Goal: Information Seeking & Learning: Learn about a topic

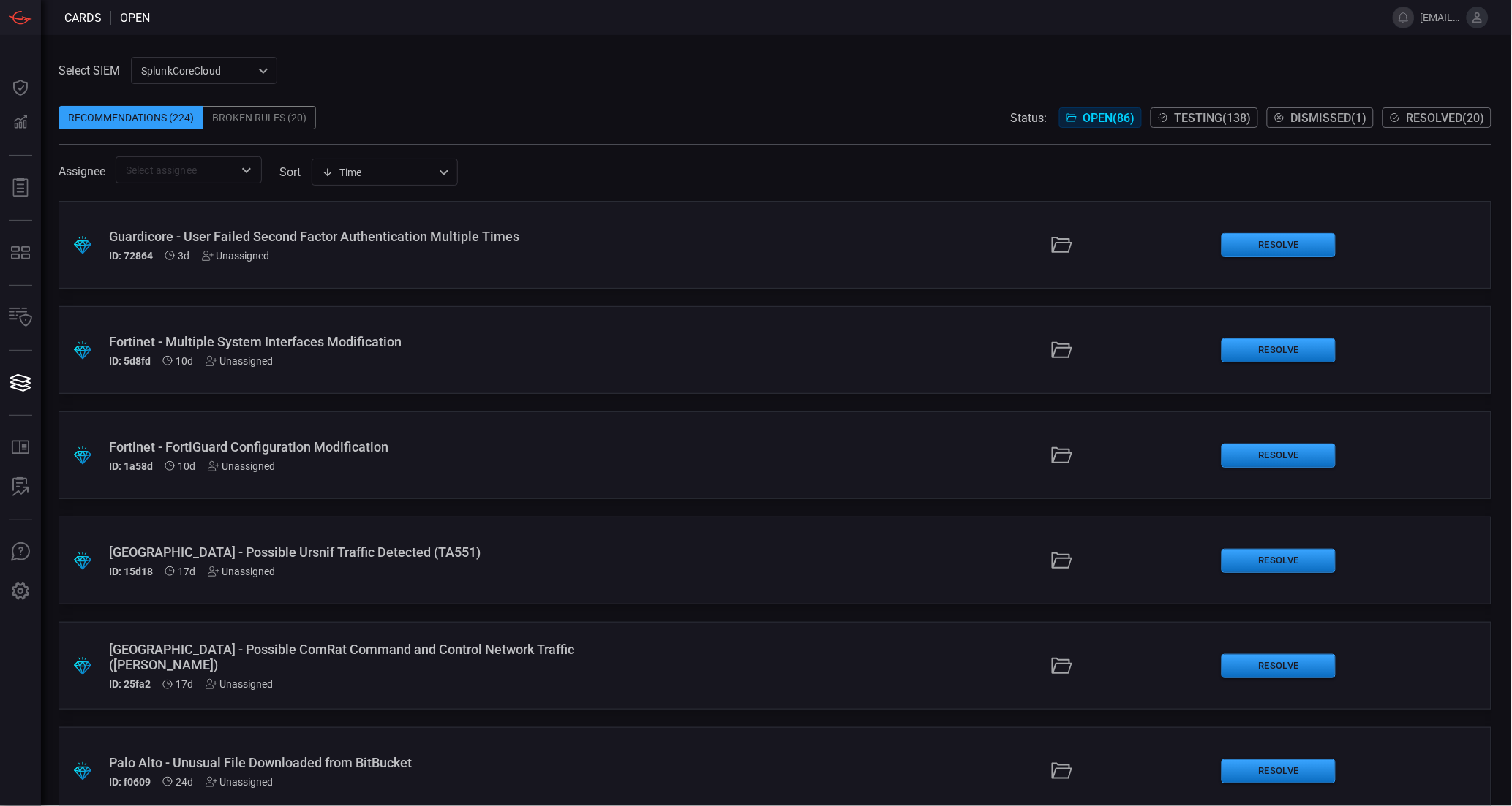
click at [239, 83] on div "SplunkCoreCloud f748d276-46a5-4bd3-b149-f2461a2fe2c5 ​" at bounding box center [204, 70] width 146 height 27
click at [206, 122] on li "Splunk TPE" at bounding box center [205, 126] width 146 height 24
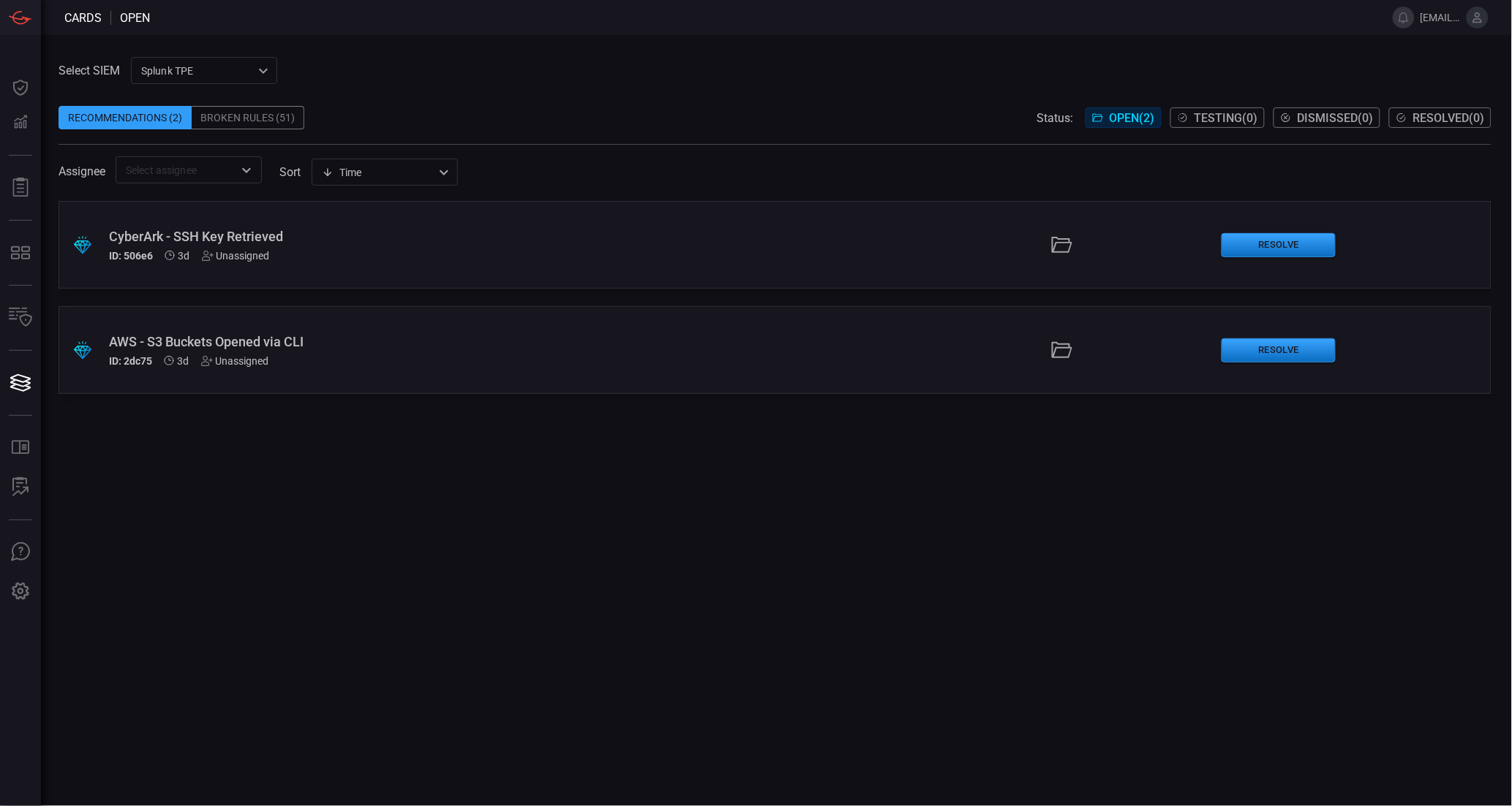
click at [279, 117] on div "Broken Rules (51)" at bounding box center [248, 118] width 113 height 23
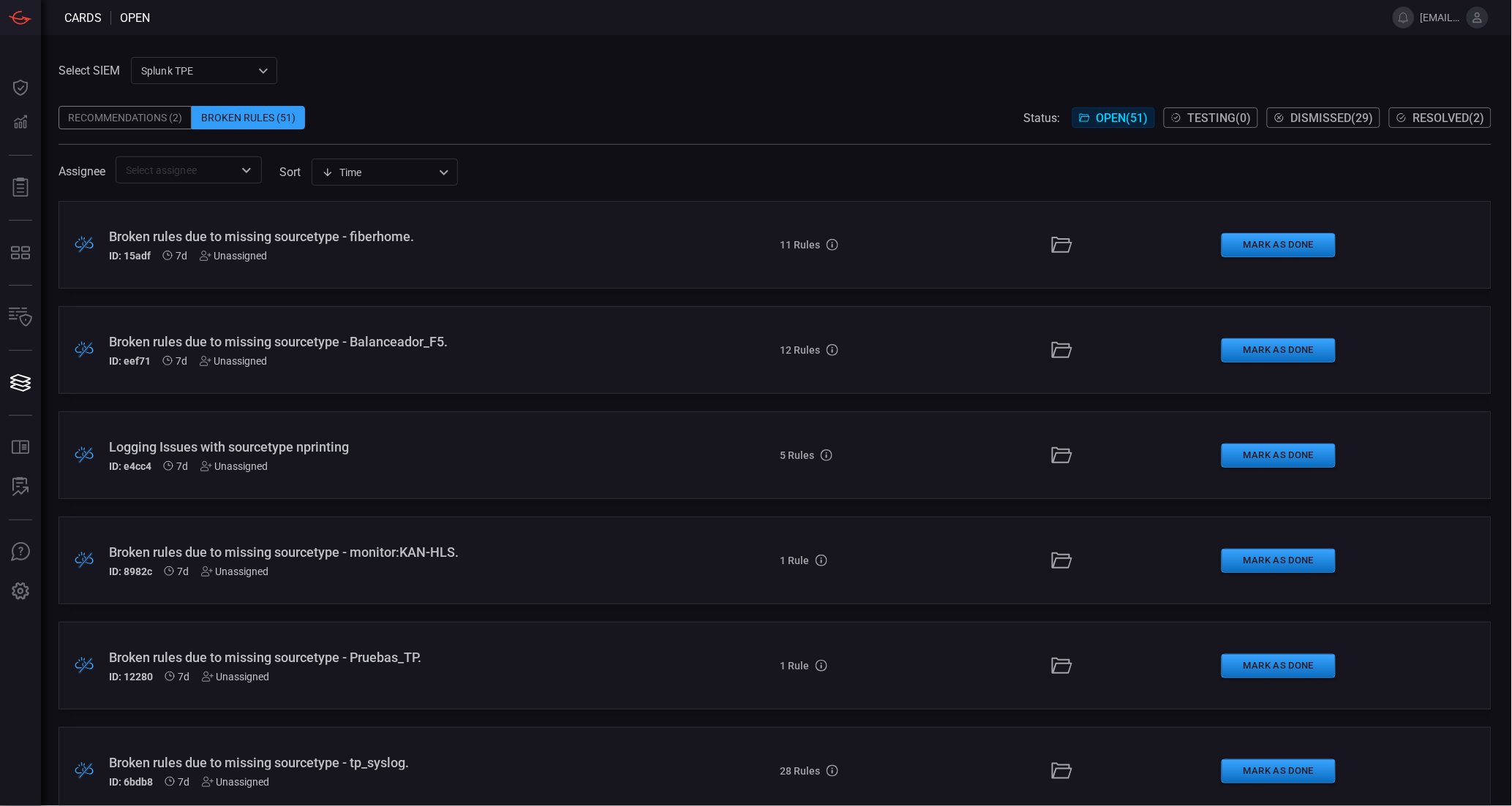
click at [1423, 122] on span "Resolved ( 2 )" at bounding box center [1449, 117] width 72 height 14
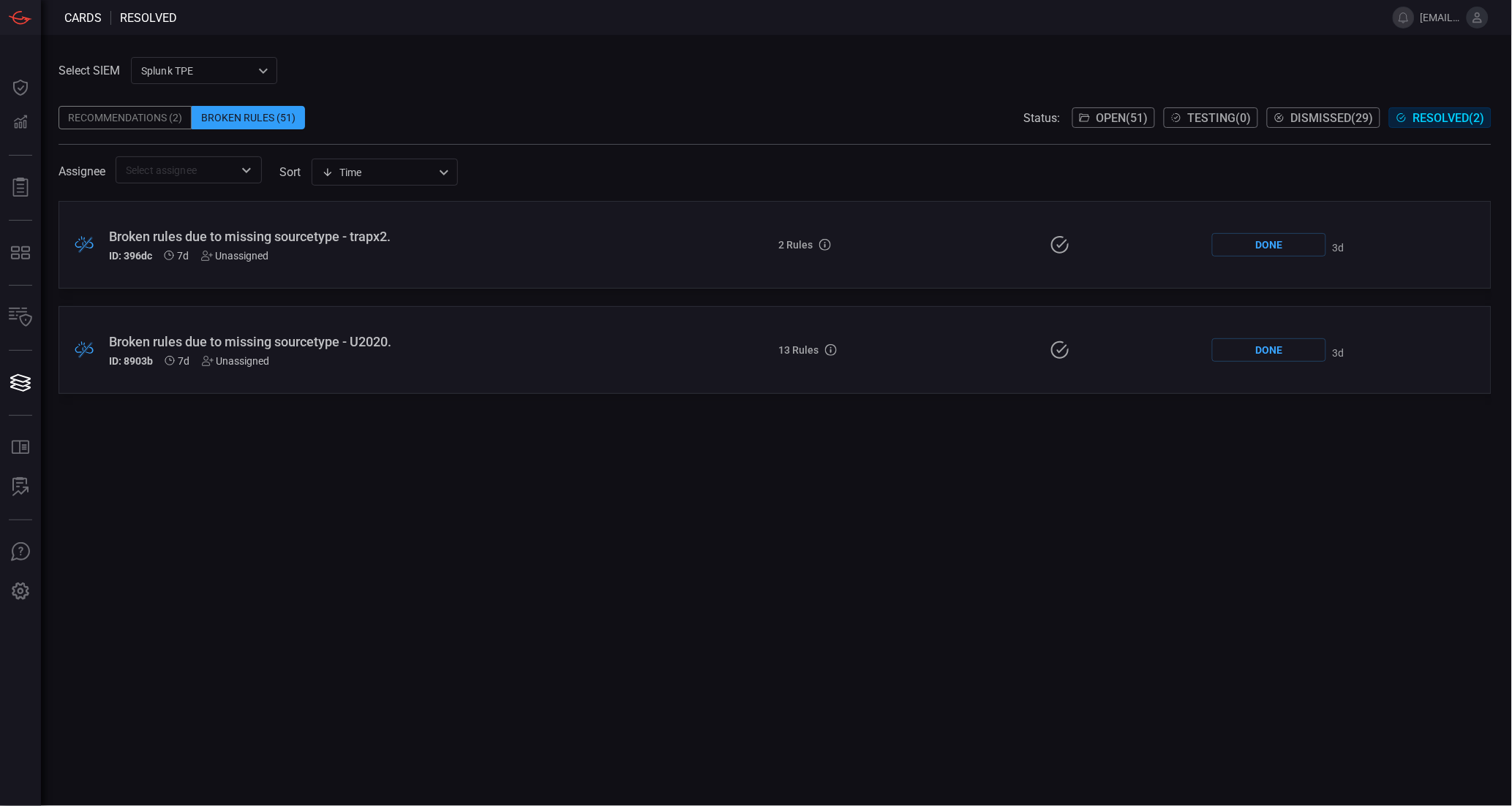
click at [187, 232] on div "Broken rules due to missing sourcetype - trapx2." at bounding box center [368, 236] width 517 height 15
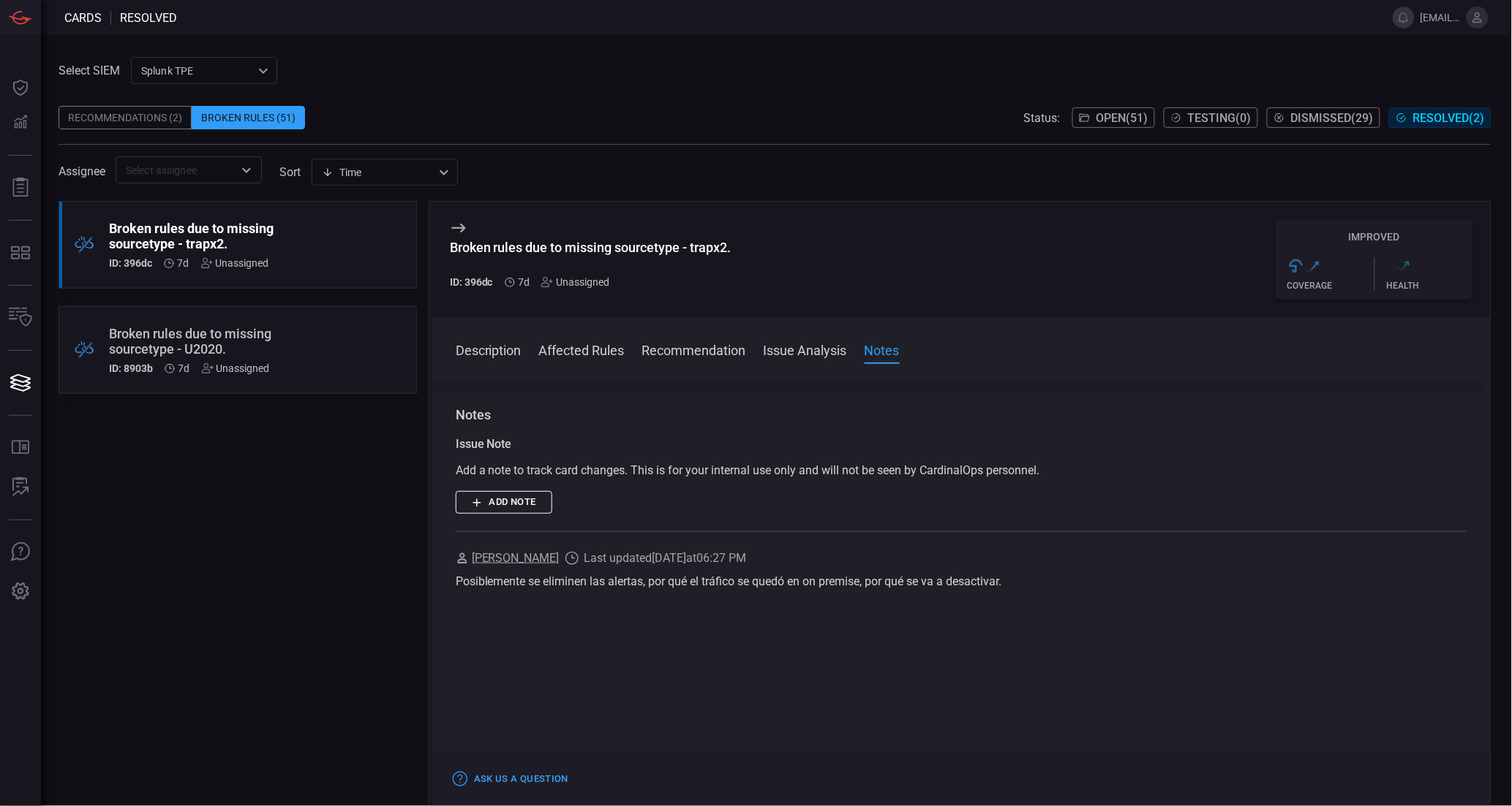
scroll to position [487, 0]
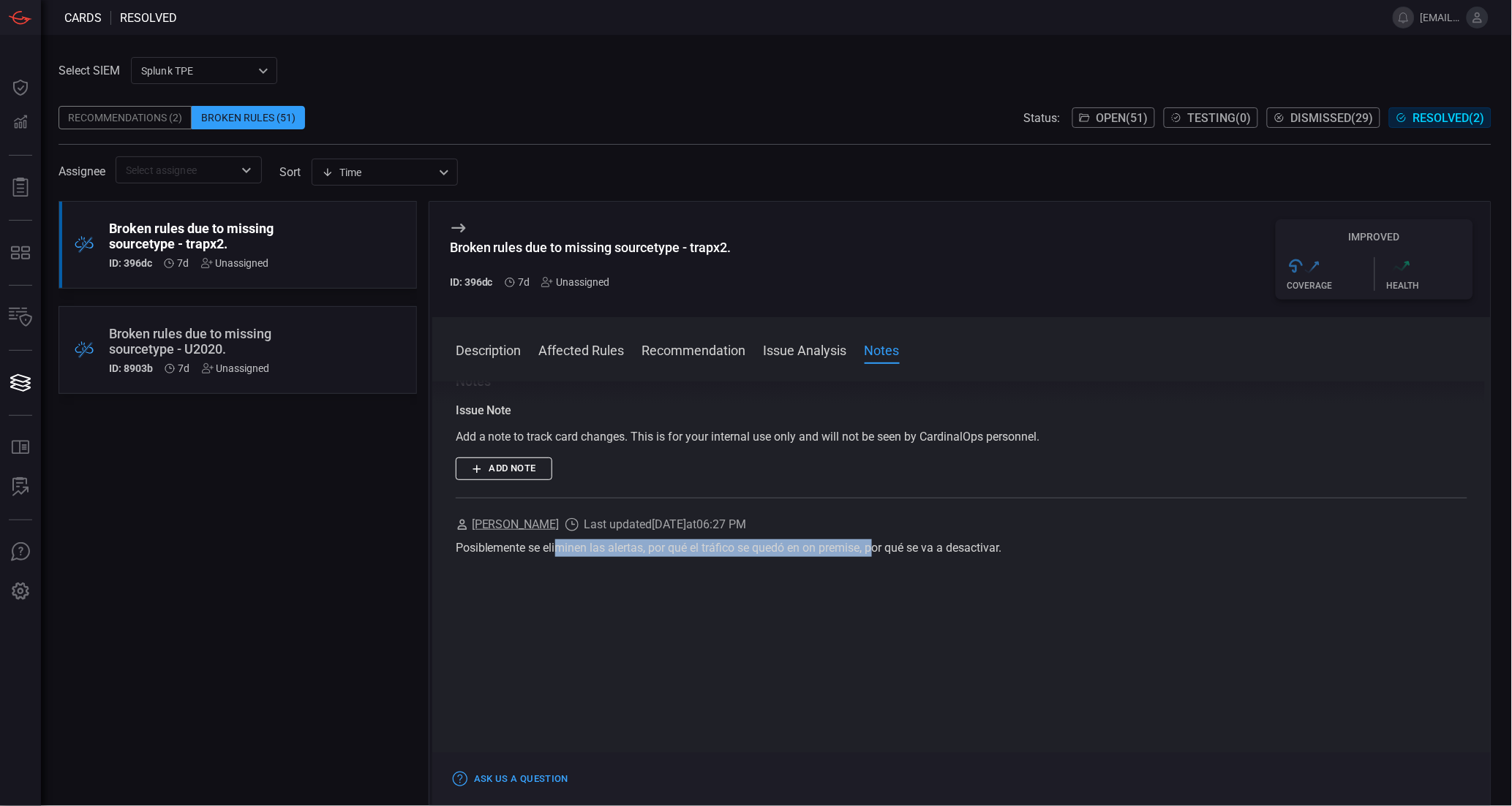
drag, startPoint x: 561, startPoint y: 546, endPoint x: 880, endPoint y: 550, distance: 319.0
click at [880, 550] on div "Posiblemente se eliminen las alertas, por qué el tráfico se quedó en on premise…" at bounding box center [961, 548] width 1012 height 17
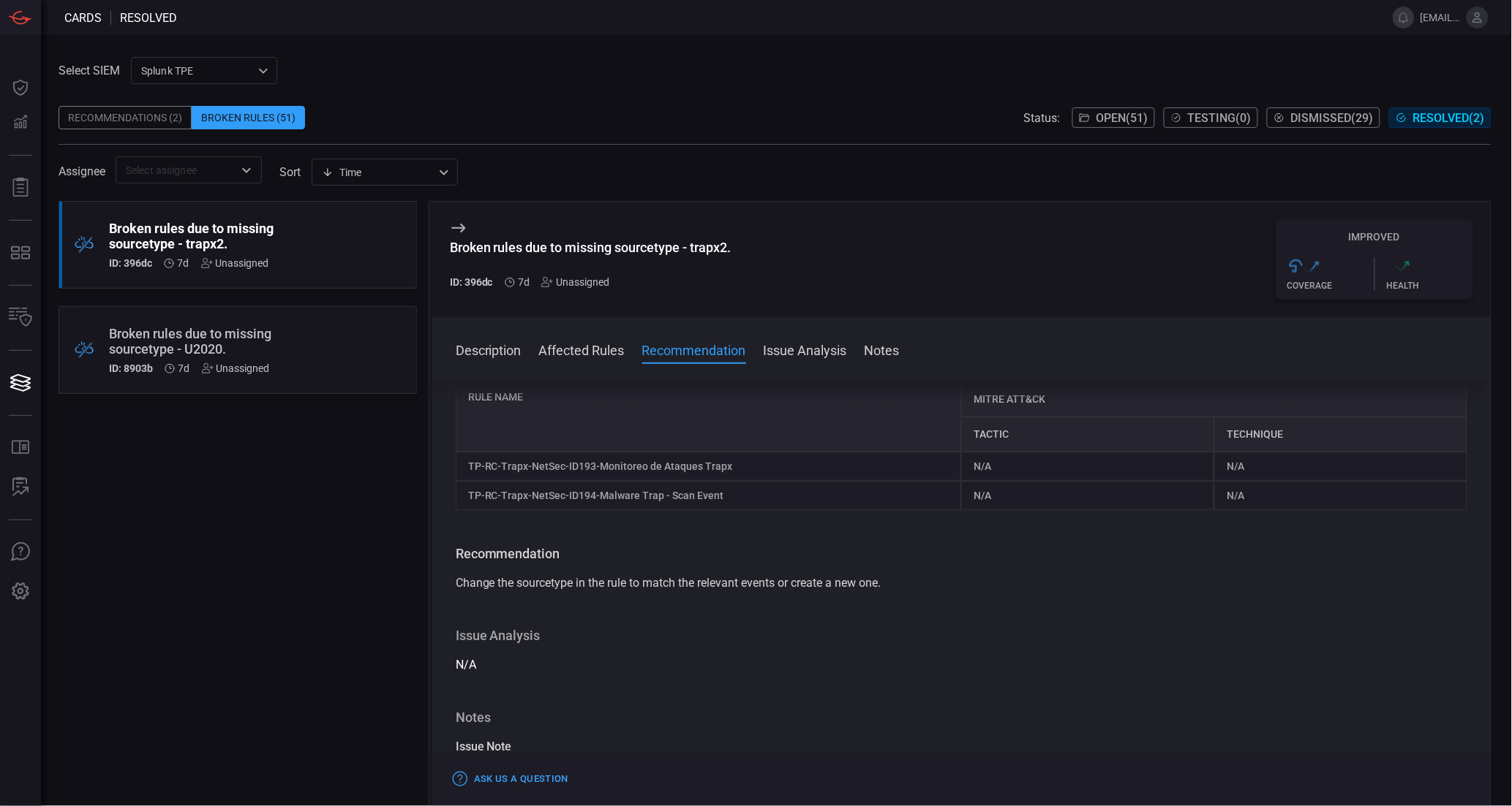
scroll to position [0, 0]
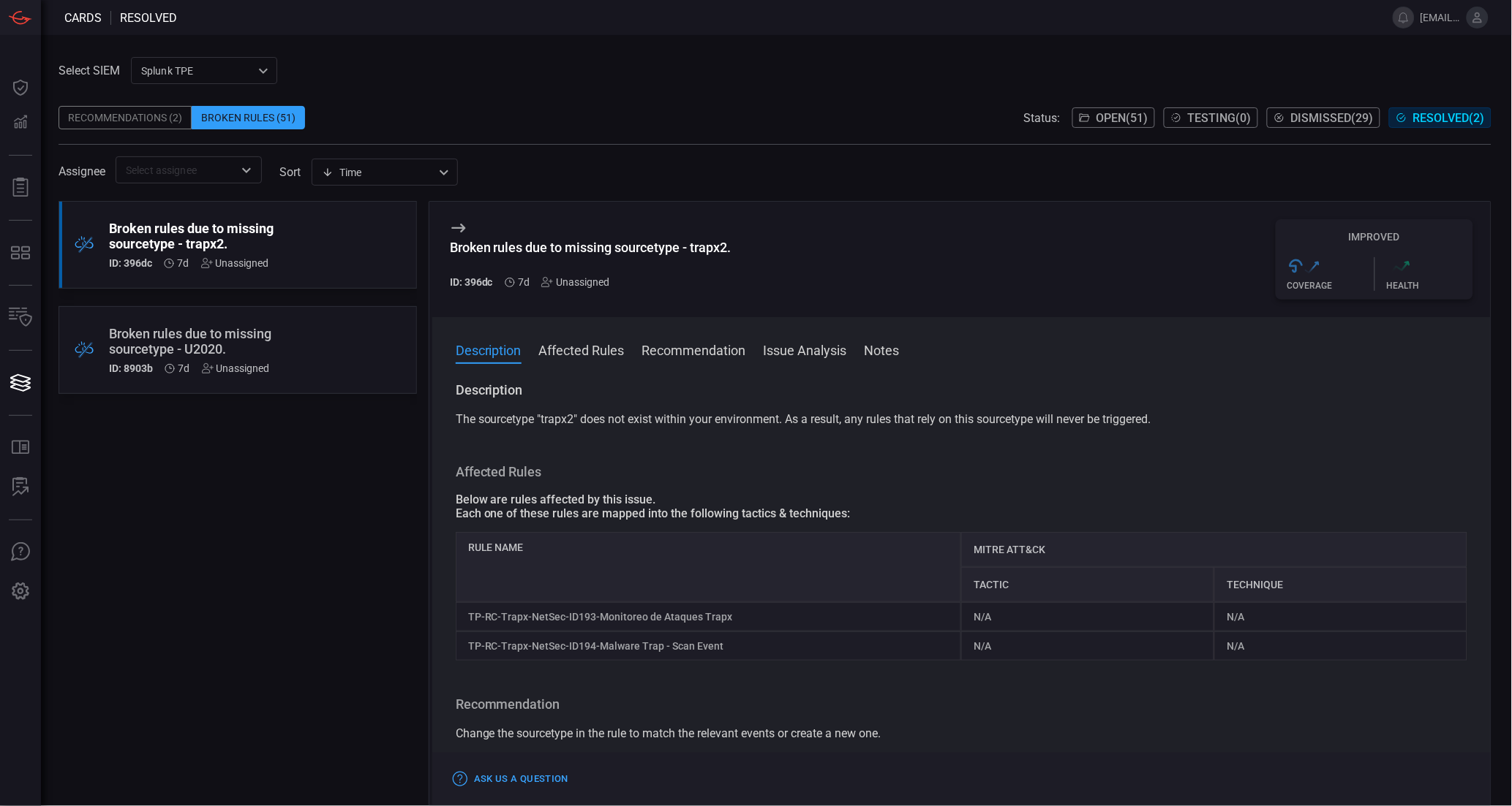
click at [236, 334] on div "Broken rules due to missing sourcetype - U2020." at bounding box center [210, 341] width 202 height 31
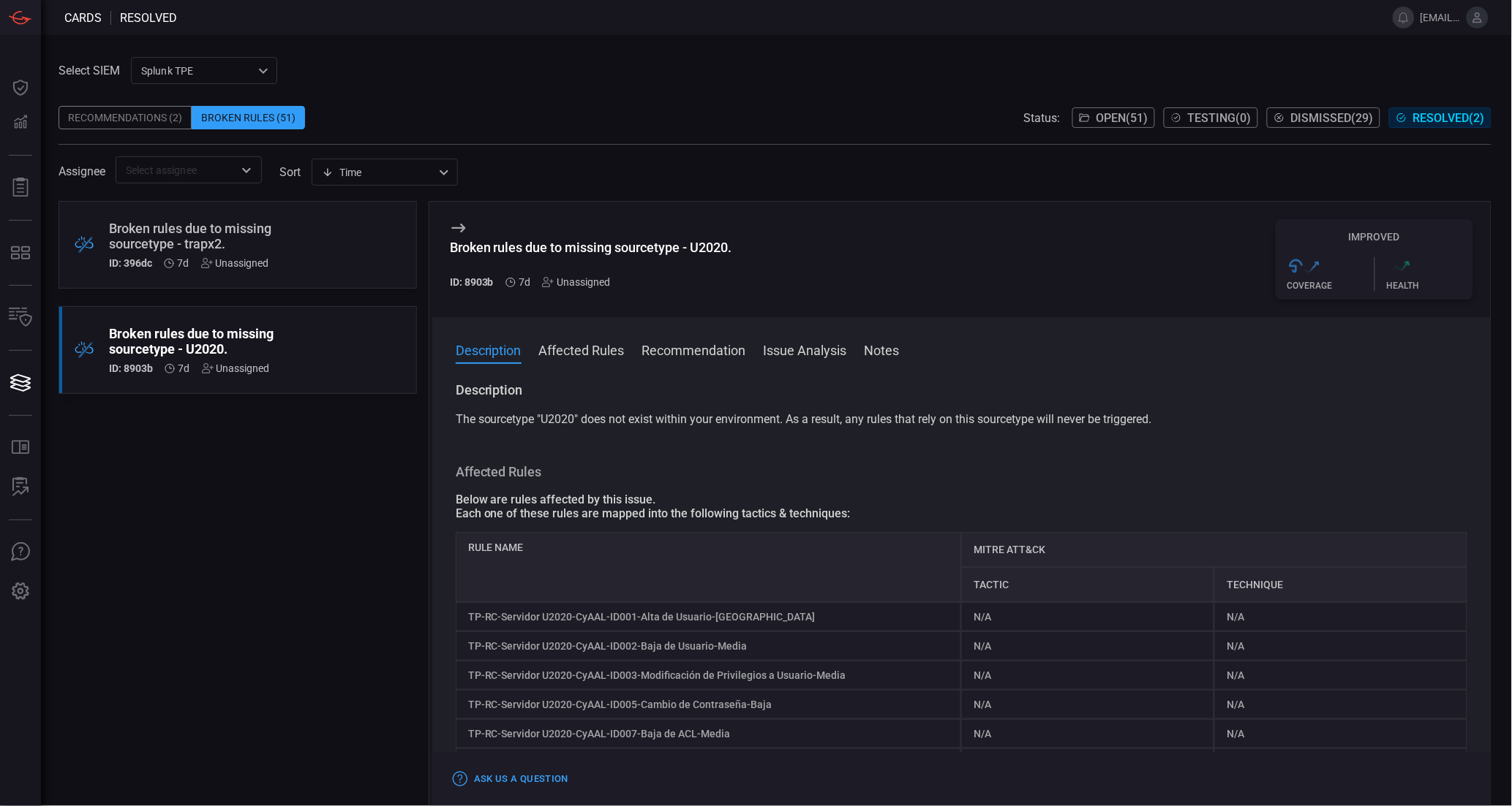
click at [824, 358] on button "Issue Analysis" at bounding box center [806, 349] width 84 height 17
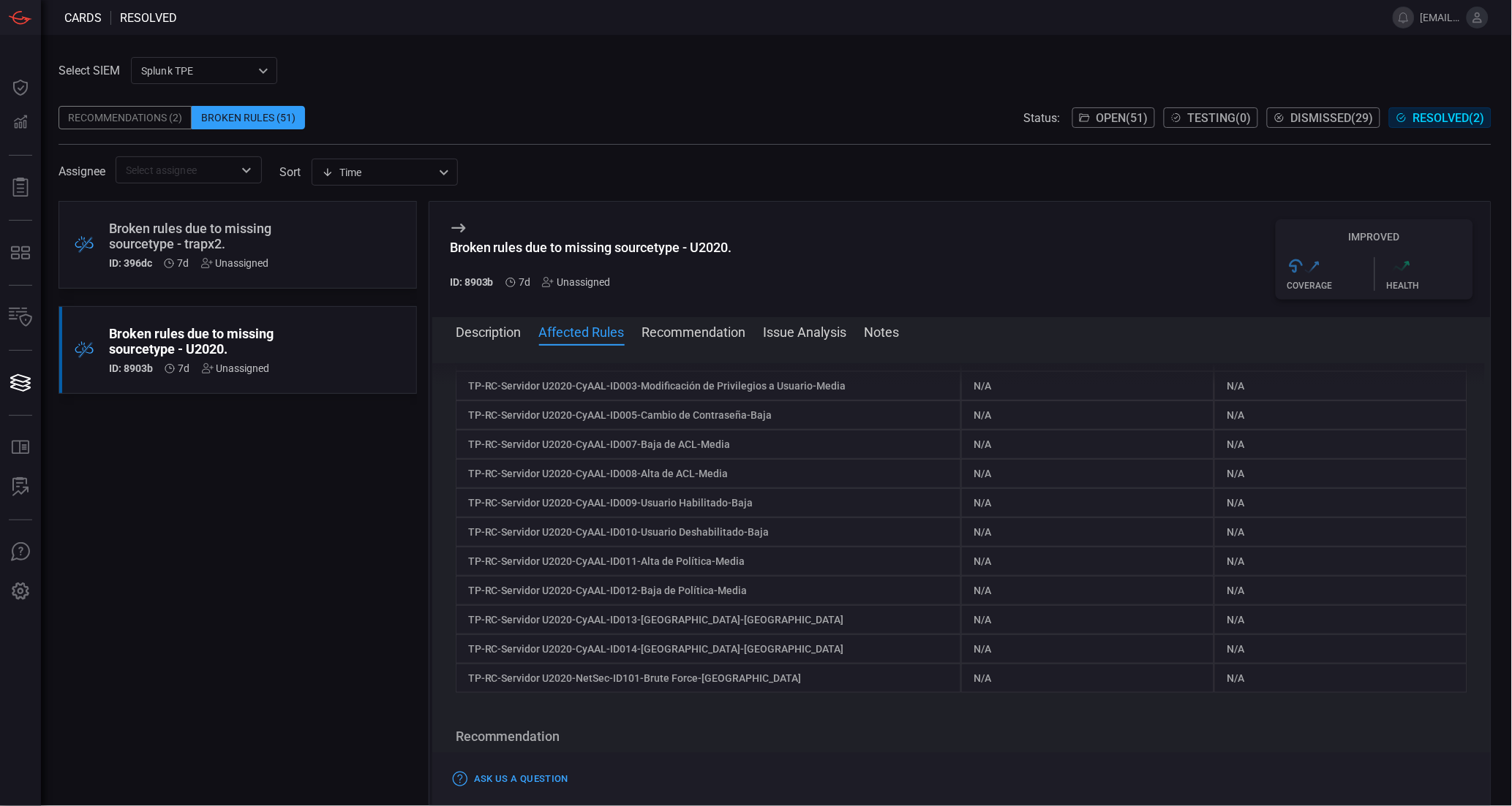
scroll to position [118, 0]
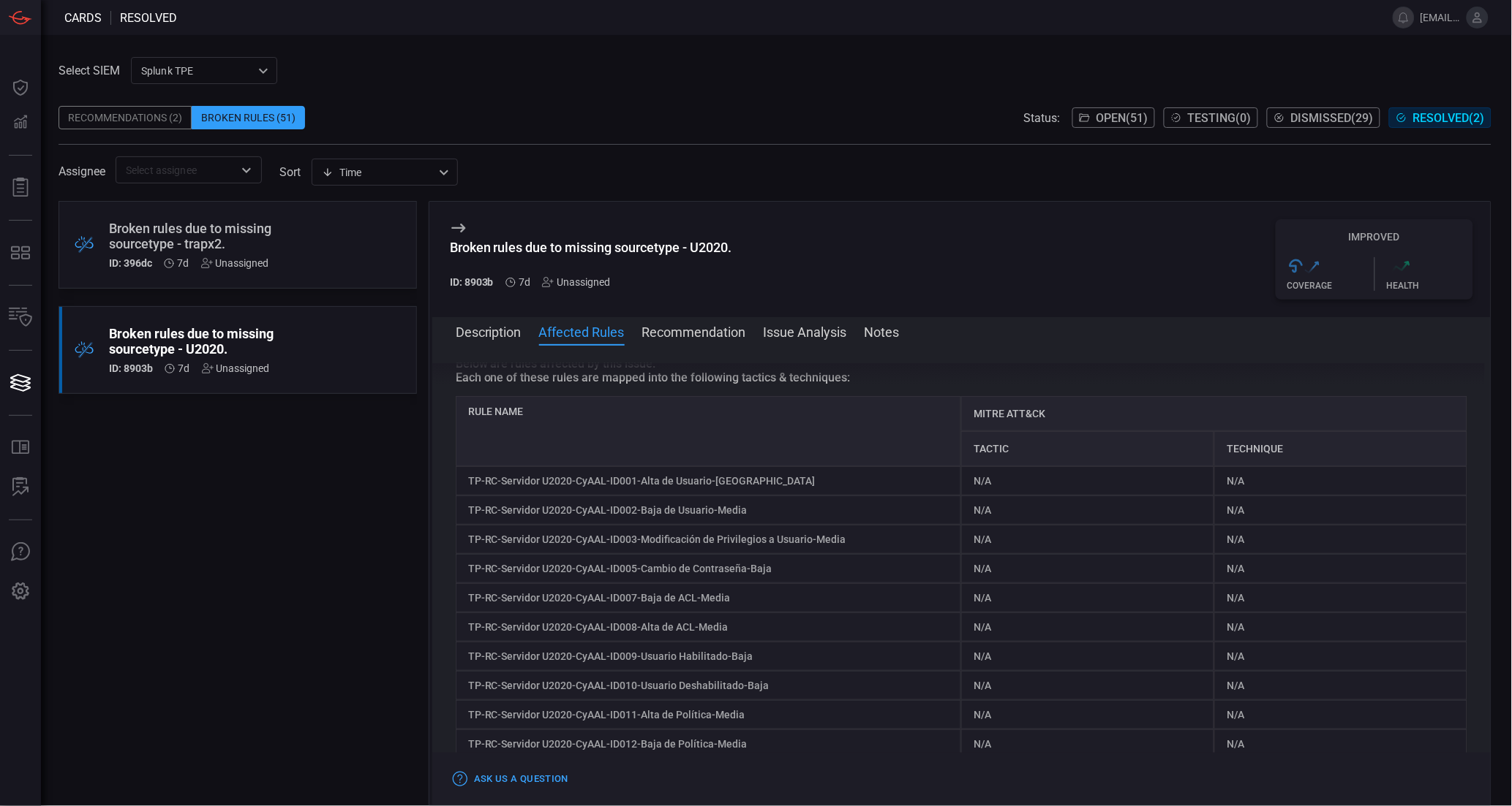
click at [887, 338] on button "Notes" at bounding box center [882, 331] width 35 height 17
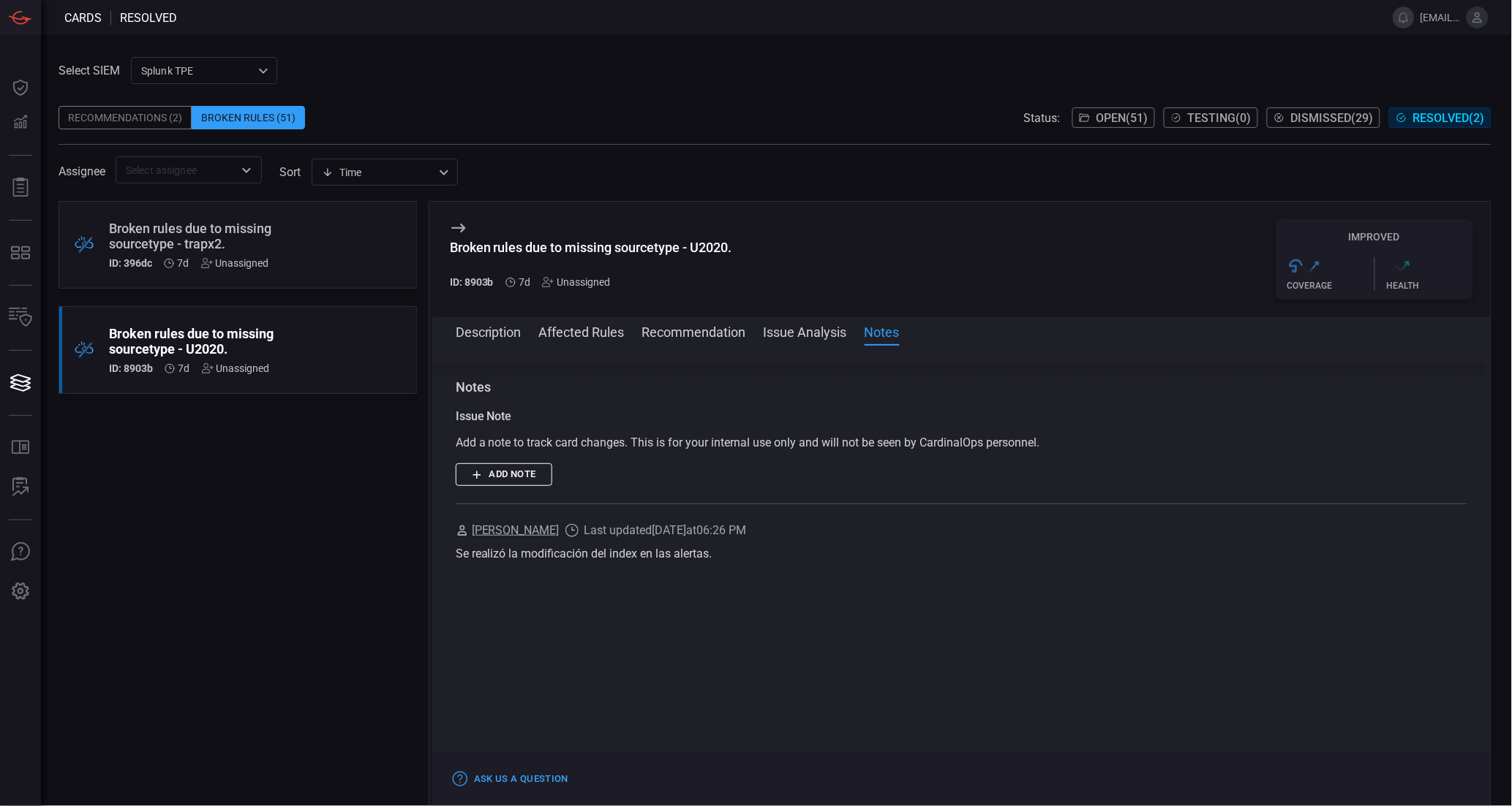
click at [492, 334] on button "Description" at bounding box center [488, 331] width 66 height 17
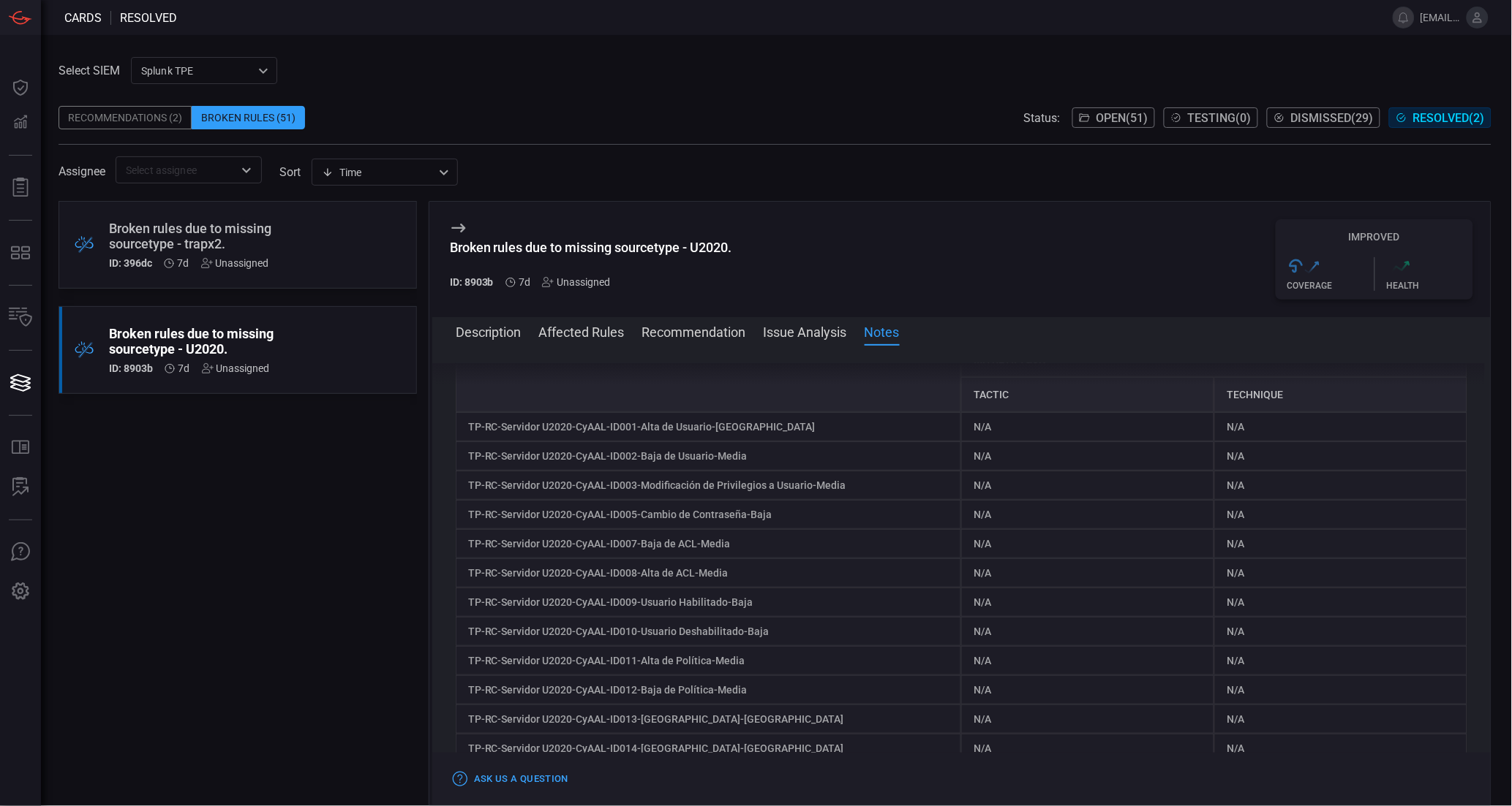
scroll to position [0, 0]
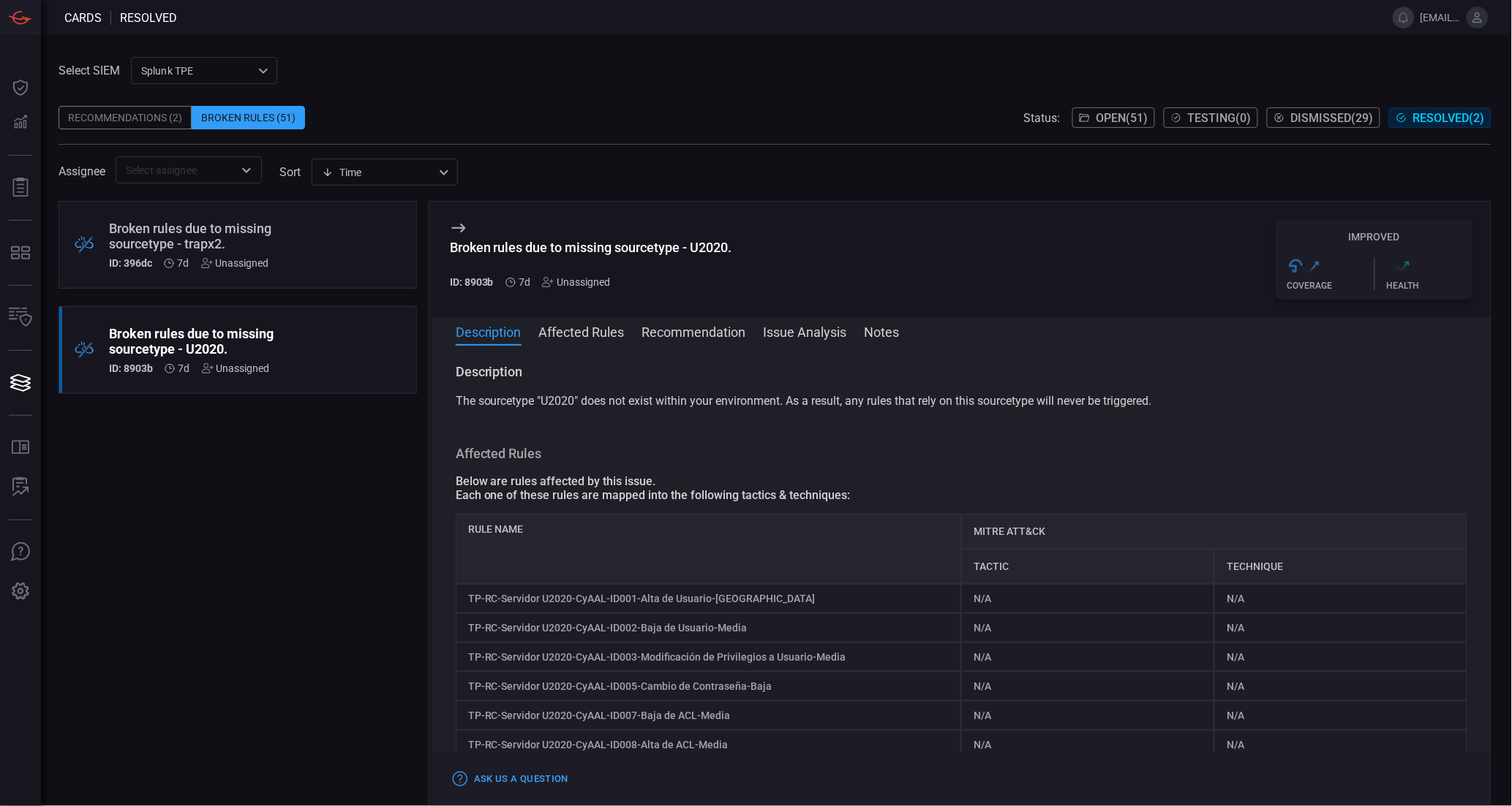
click at [578, 330] on button "Affected Rules" at bounding box center [581, 331] width 86 height 17
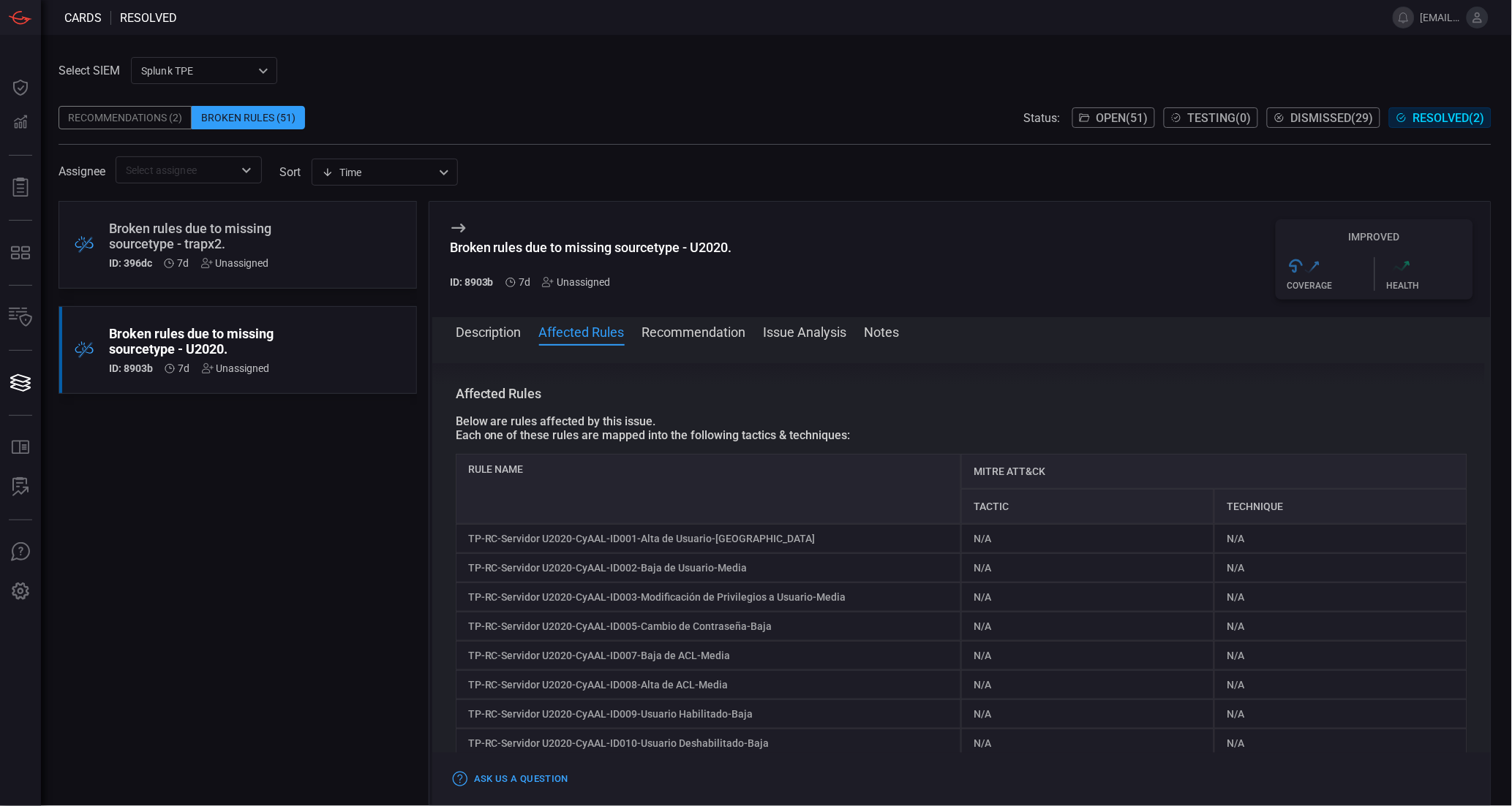
scroll to position [68, 0]
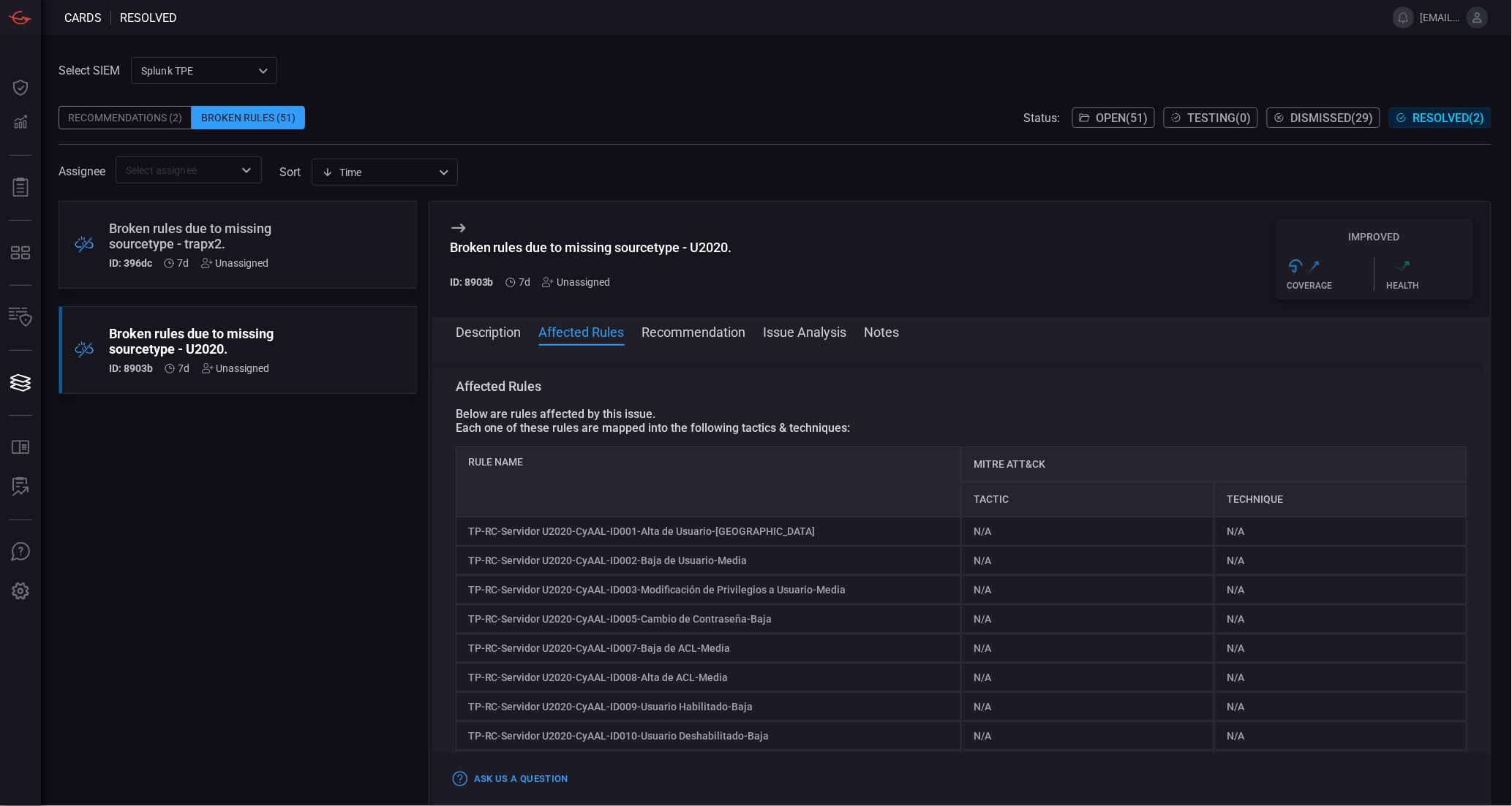
click at [677, 333] on button "Recommendation" at bounding box center [694, 331] width 104 height 17
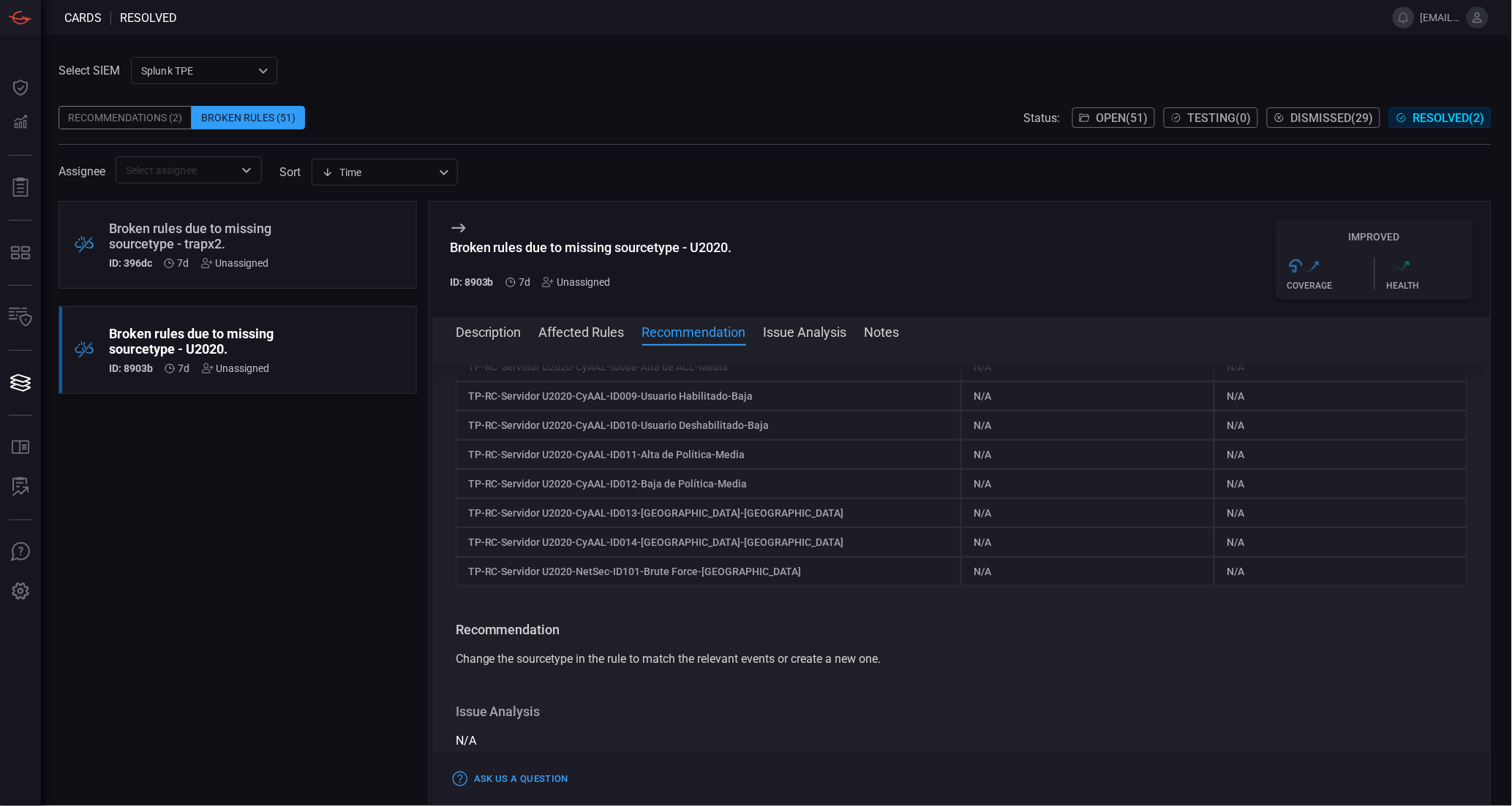
scroll to position [621, 0]
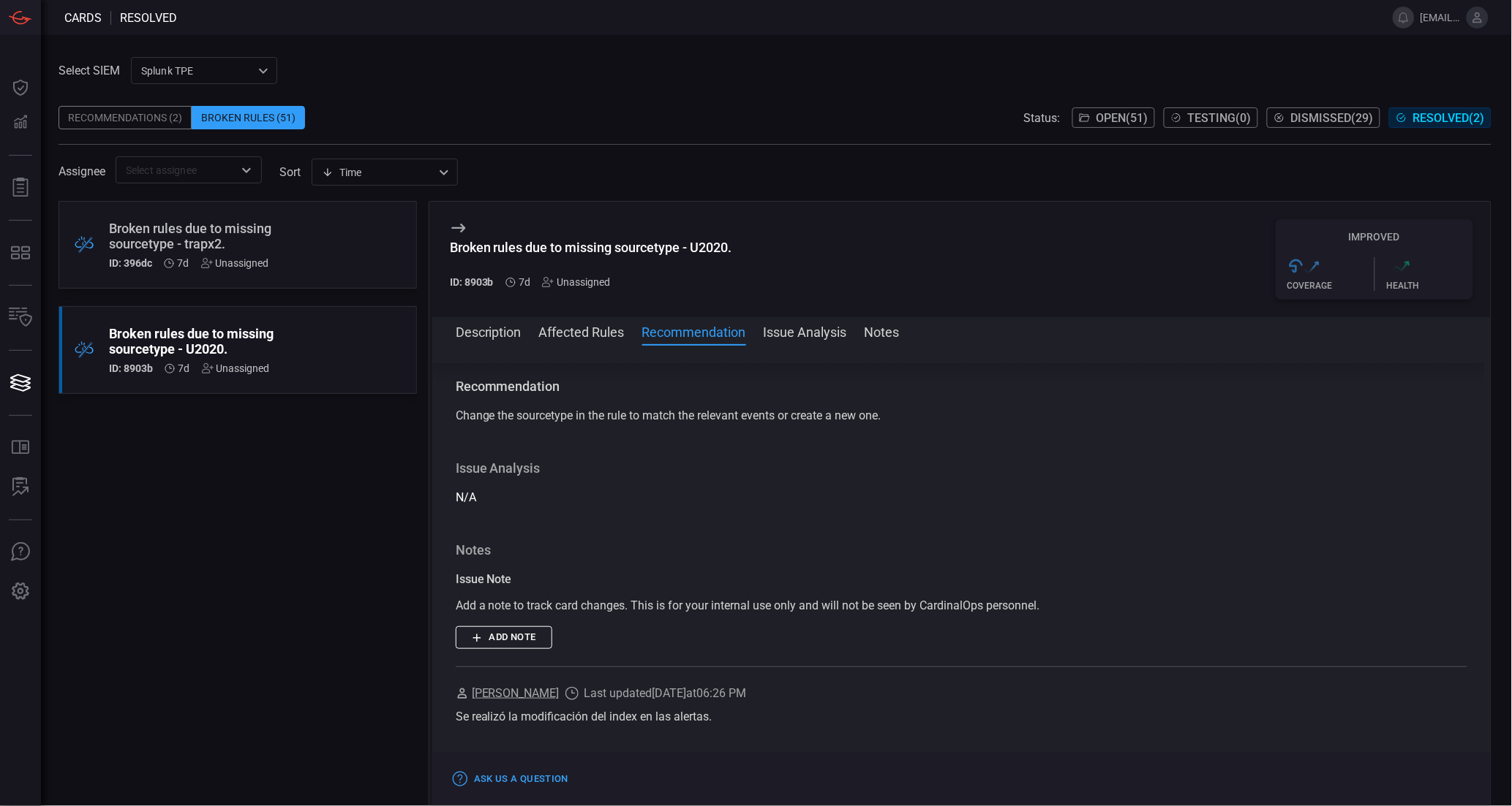
click at [806, 340] on button "Issue Analysis" at bounding box center [806, 331] width 84 height 17
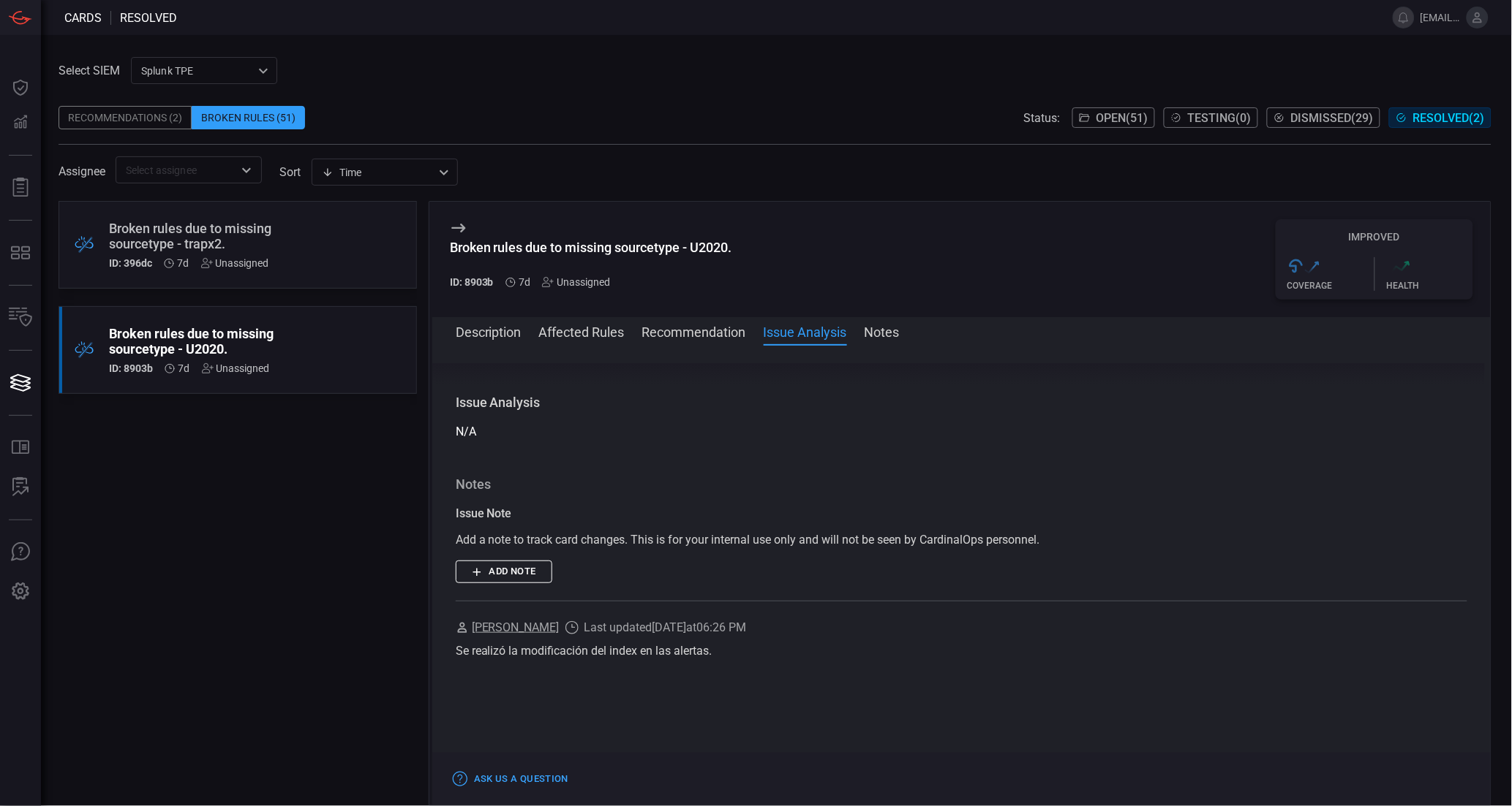
scroll to position [702, 0]
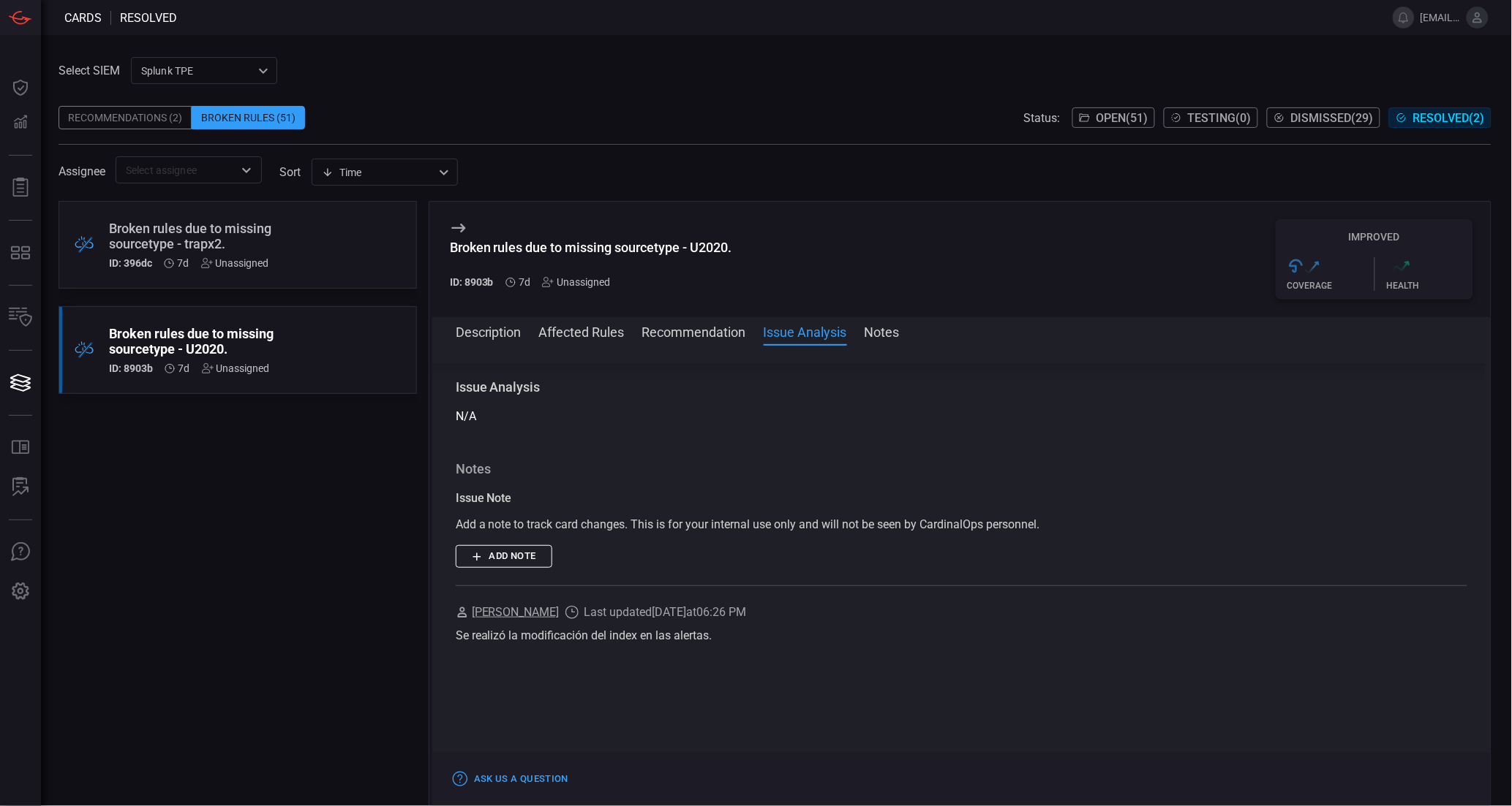
click at [873, 338] on button "Notes" at bounding box center [882, 331] width 35 height 17
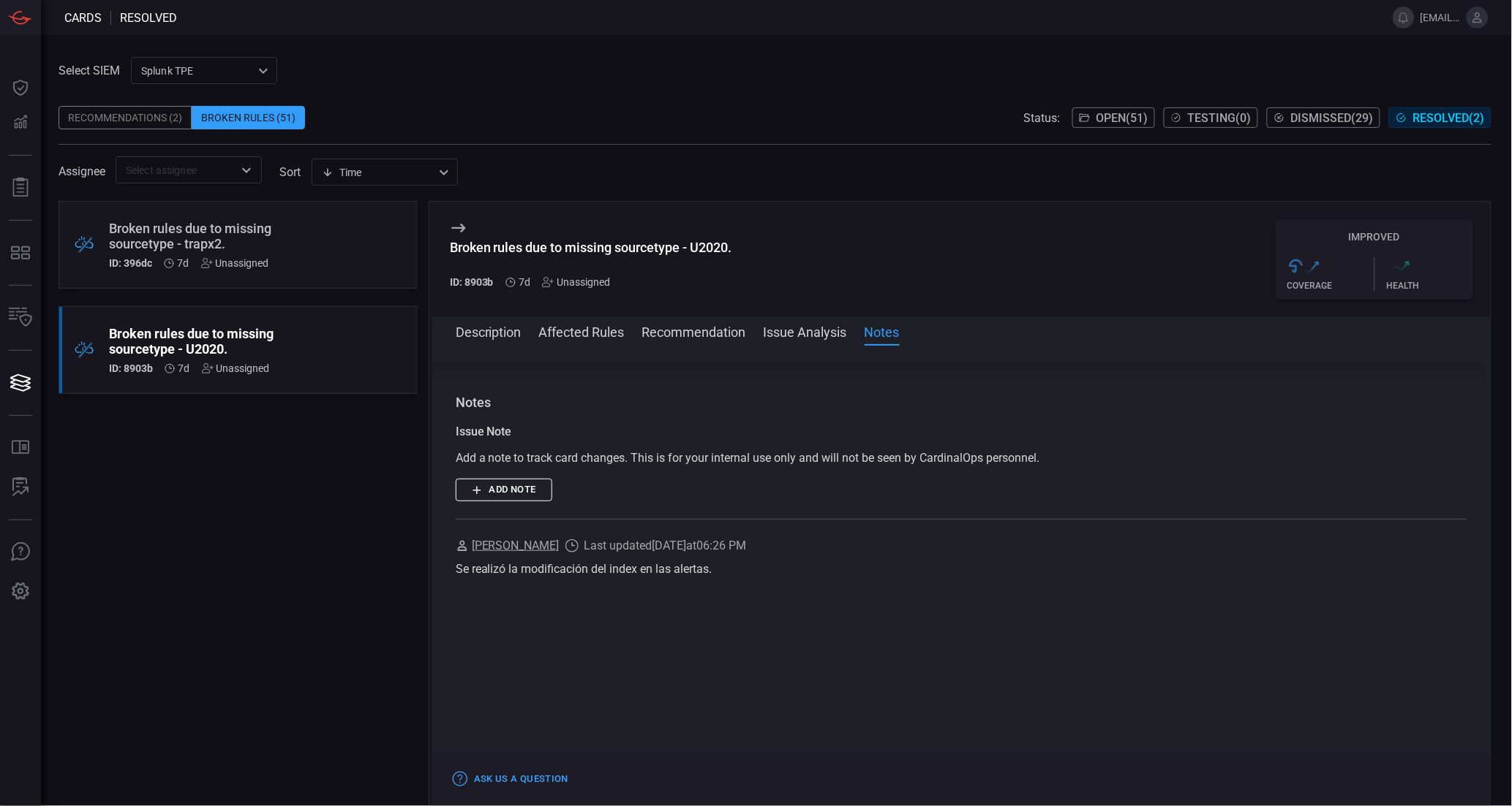
scroll to position [784, 0]
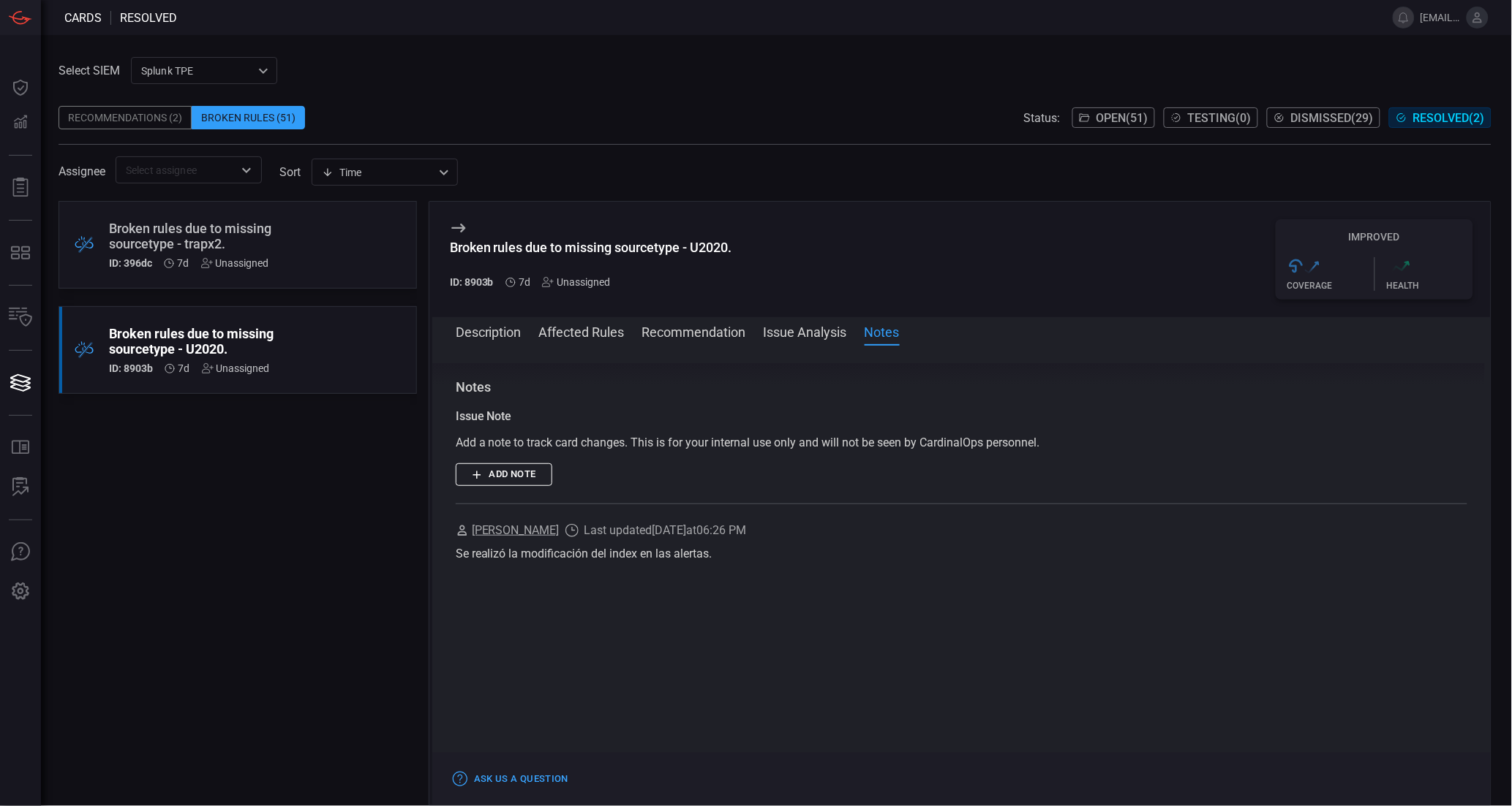
click at [273, 539] on div ".broken_cards_icon_0{fill:#39A4FF;} .broken_cards_icon_1{fill:none;stroke:#1918…" at bounding box center [238, 503] width 359 height 605
click at [1318, 119] on span "Dismissed ( 29 )" at bounding box center [1333, 117] width 83 height 14
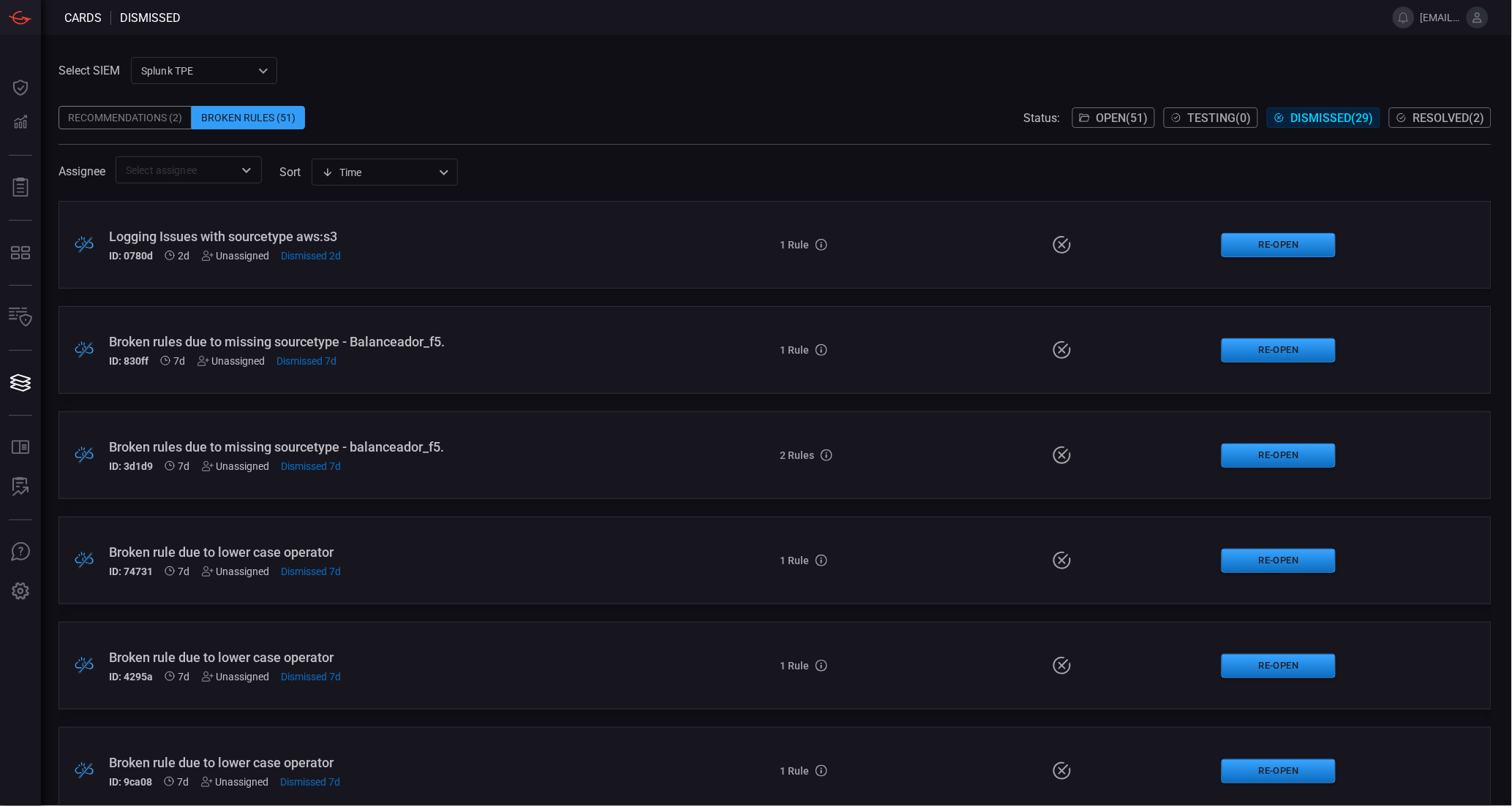
click at [471, 239] on div "Logging Issues with sourcetype aws:s3" at bounding box center [369, 236] width 519 height 15
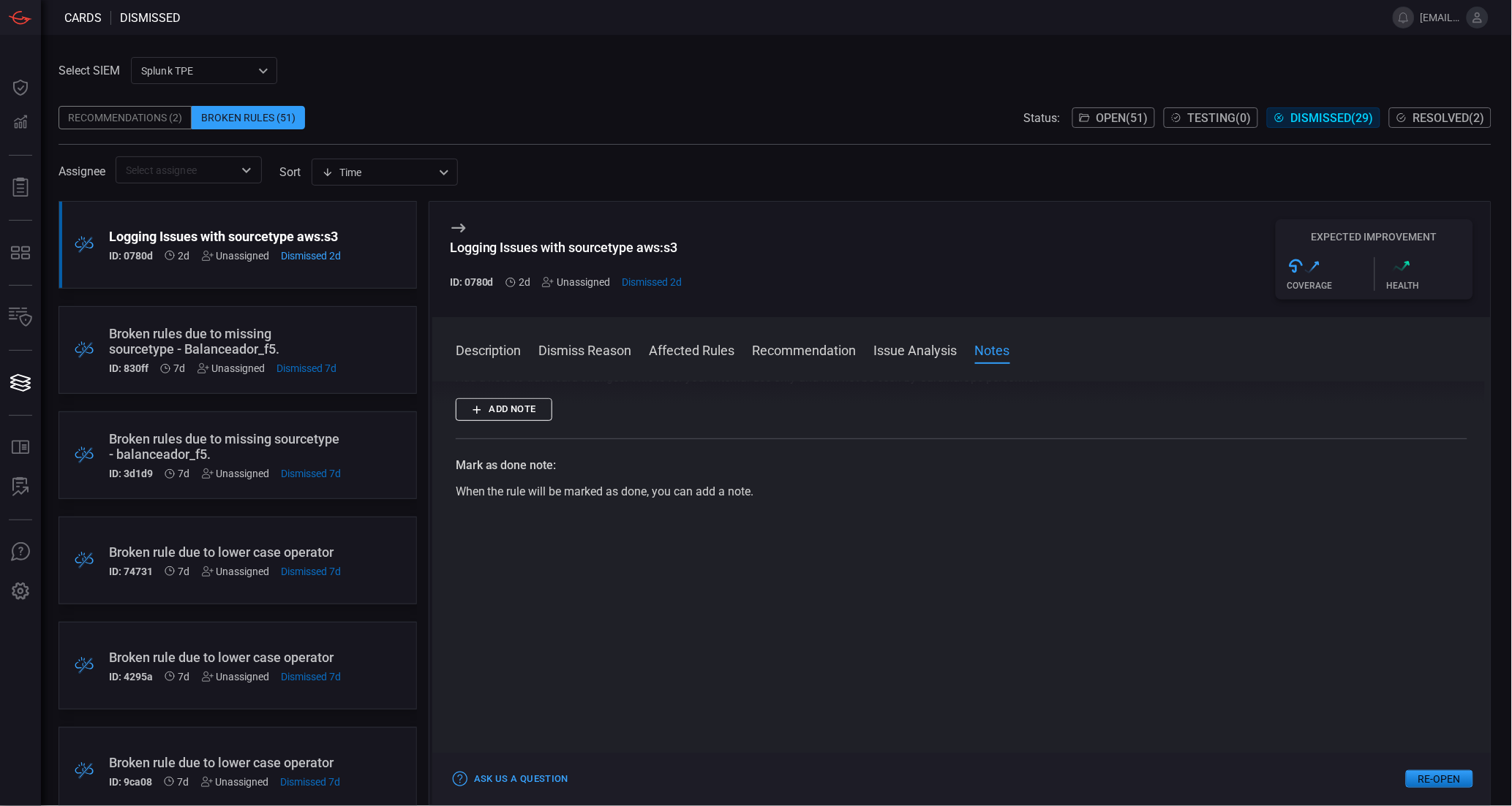
scroll to position [694, 0]
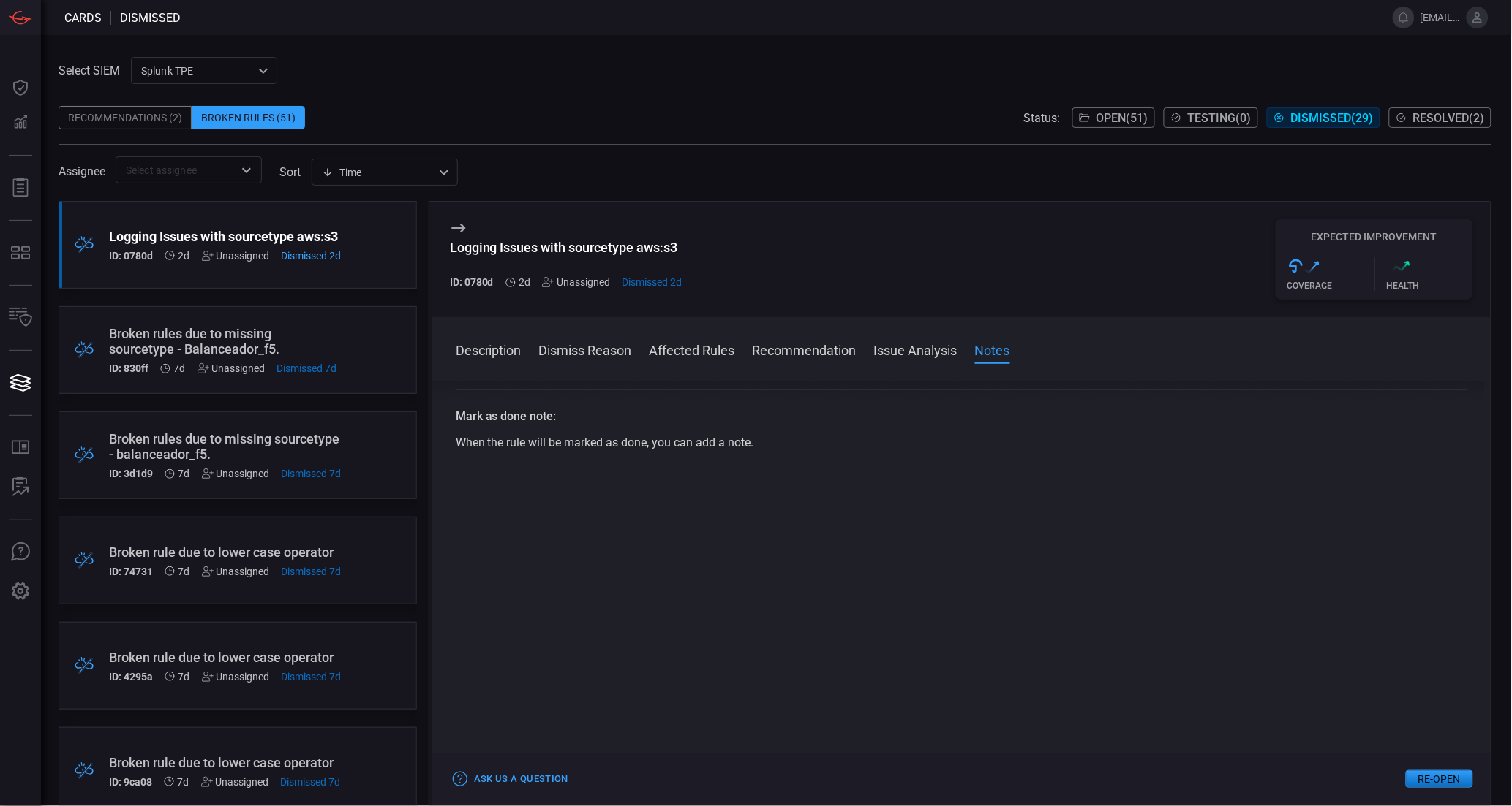
click at [1123, 122] on span "Open ( 51 )" at bounding box center [1123, 117] width 52 height 14
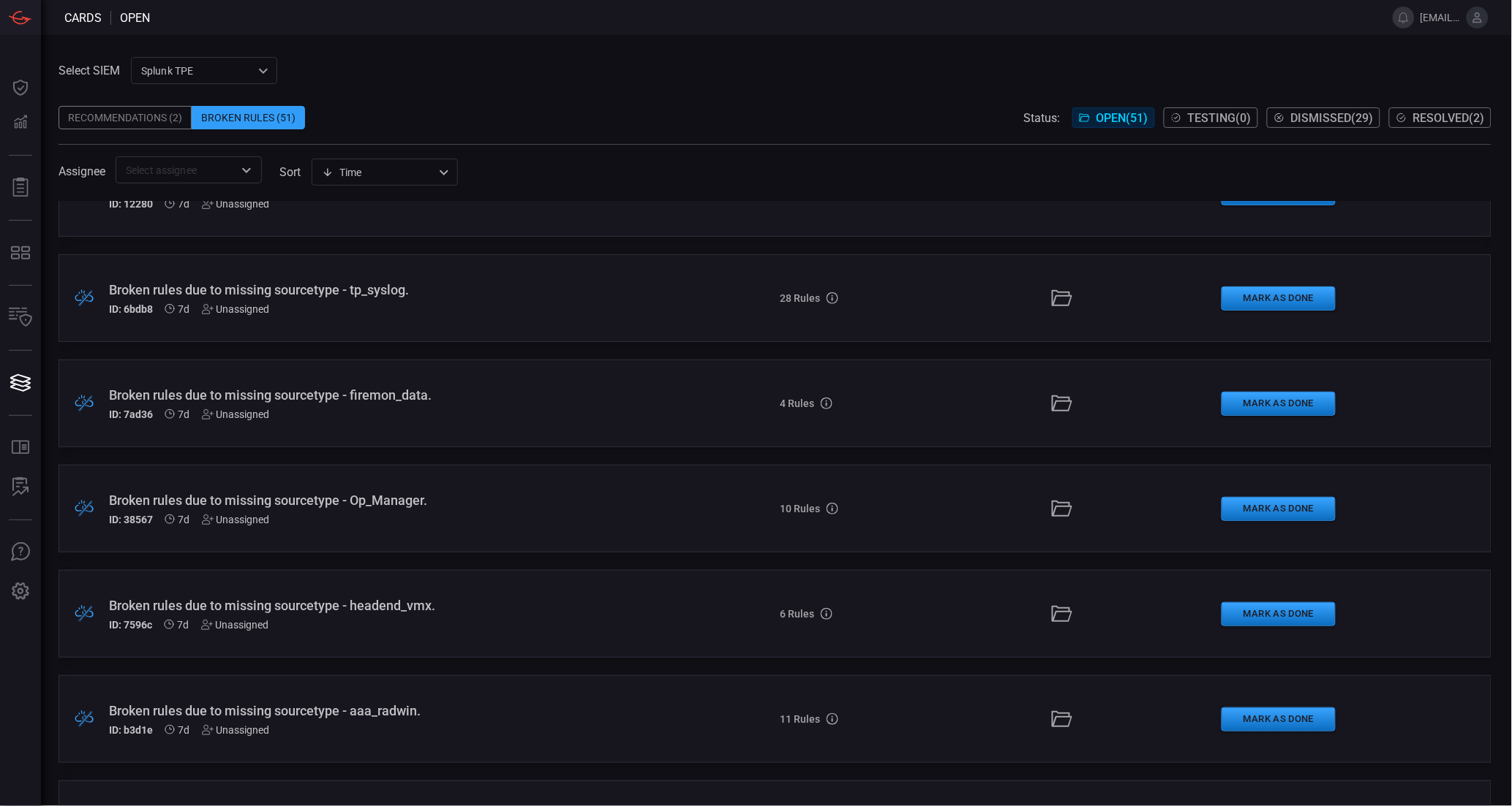
scroll to position [487, 0]
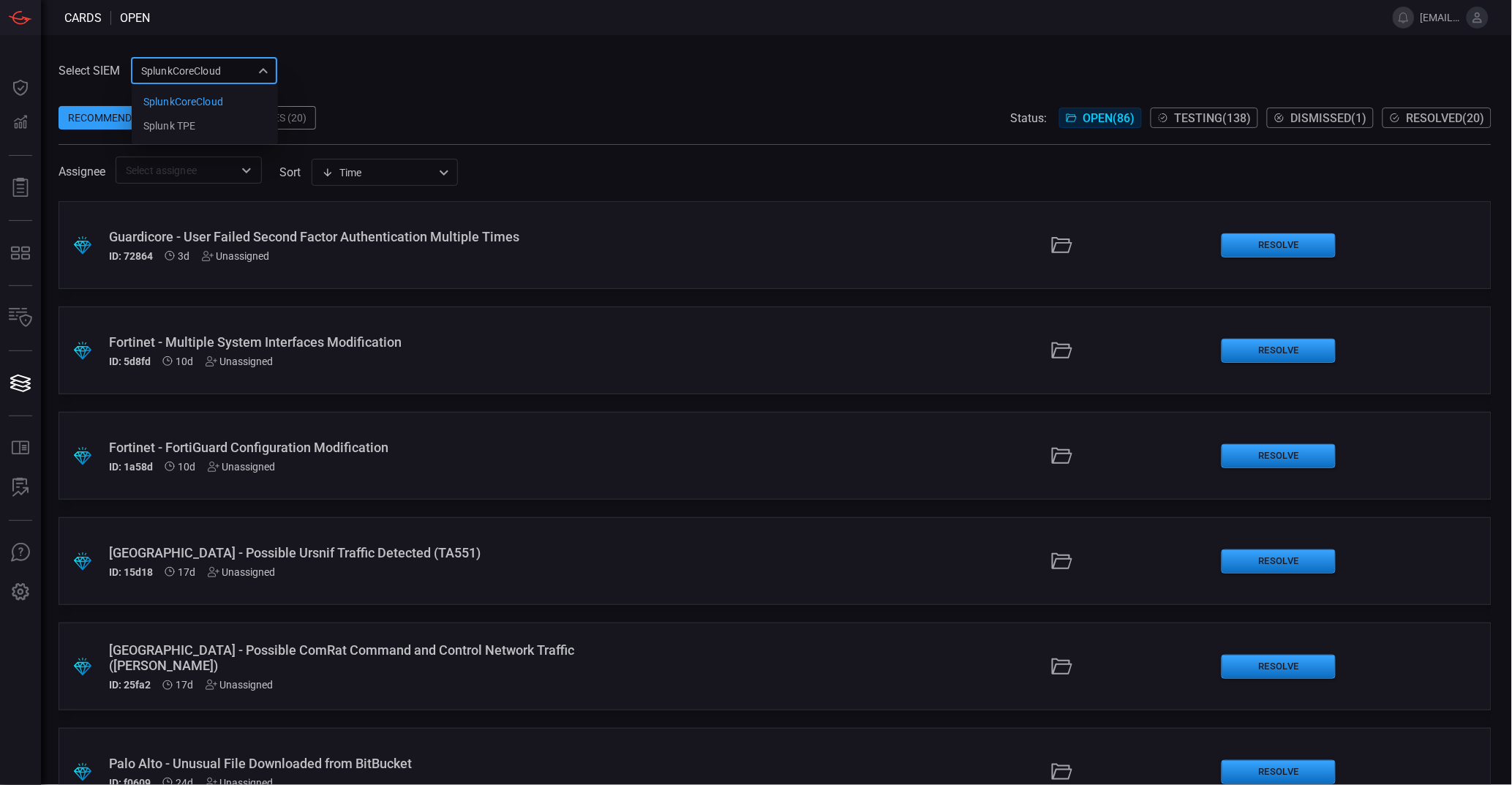
click at [226, 72] on div "SplunkCoreCloud f748d276-46a5-4bd3-b149-f2461a2fe2c5 SplunkCoreCloud Splunk TPE…" at bounding box center [204, 70] width 146 height 27
click at [195, 134] on li "Splunk TPE" at bounding box center [205, 126] width 146 height 24
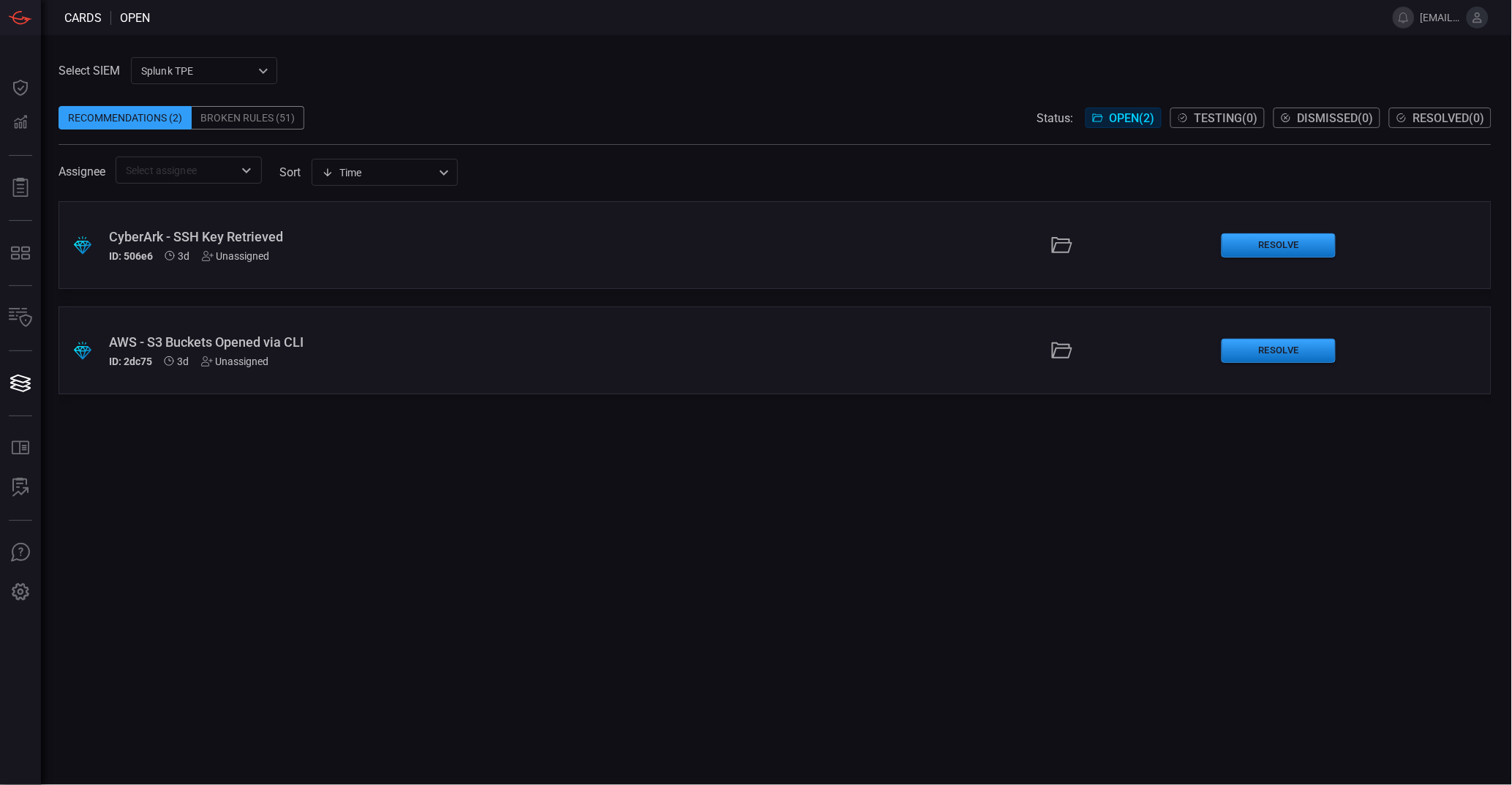
click at [247, 121] on div "Broken Rules (51)" at bounding box center [248, 118] width 113 height 23
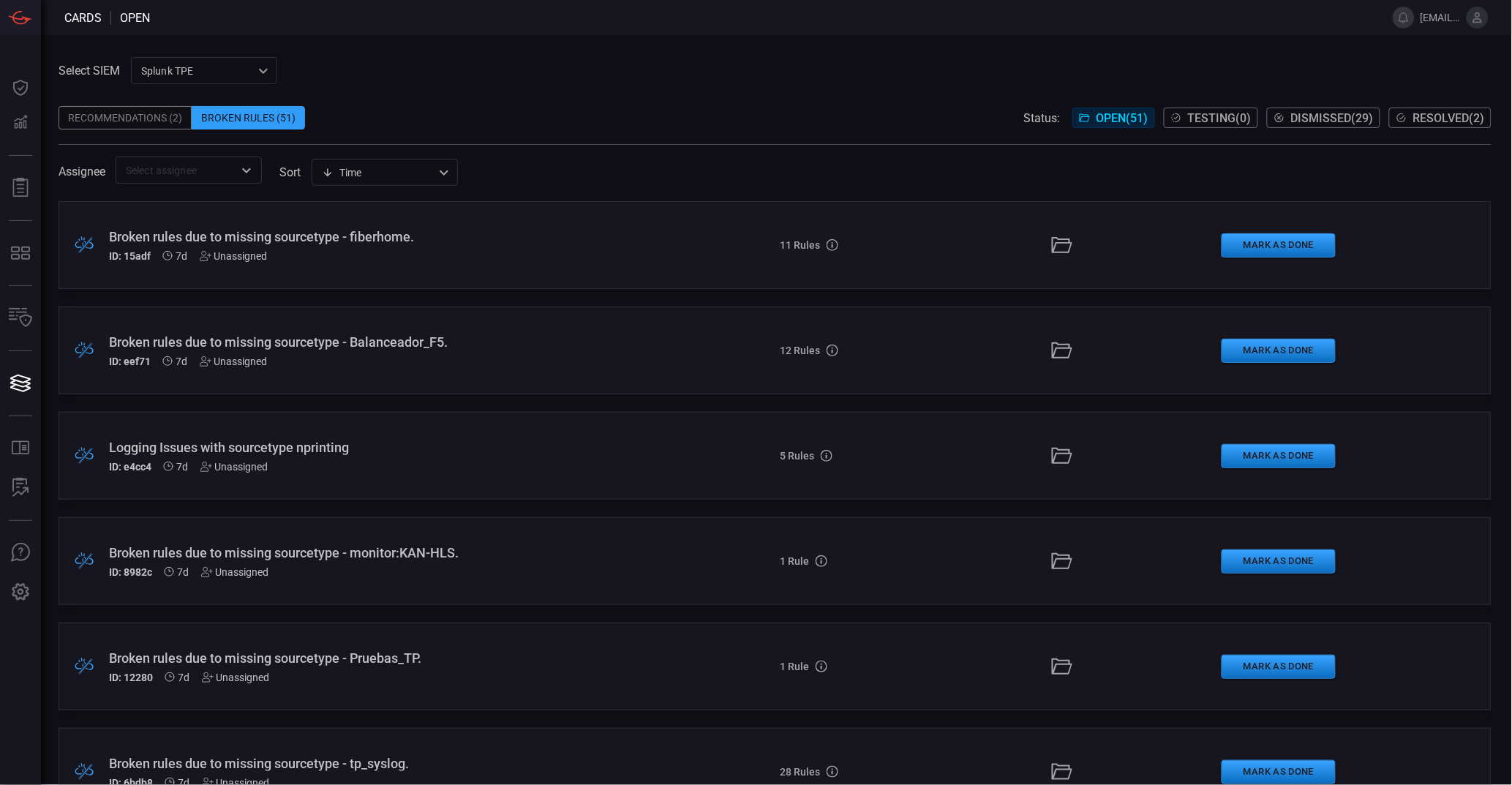
click at [134, 119] on div "Recommendations (2)" at bounding box center [125, 118] width 133 height 23
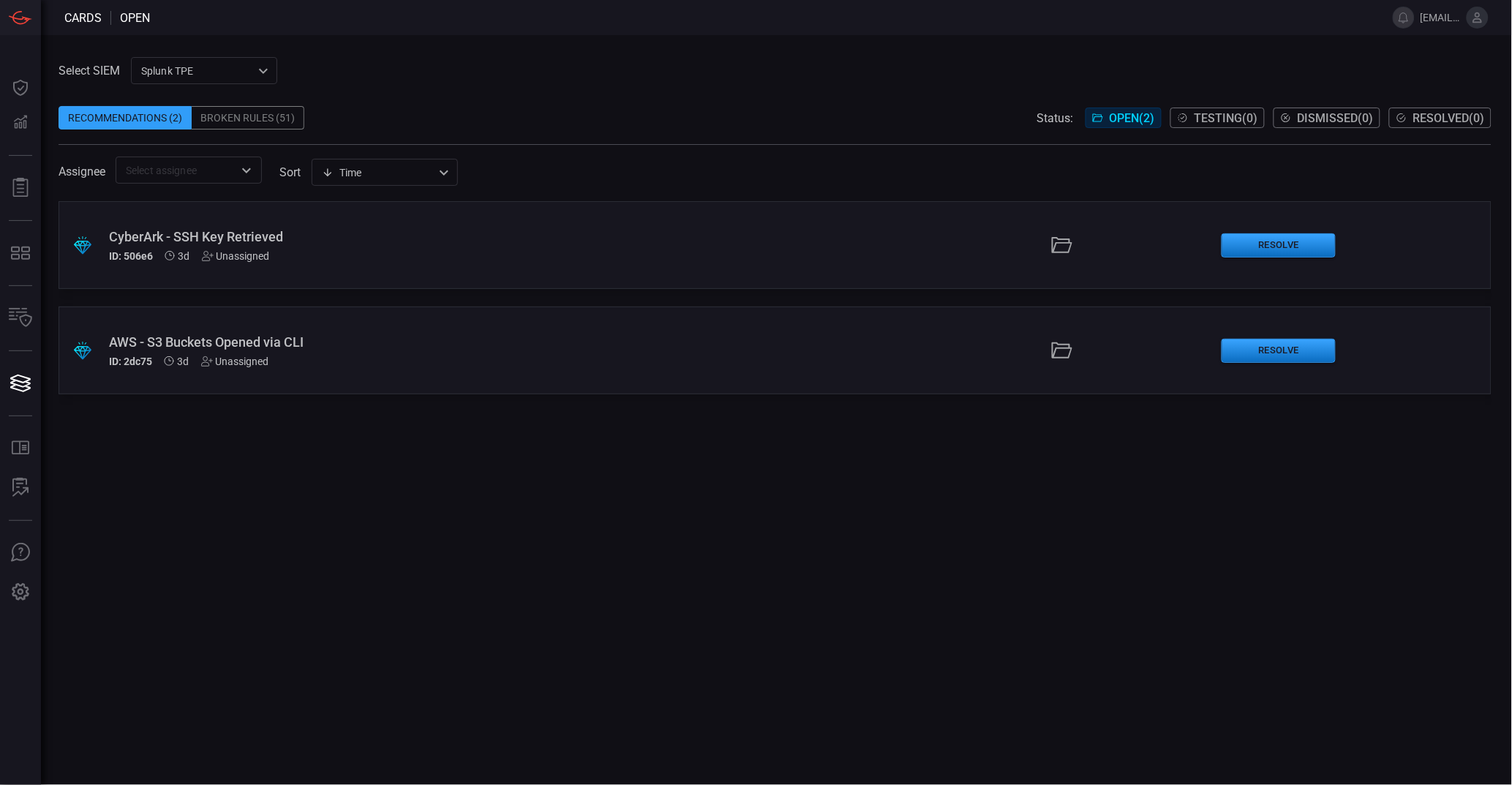
click at [250, 240] on div "CyberArk - SSH Key Retrieved" at bounding box center [369, 236] width 519 height 15
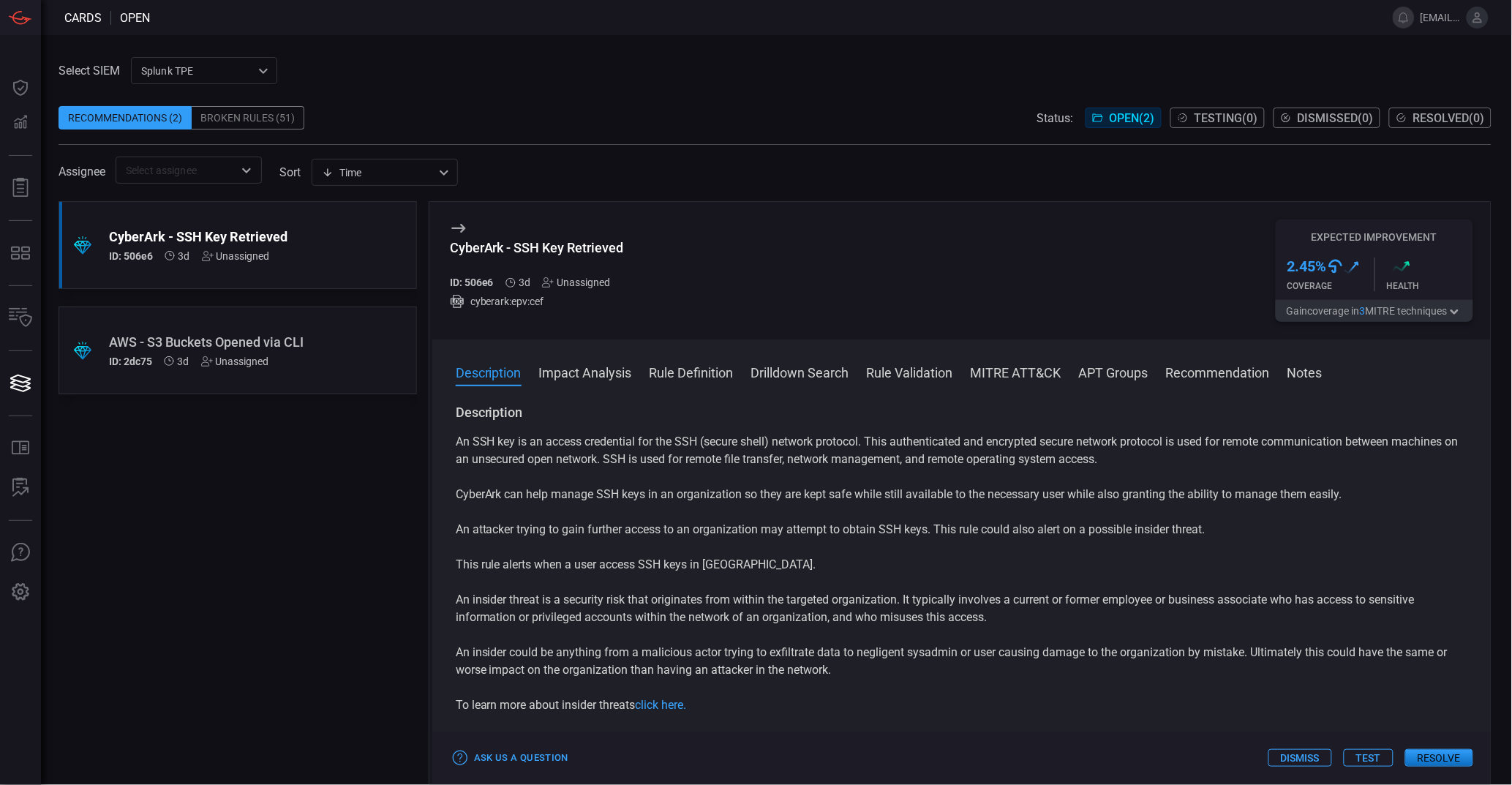
click at [1079, 452] on p "An SSH key is an access credential for the SSH (secure shell) network protocol.…" at bounding box center [961, 451] width 1012 height 35
click at [618, 497] on p "CyberArk can help manage SSH keys in an organization so they are kept safe whil…" at bounding box center [961, 494] width 1012 height 17
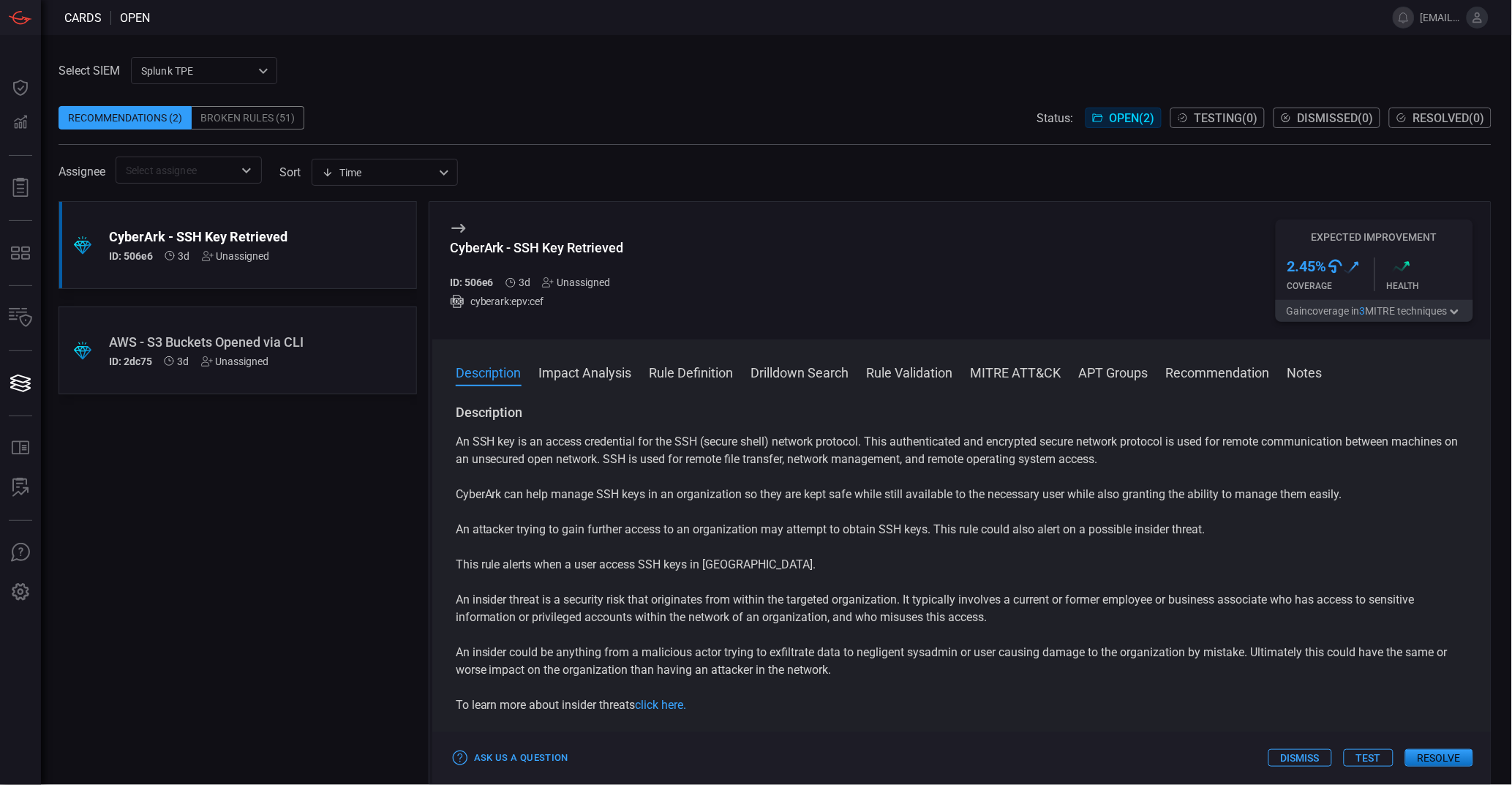
click at [618, 497] on p "CyberArk can help manage SSH keys in an organization so they are kept safe whil…" at bounding box center [961, 494] width 1012 height 17
click at [605, 532] on p "An attacker trying to gain further access to an organization may attempt to obt…" at bounding box center [961, 529] width 1012 height 17
click at [605, 566] on p "This rule alerts when a user access SSH keys in CyberArk." at bounding box center [961, 564] width 1012 height 17
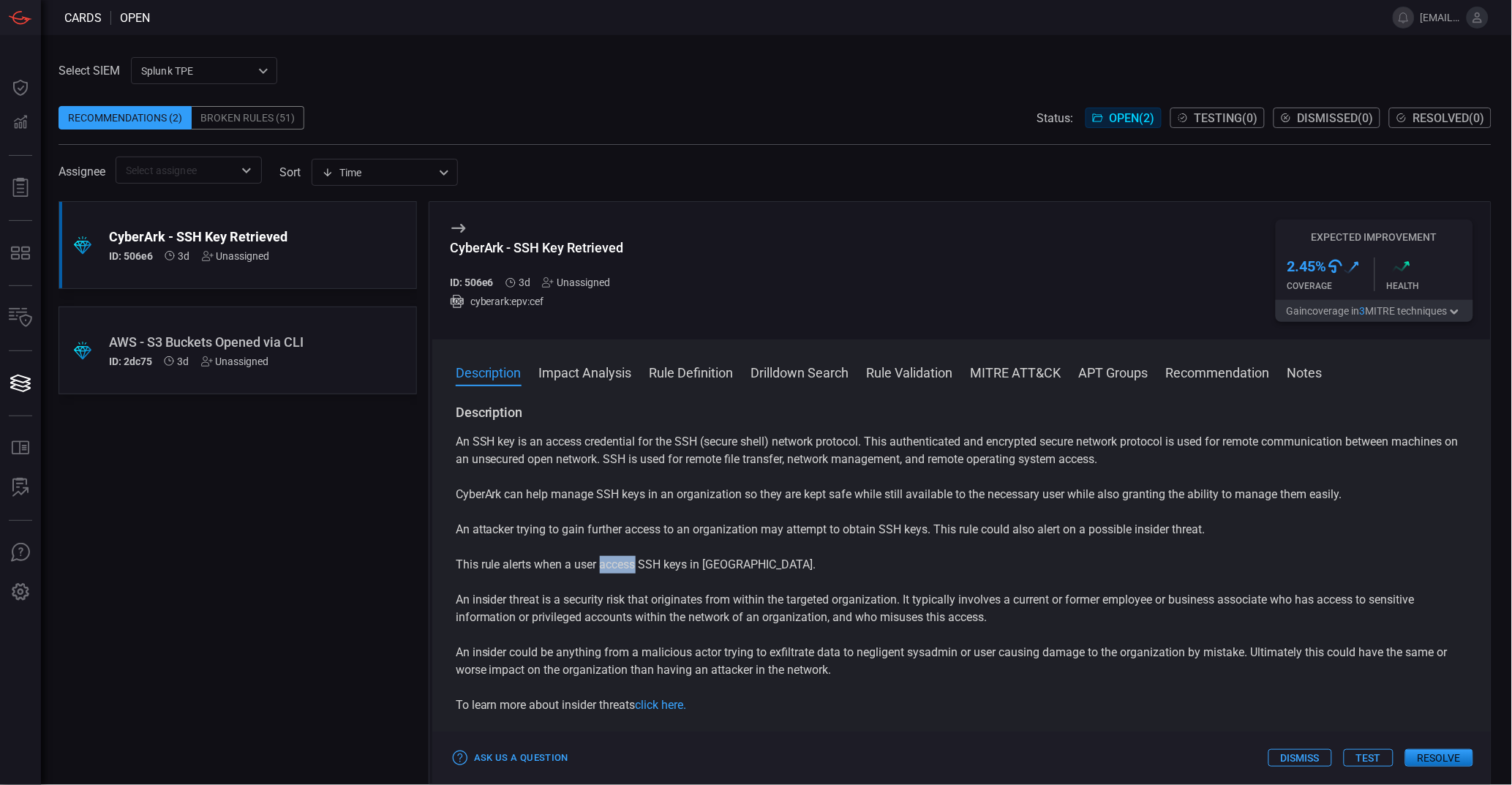
click at [605, 566] on p "This rule alerts when a user access SSH keys in CyberArk." at bounding box center [961, 564] width 1012 height 17
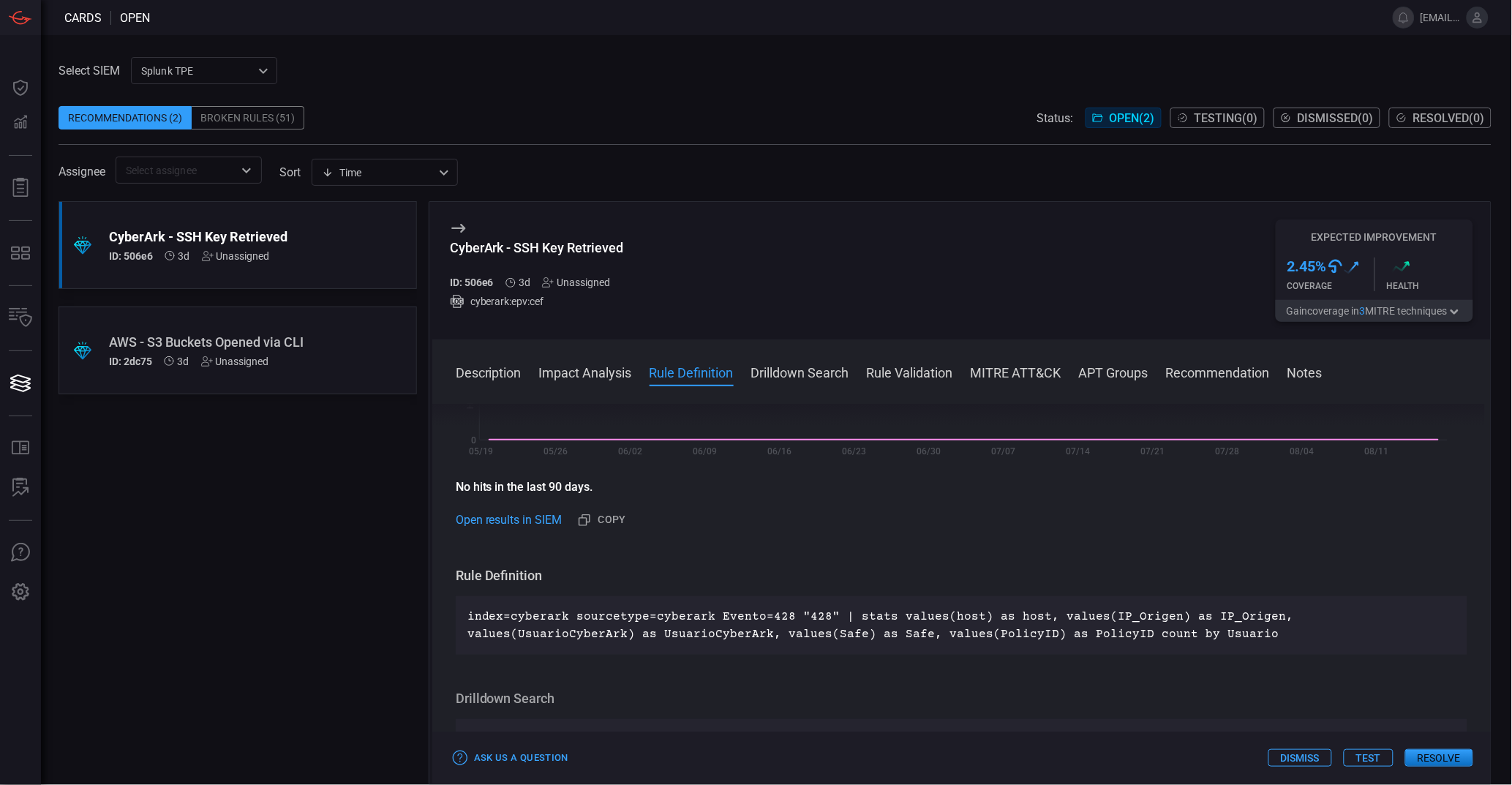
scroll to position [508, 0]
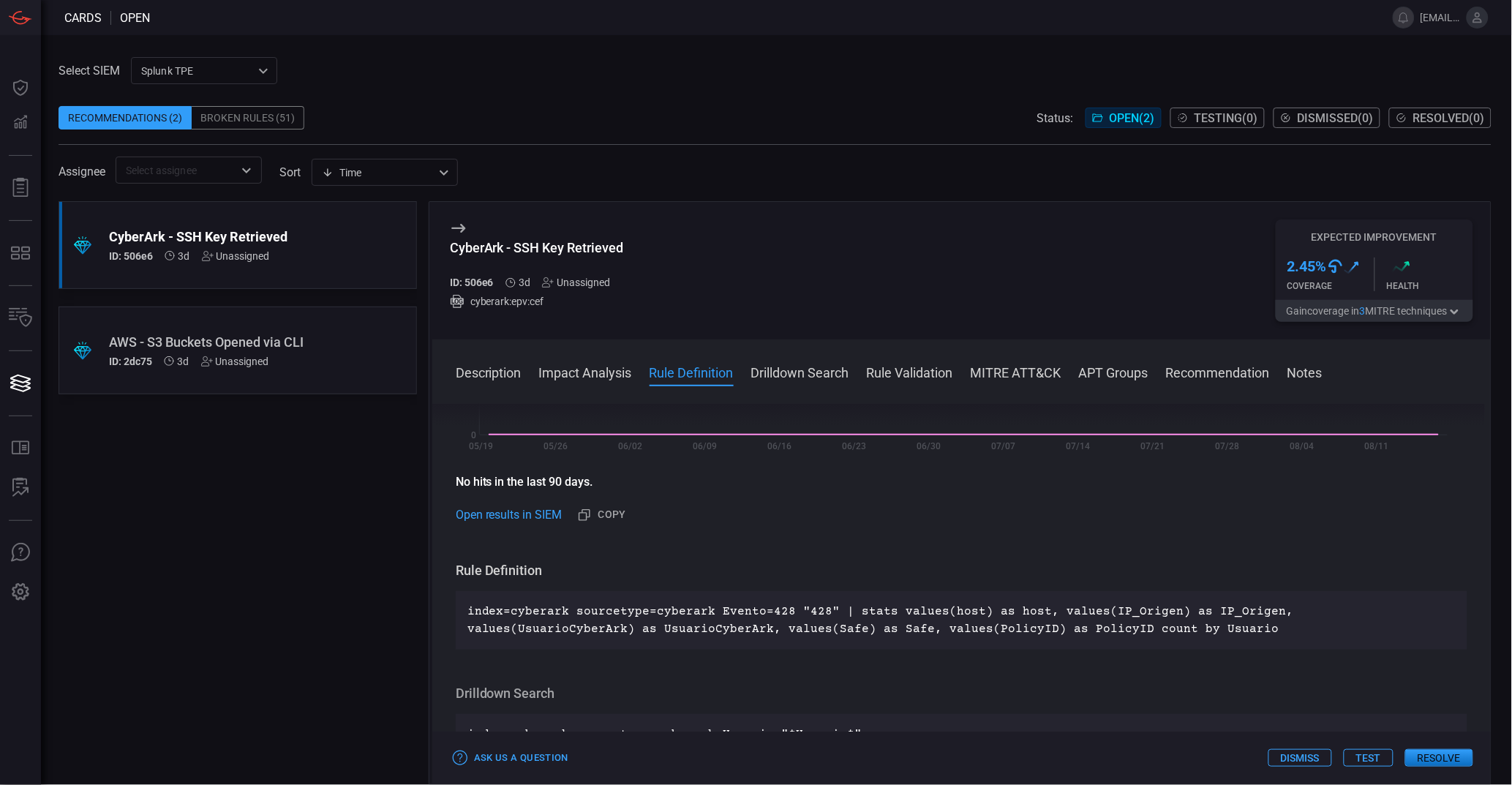
click at [1009, 615] on p "index=cyberark sourcetype=cyberark Evento=428 "428" | stats values(host) as hos…" at bounding box center [961, 620] width 988 height 35
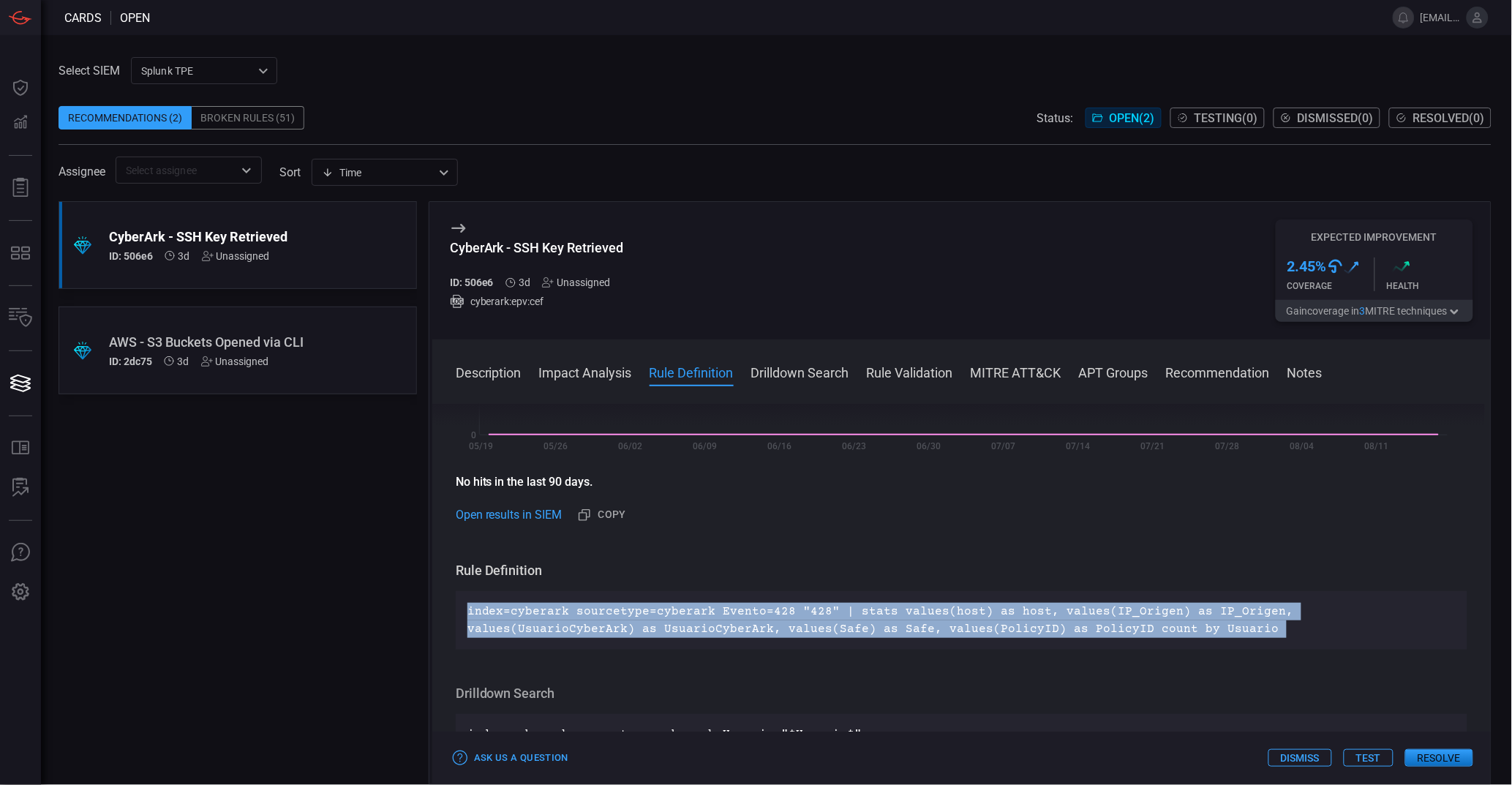
click at [1009, 615] on p "index=cyberark sourcetype=cyberark Evento=428 "428" | stats values(host) as hos…" at bounding box center [961, 620] width 988 height 35
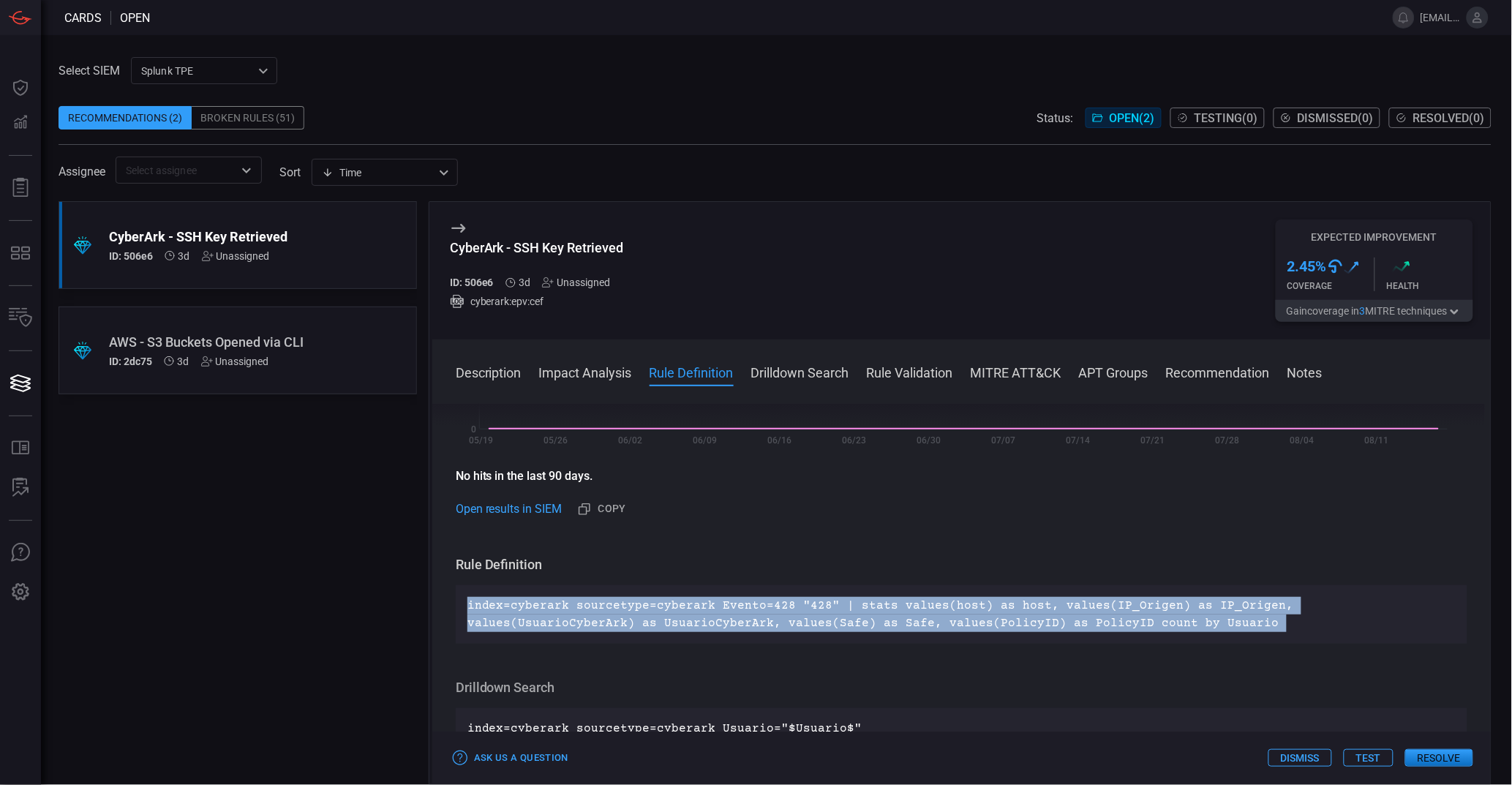
scroll to position [495, 0]
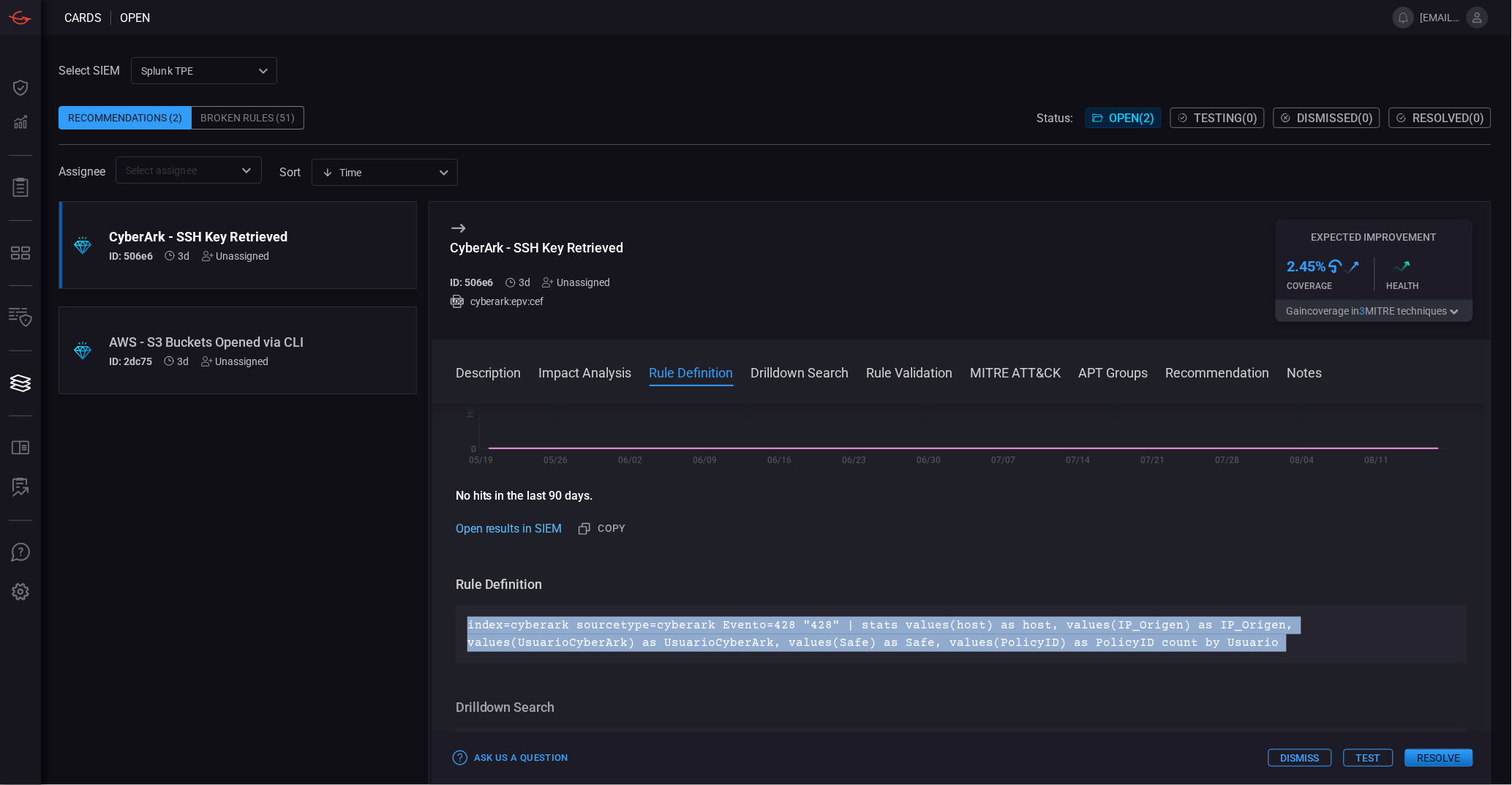
click at [509, 531] on link "Open results in SIEM" at bounding box center [509, 528] width 107 height 17
click at [592, 626] on p "index=cyberark sourcetype=cyberark Evento=428 "428" | stats values(host) as hos…" at bounding box center [961, 634] width 988 height 35
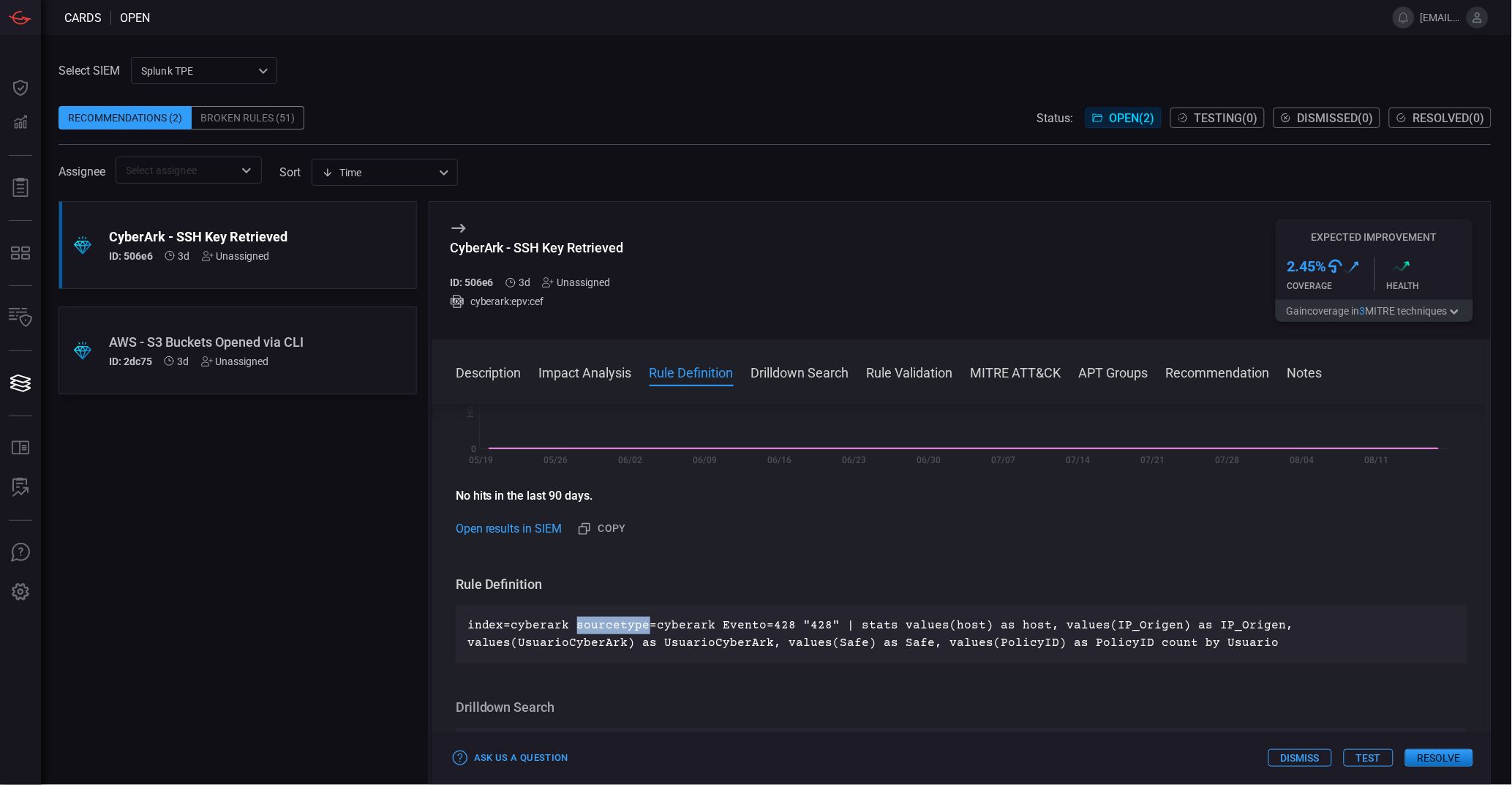
click at [592, 626] on p "index=cyberark sourcetype=cyberark Evento=428 "428" | stats values(host) as hos…" at bounding box center [961, 634] width 988 height 35
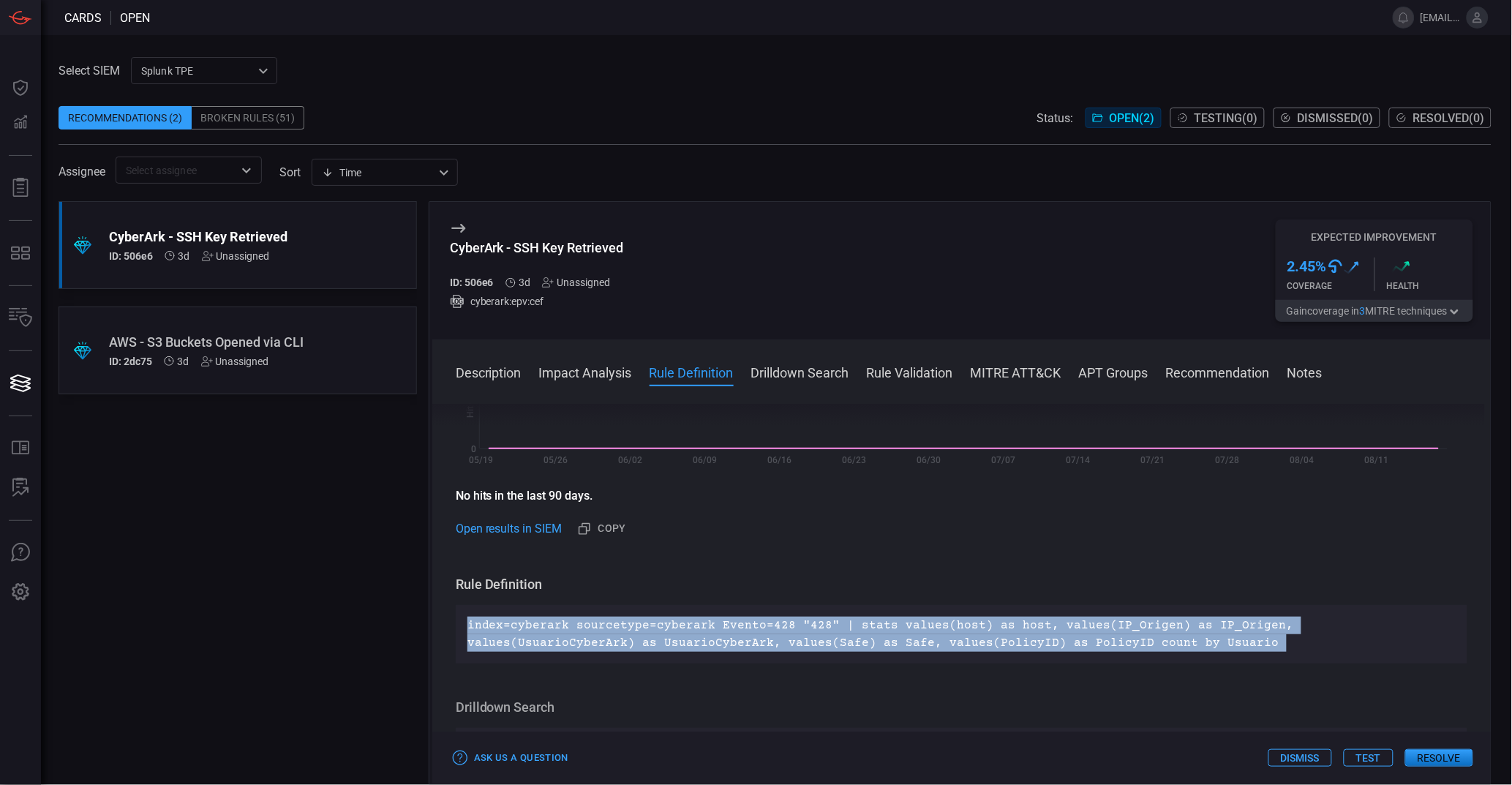
click at [592, 626] on p "index=cyberark sourcetype=cyberark Evento=428 "428" | stats values(host) as hos…" at bounding box center [961, 634] width 988 height 35
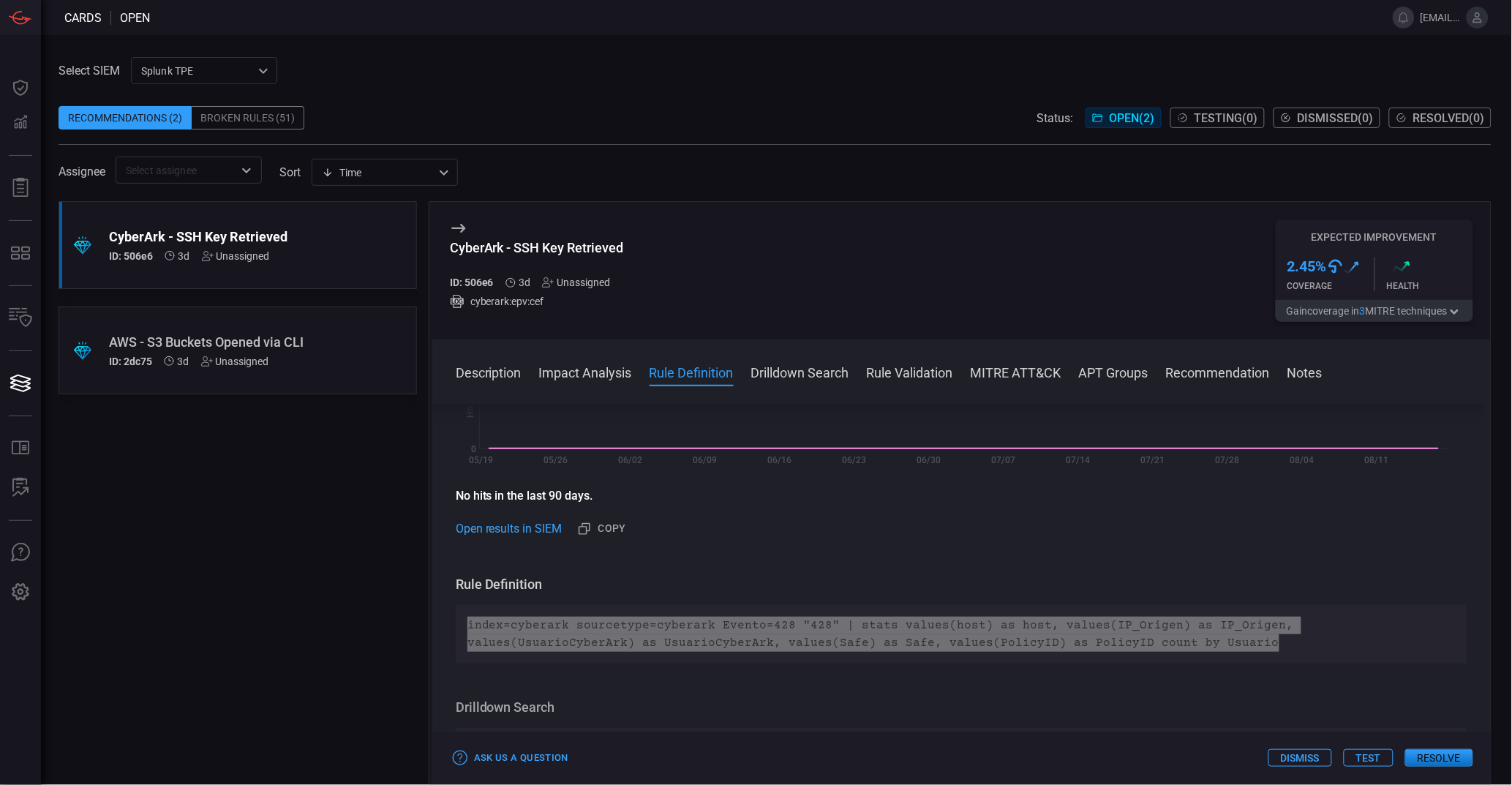
scroll to position [499, 0]
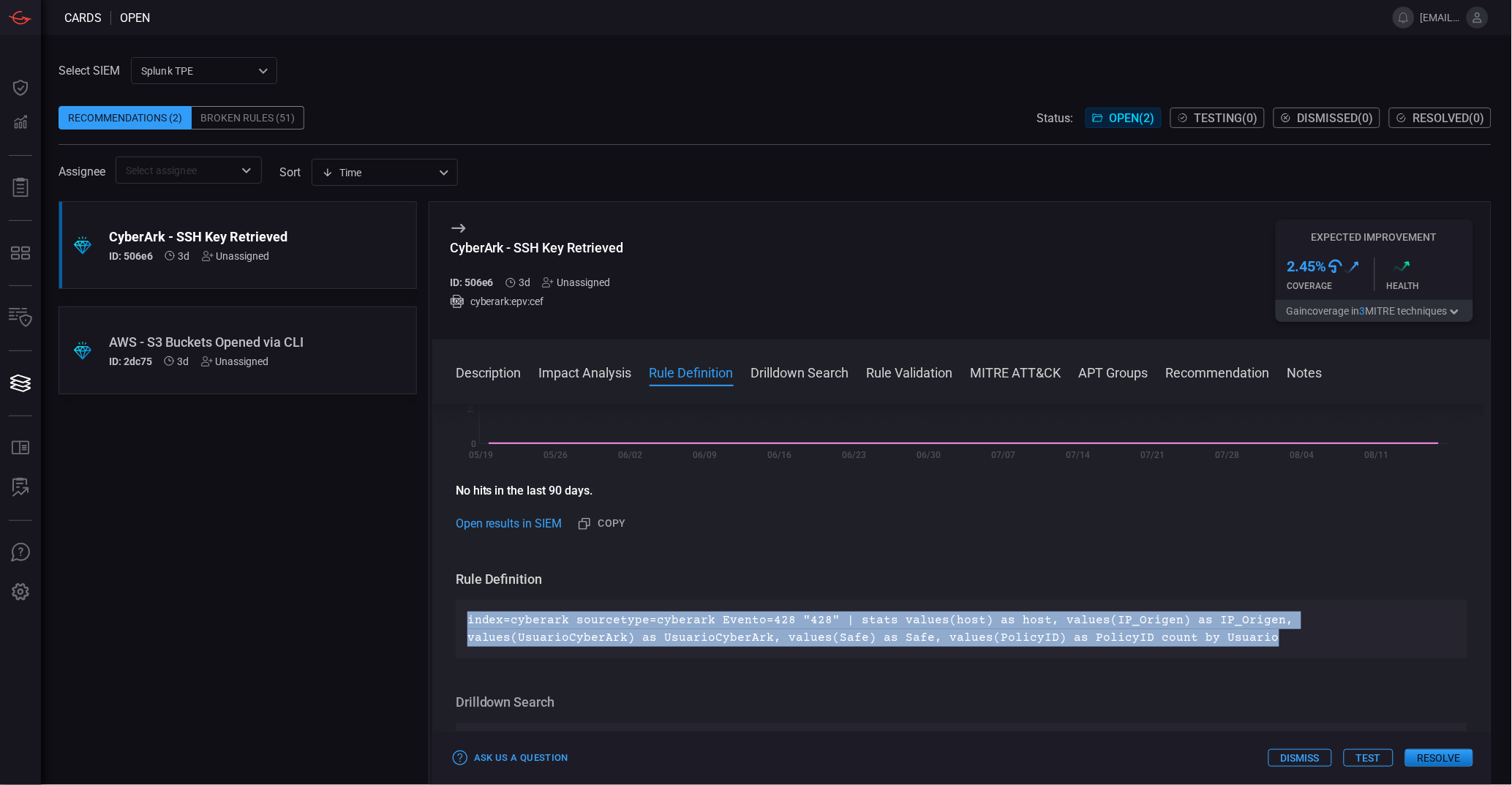
click at [770, 627] on p "index=cyberark sourcetype=cyberark Evento=428 "428" | stats values(host) as hos…" at bounding box center [961, 629] width 988 height 35
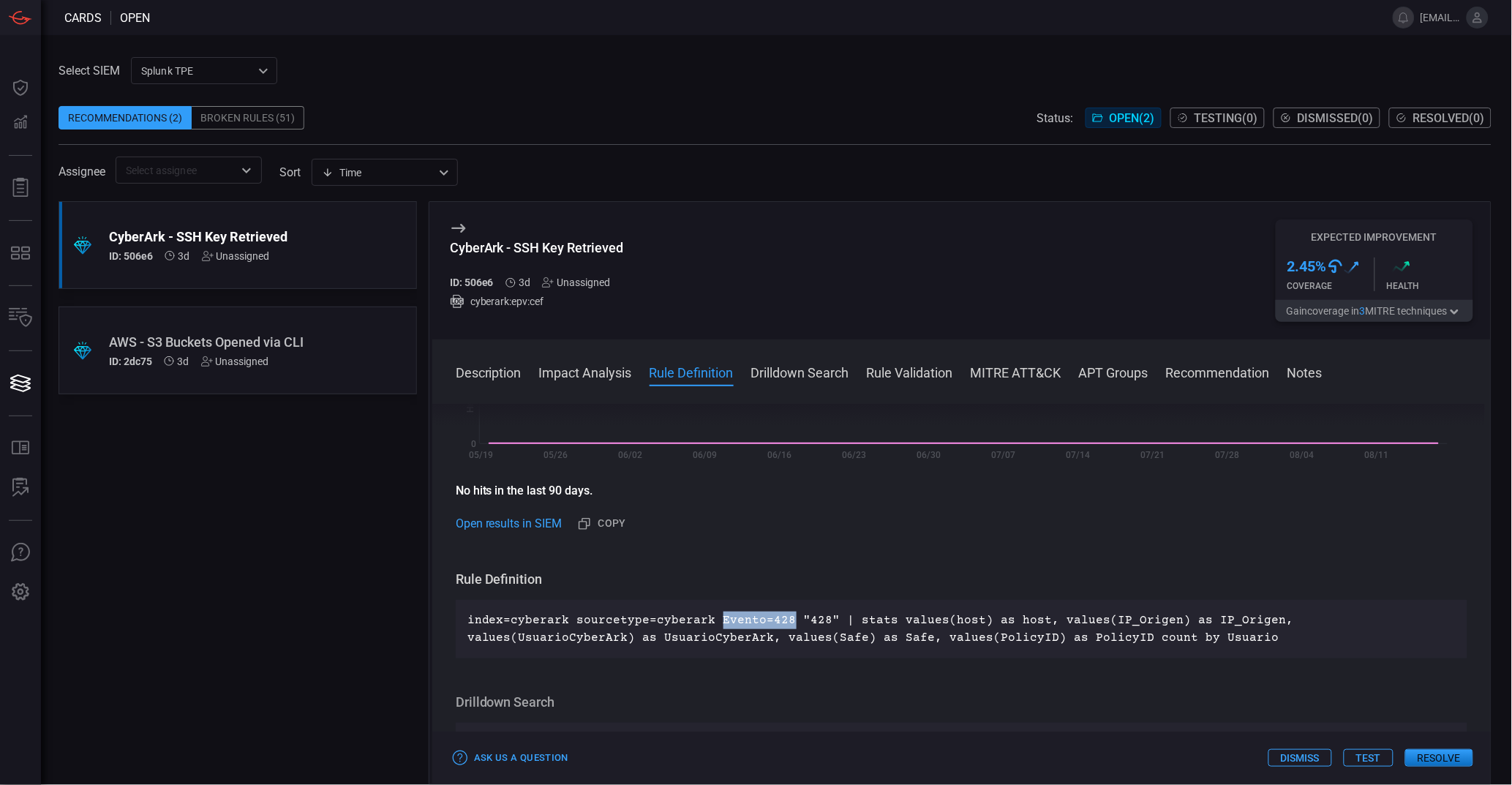
drag, startPoint x: 709, startPoint y: 616, endPoint x: 782, endPoint y: 624, distance: 73.4
click at [782, 624] on p "index=cyberark sourcetype=cyberark Evento=428 "428" | stats values(host) as hos…" at bounding box center [961, 629] width 988 height 35
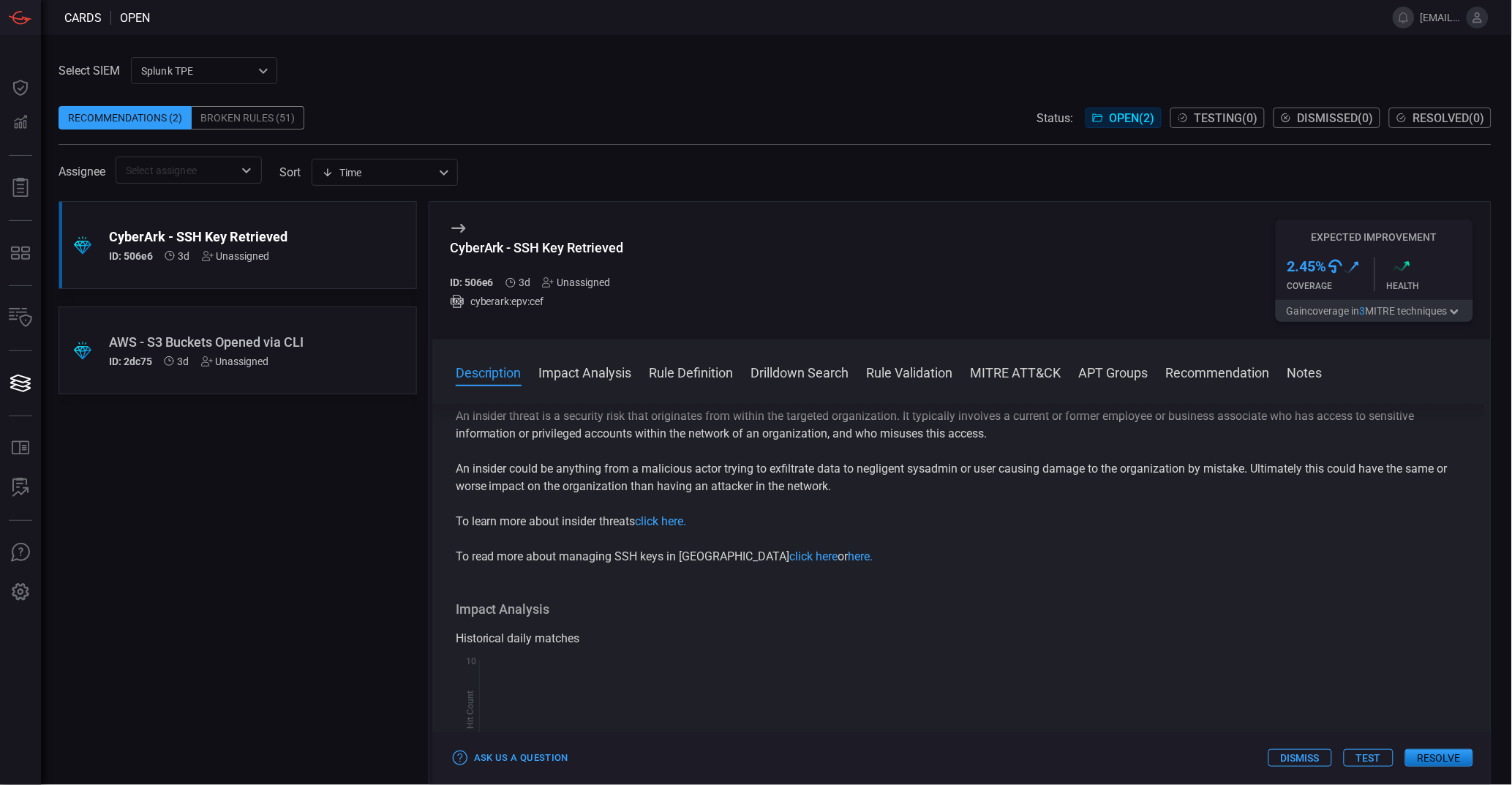
scroll to position [0, 0]
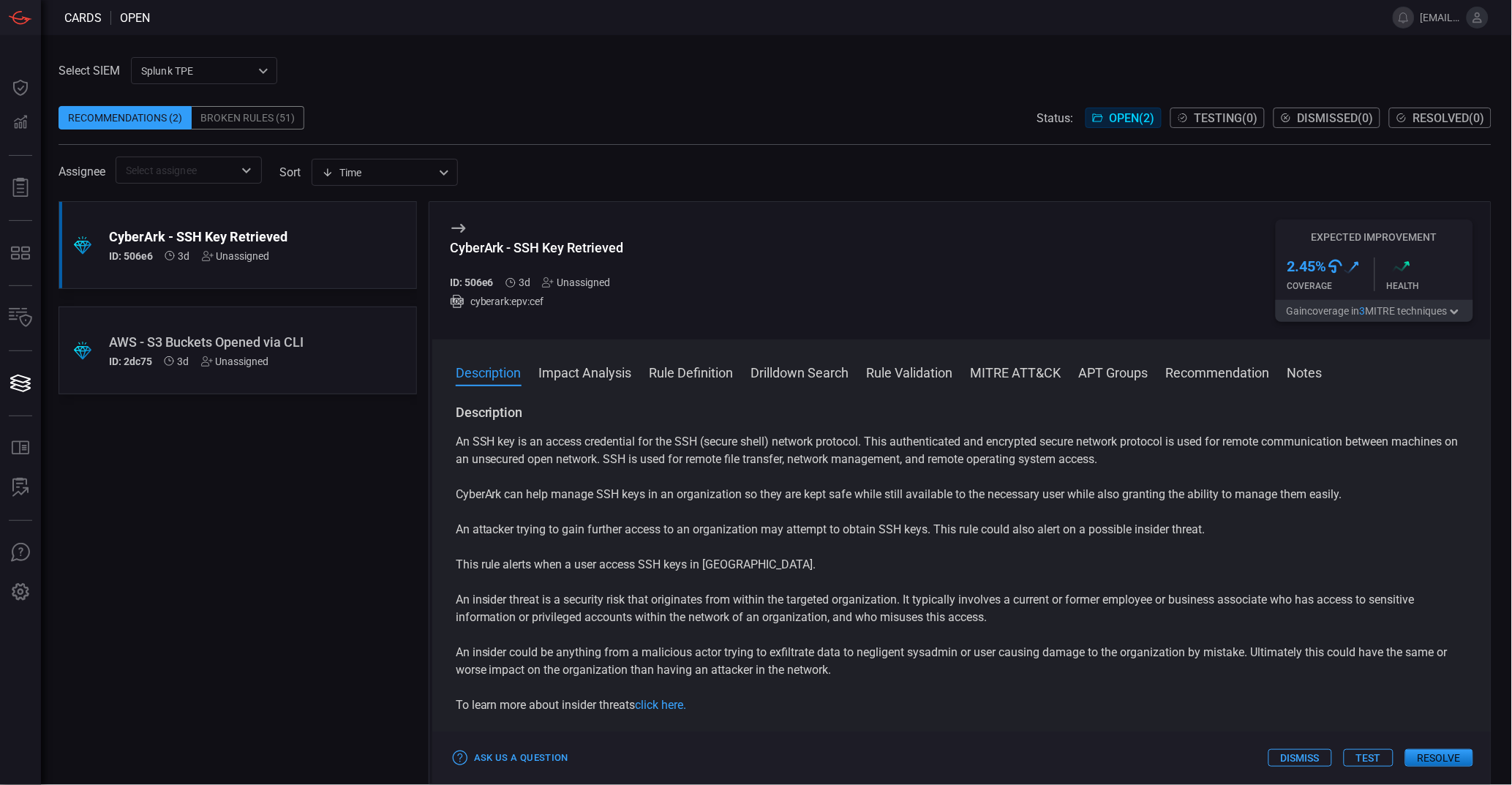
click at [247, 344] on div "AWS - S3 Buckets Opened via CLI" at bounding box center [210, 342] width 202 height 15
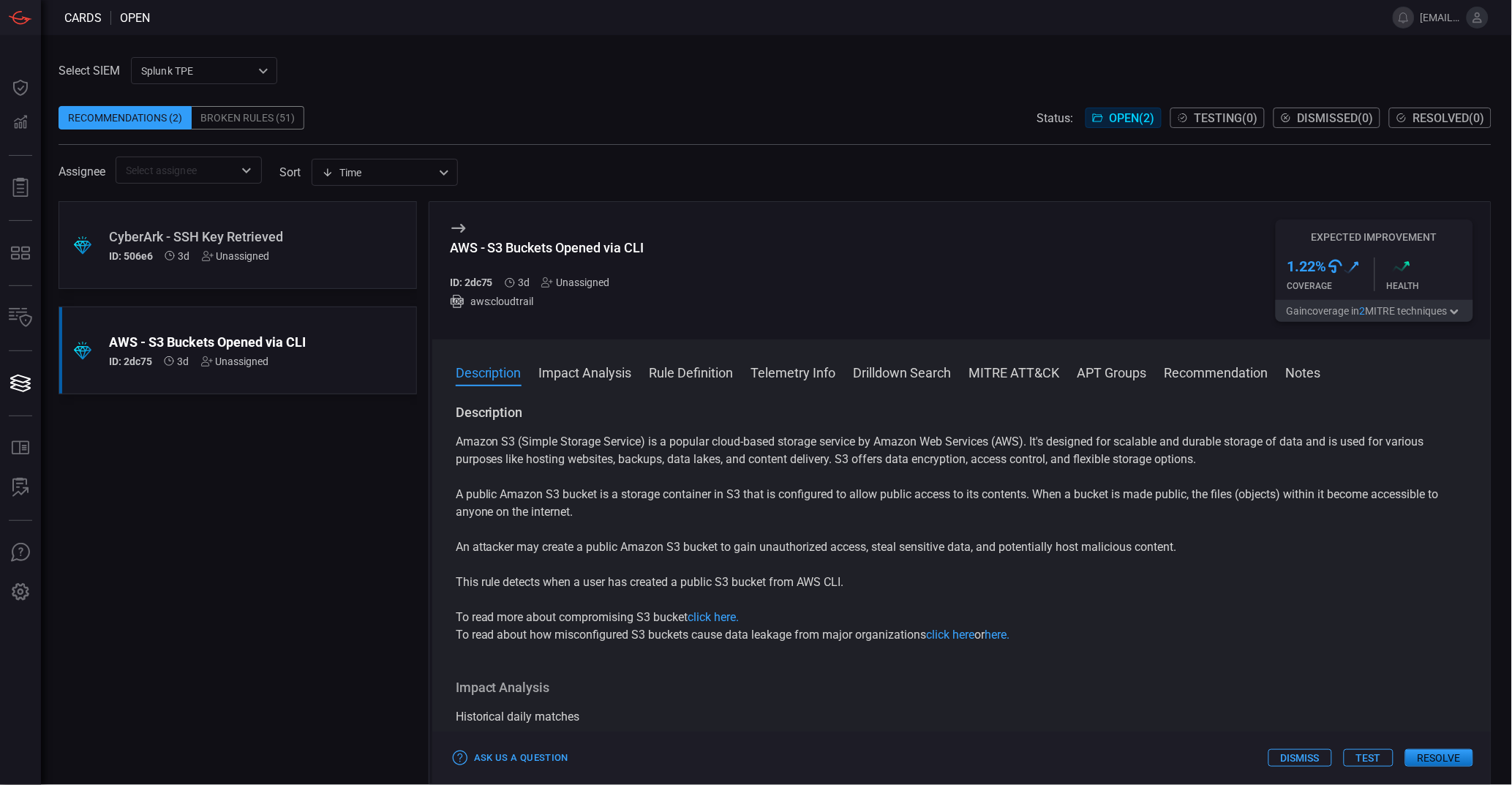
click at [935, 442] on p "Amazon S3 (Simple Storage Service) is a popular cloud-based storage service by …" at bounding box center [961, 451] width 1012 height 35
click at [869, 501] on p "A public Amazon S3 bucket is a storage container in S3 that is configured to al…" at bounding box center [961, 503] width 1012 height 35
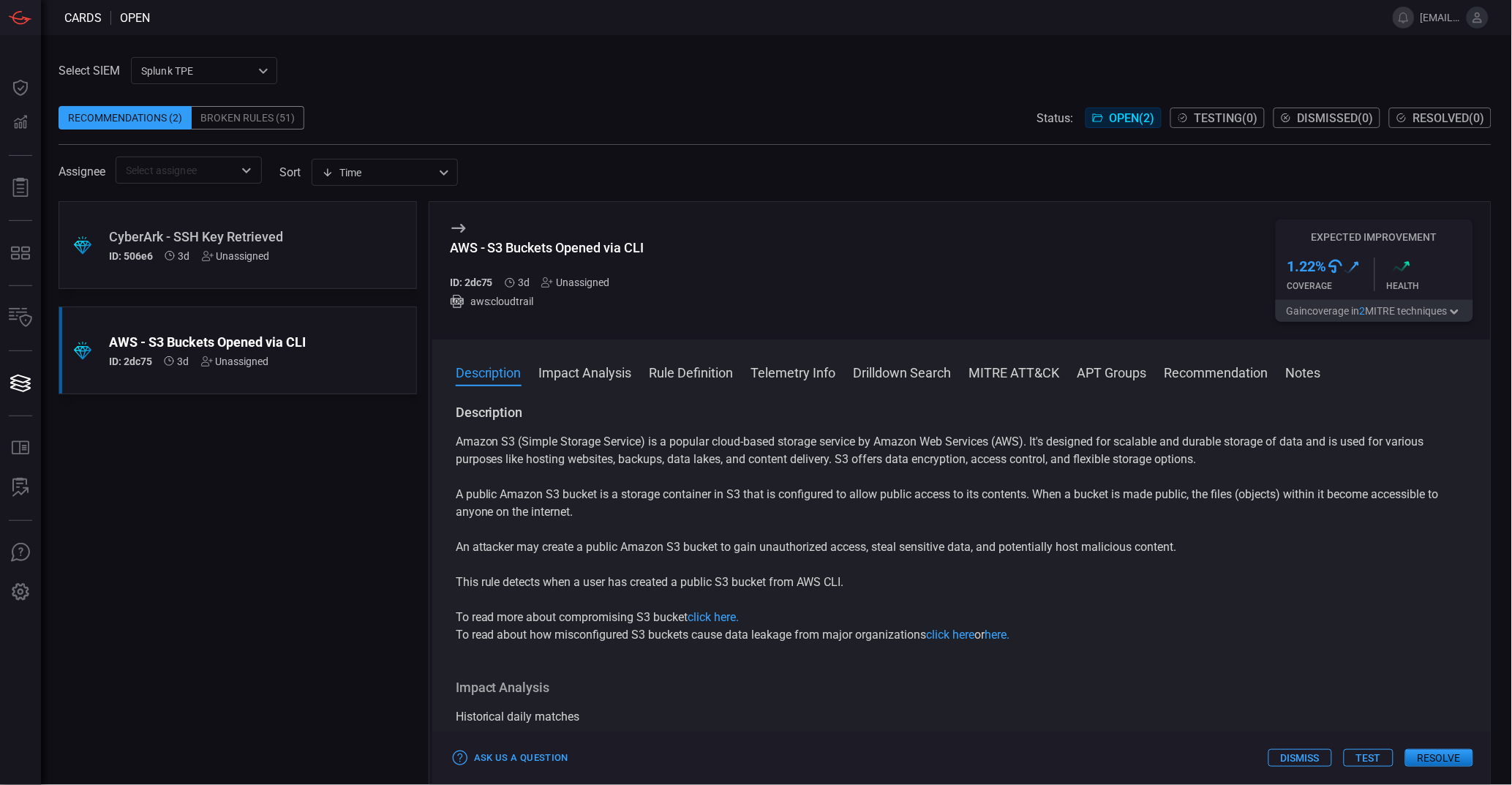
click at [869, 501] on p "A public Amazon S3 bucket is a storage container in S3 that is configured to al…" at bounding box center [961, 503] width 1012 height 35
click at [714, 551] on p "An attacker may create a public Amazon S3 bucket to gain unauthorized access, s…" at bounding box center [961, 547] width 1012 height 17
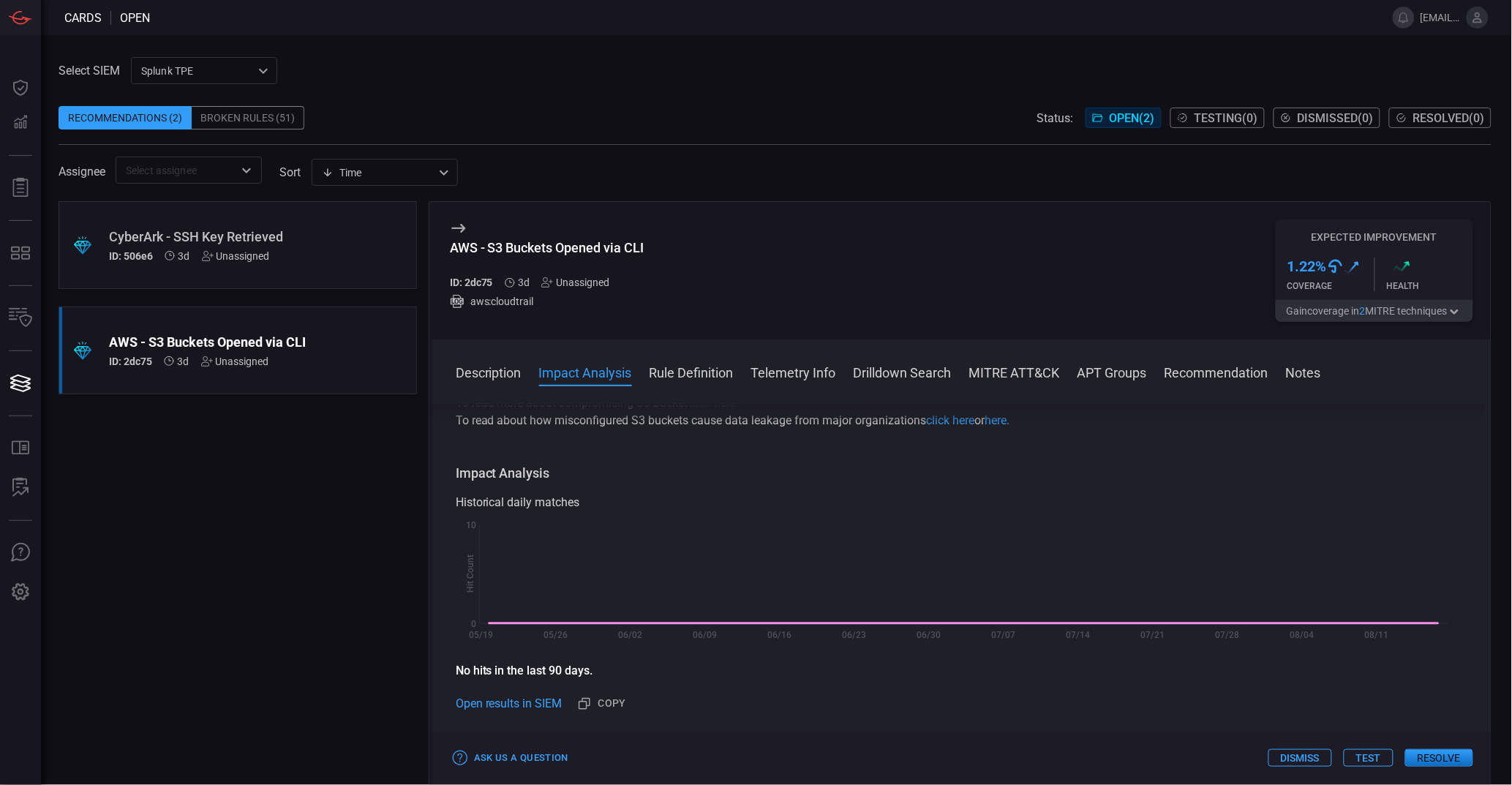
scroll to position [452, 0]
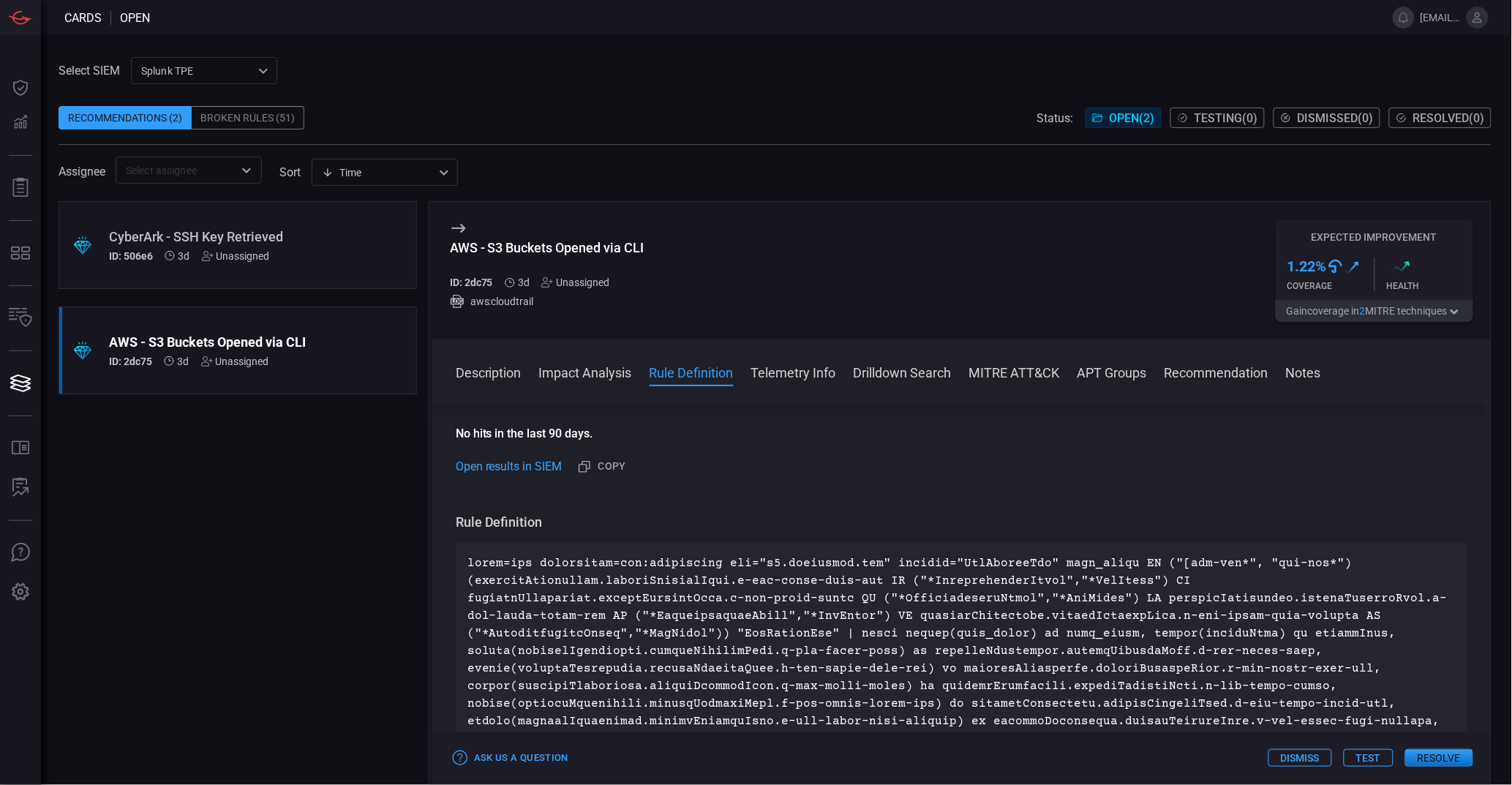
click at [621, 556] on p at bounding box center [961, 651] width 988 height 193
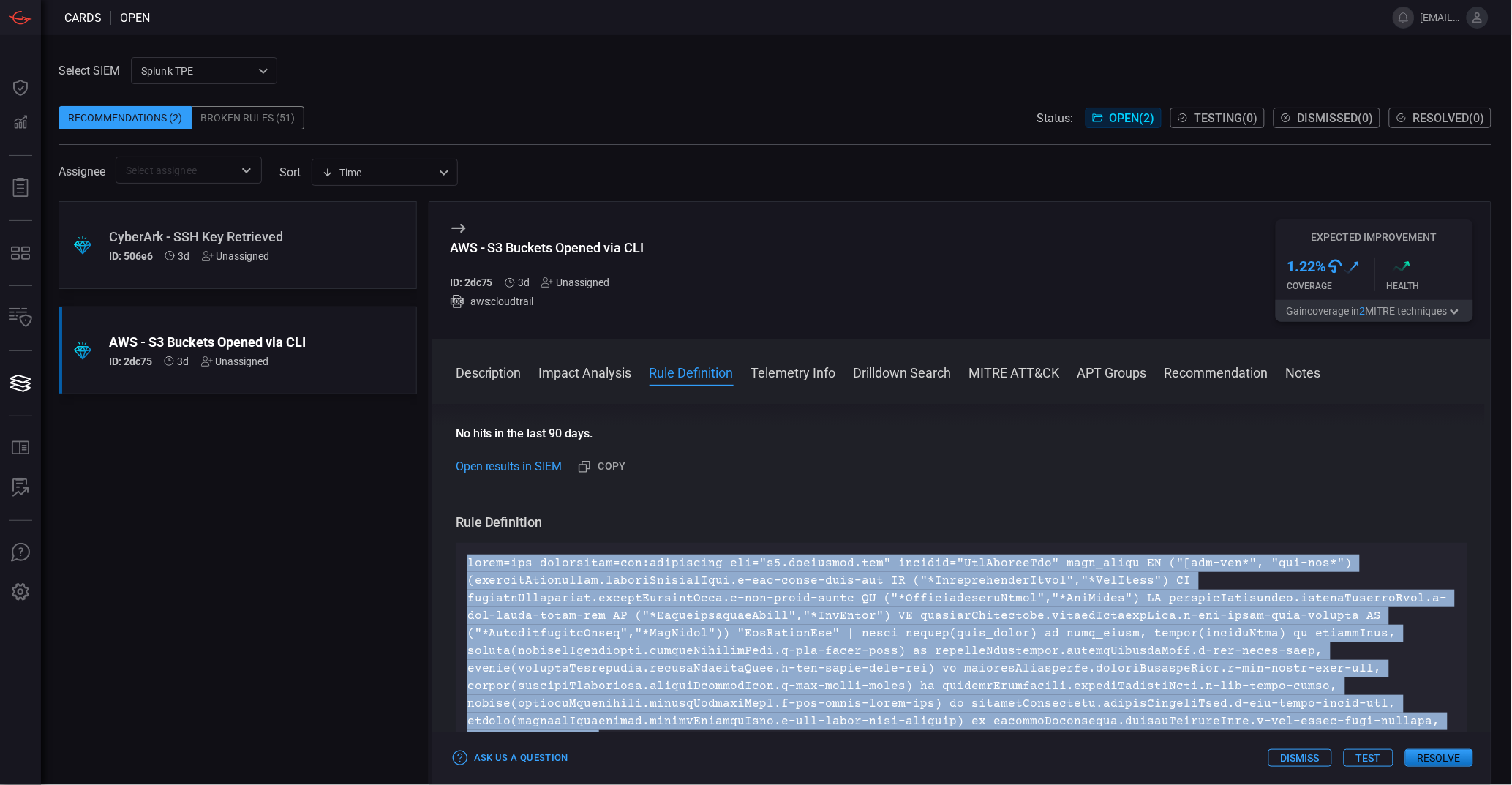
click at [621, 556] on p at bounding box center [961, 651] width 988 height 193
copy p "index=aws sourcetype=aws:cloudtrail dvc="s3.amazonaws.com" command="PutBucketAc…"
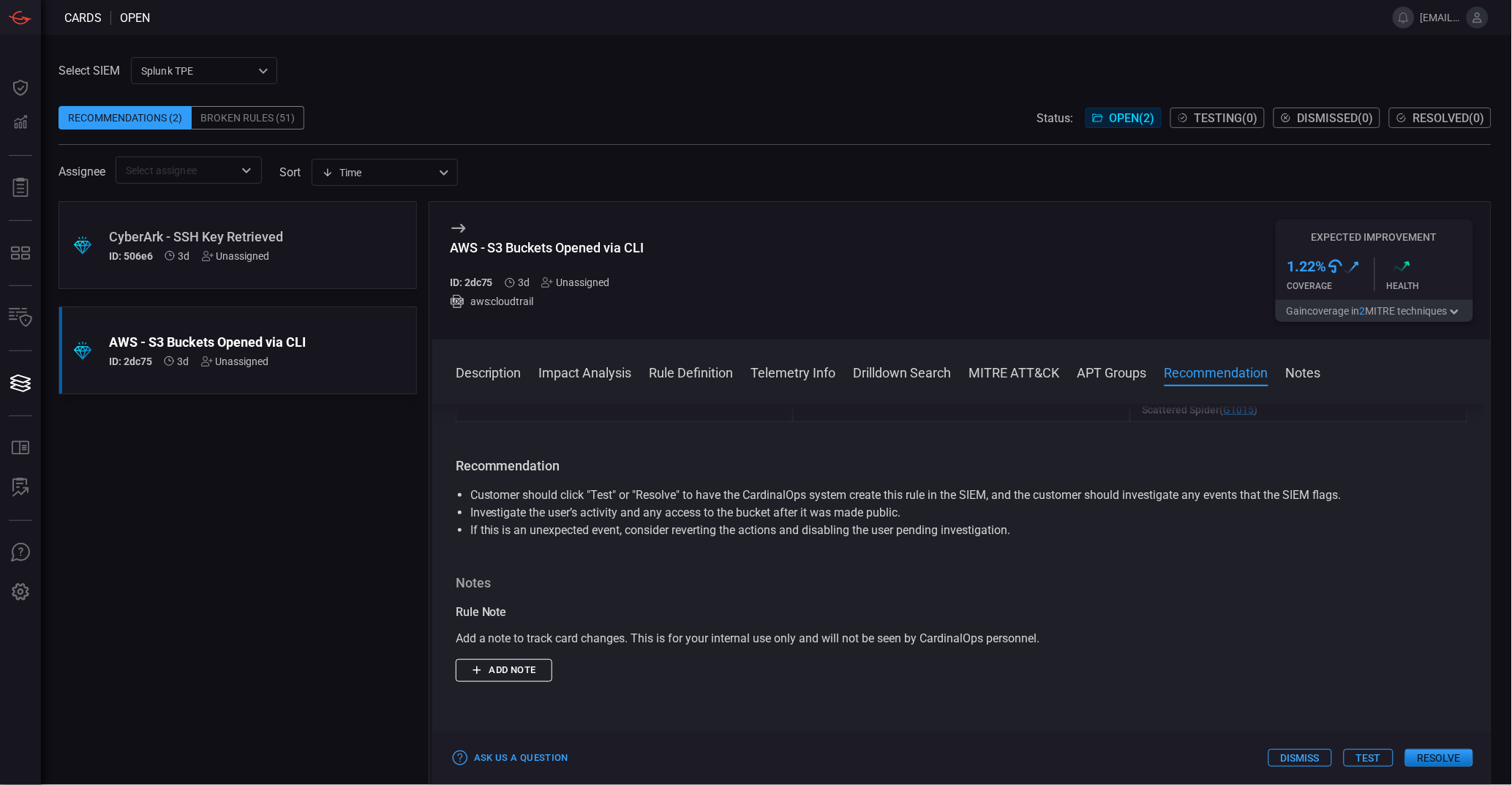
scroll to position [1497, 0]
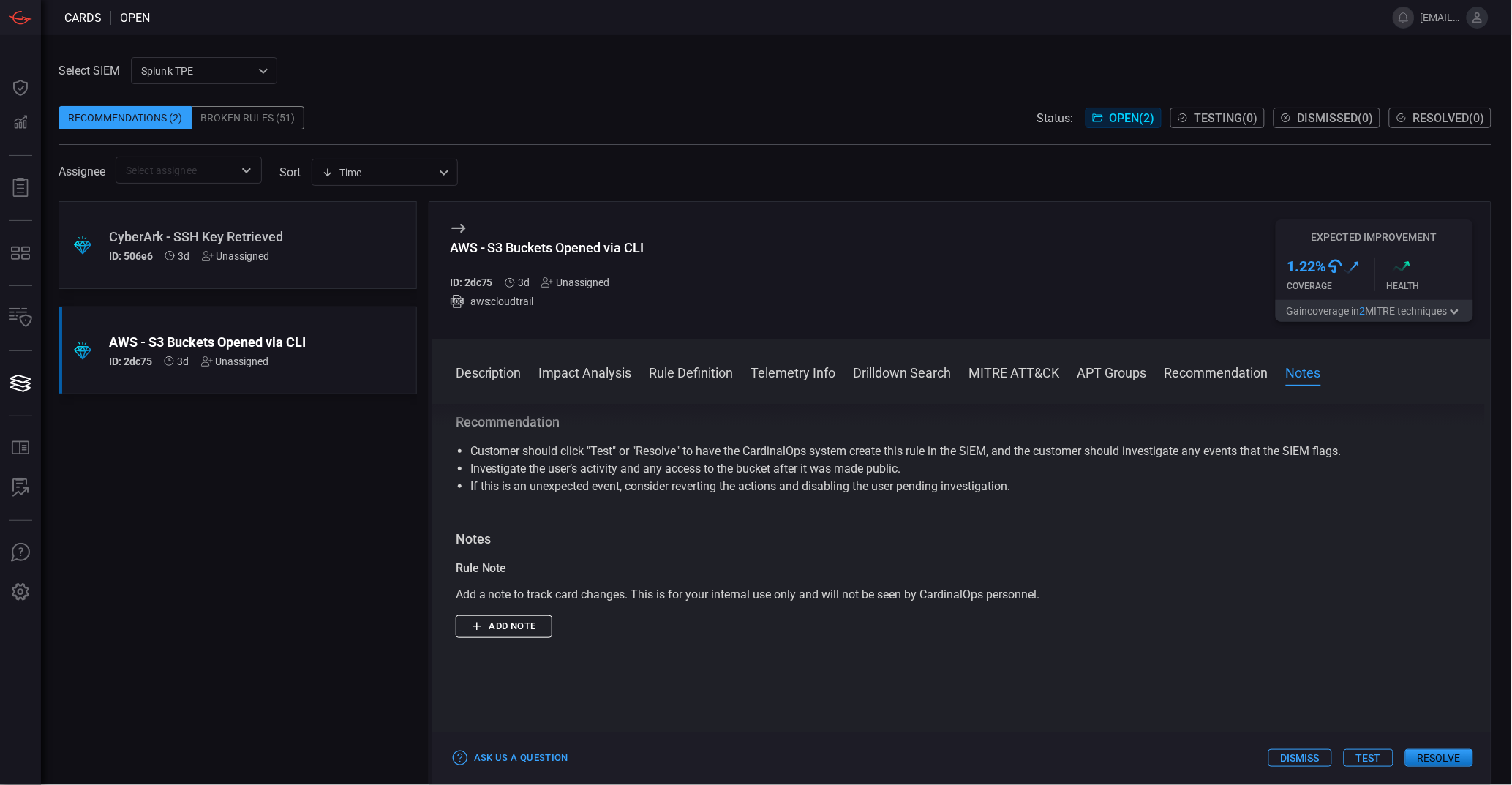
click at [228, 116] on div "Broken Rules (51)" at bounding box center [248, 118] width 113 height 23
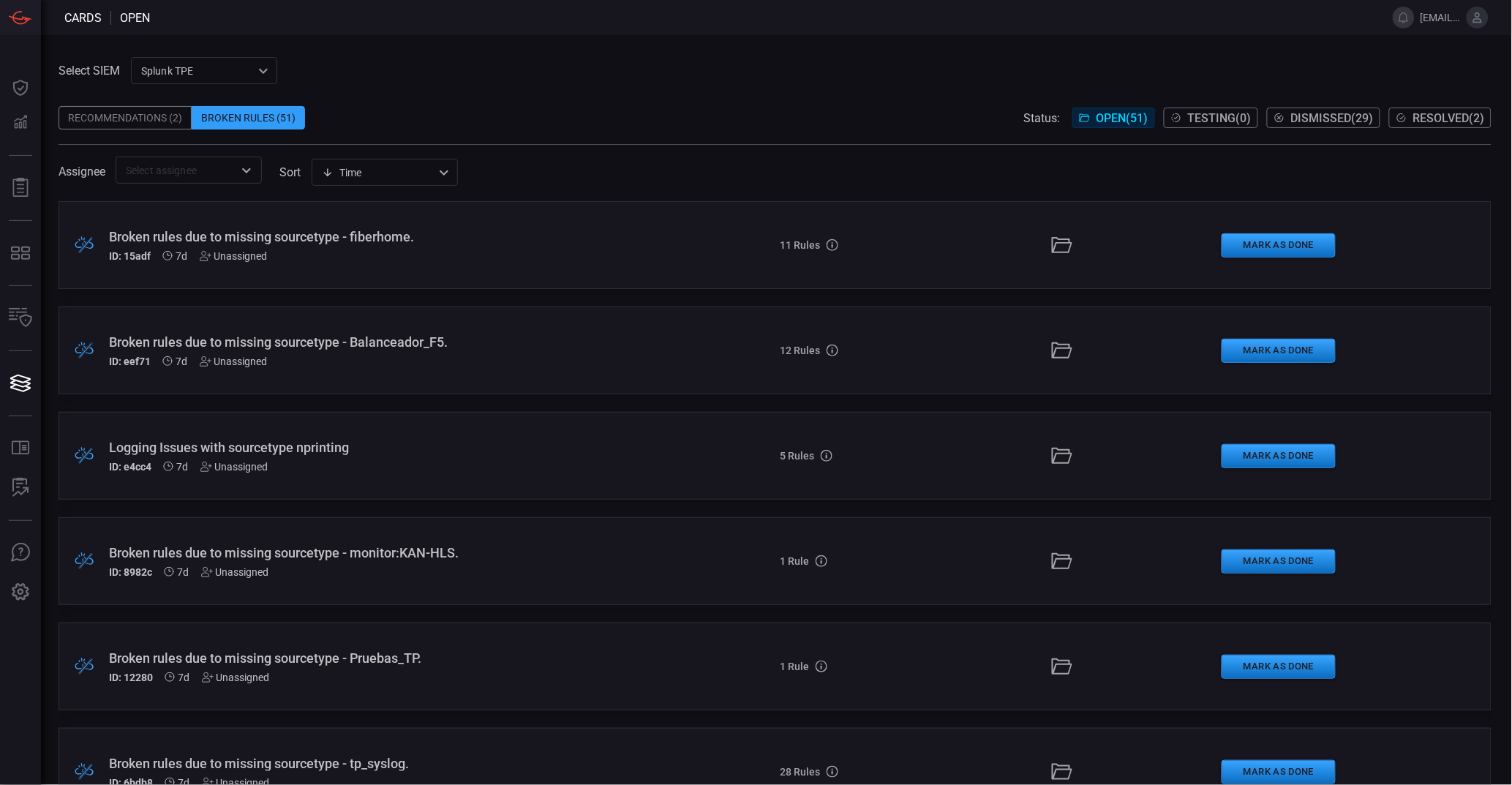
click at [314, 234] on div "Broken rules due to missing sourcetype - fiberhome." at bounding box center [369, 236] width 519 height 15
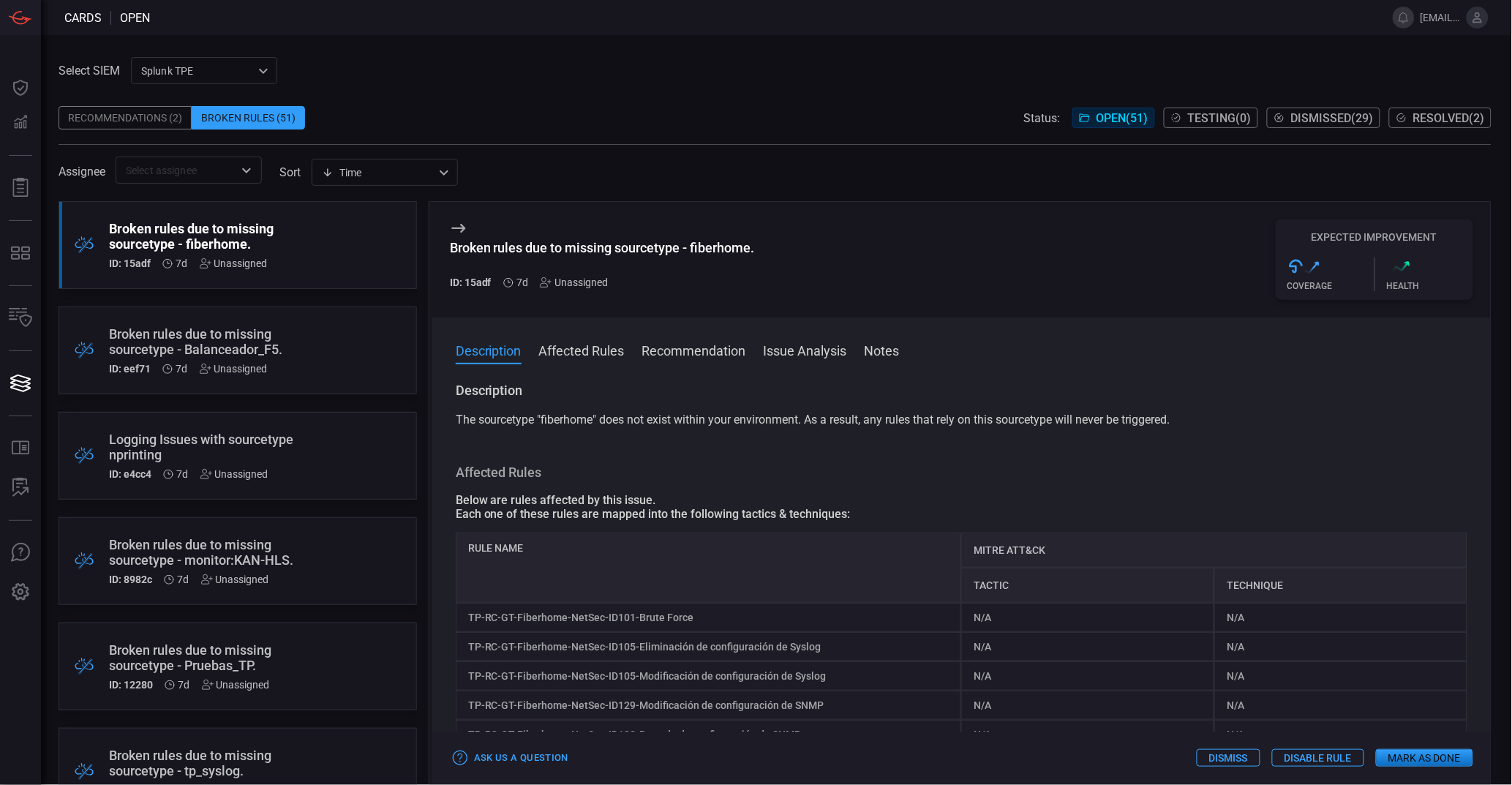
click at [246, 341] on div "Broken rules due to missing sourcetype - Balanceador_F5." at bounding box center [210, 342] width 202 height 31
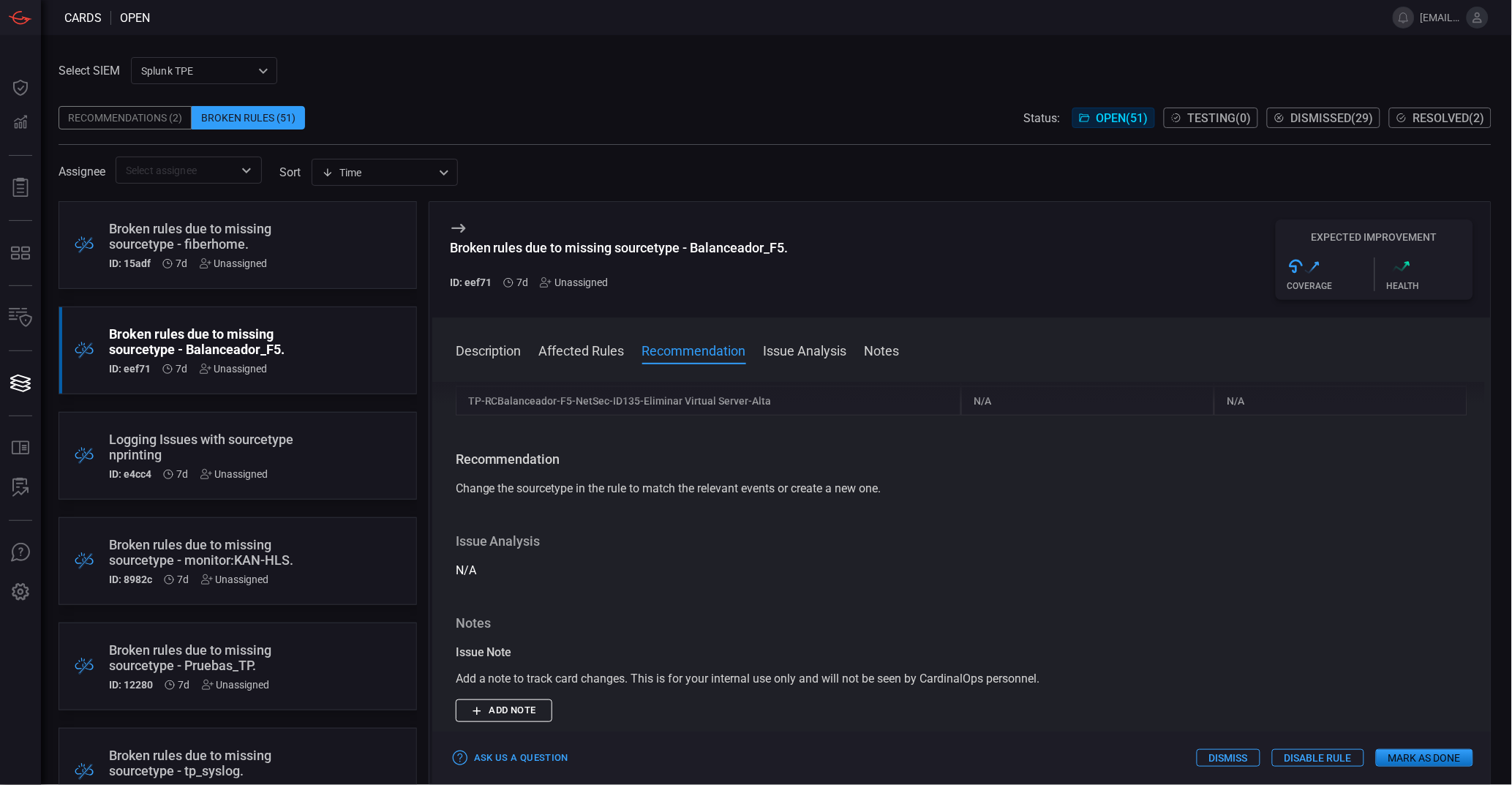
scroll to position [536, 0]
click at [191, 440] on div "Logging Issues with sourcetype nprinting" at bounding box center [210, 447] width 202 height 31
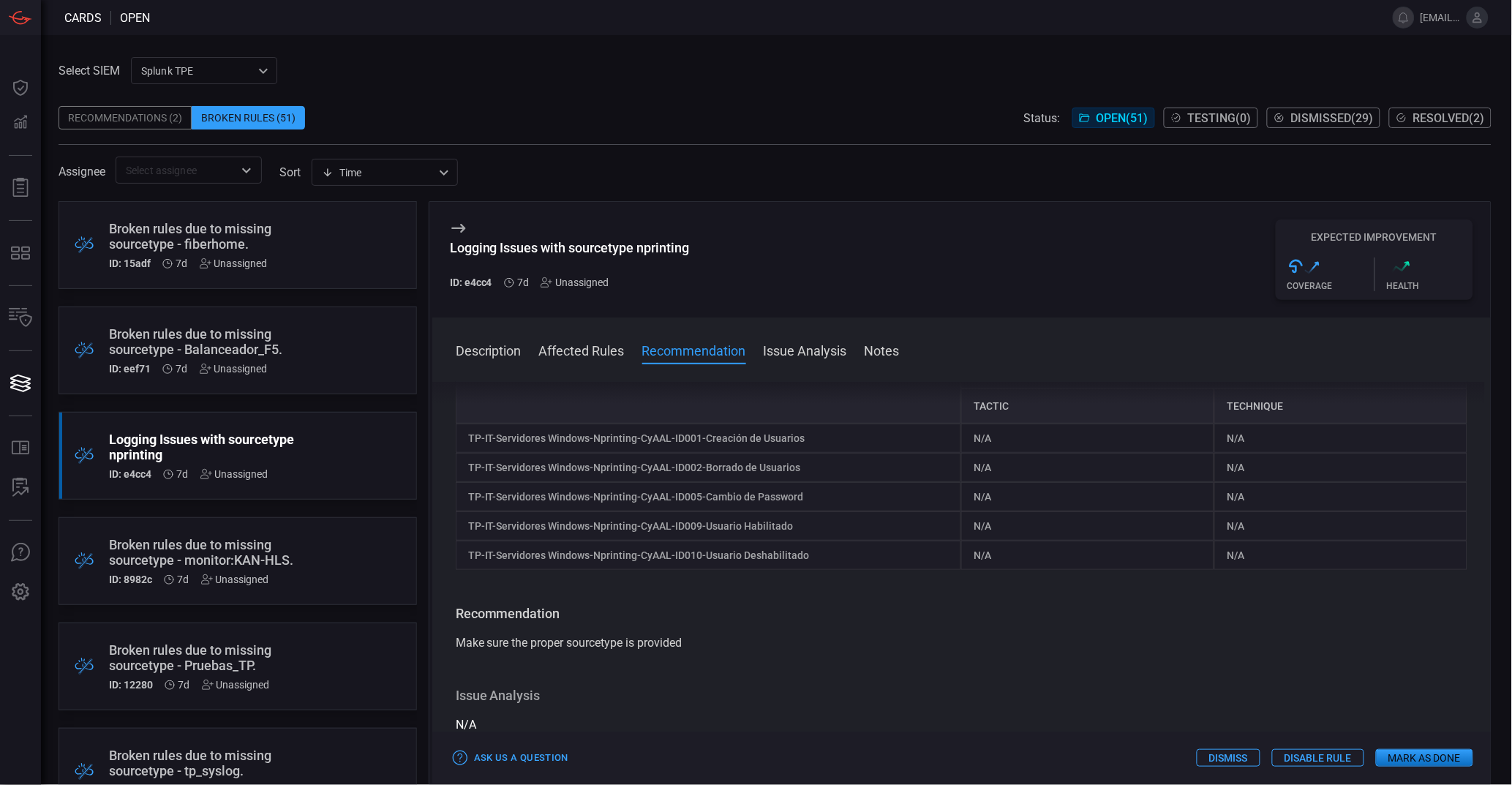
scroll to position [185, 0]
click at [213, 553] on div "Broken rules due to missing sourcetype - monitor:KAN-HLS." at bounding box center [210, 552] width 202 height 31
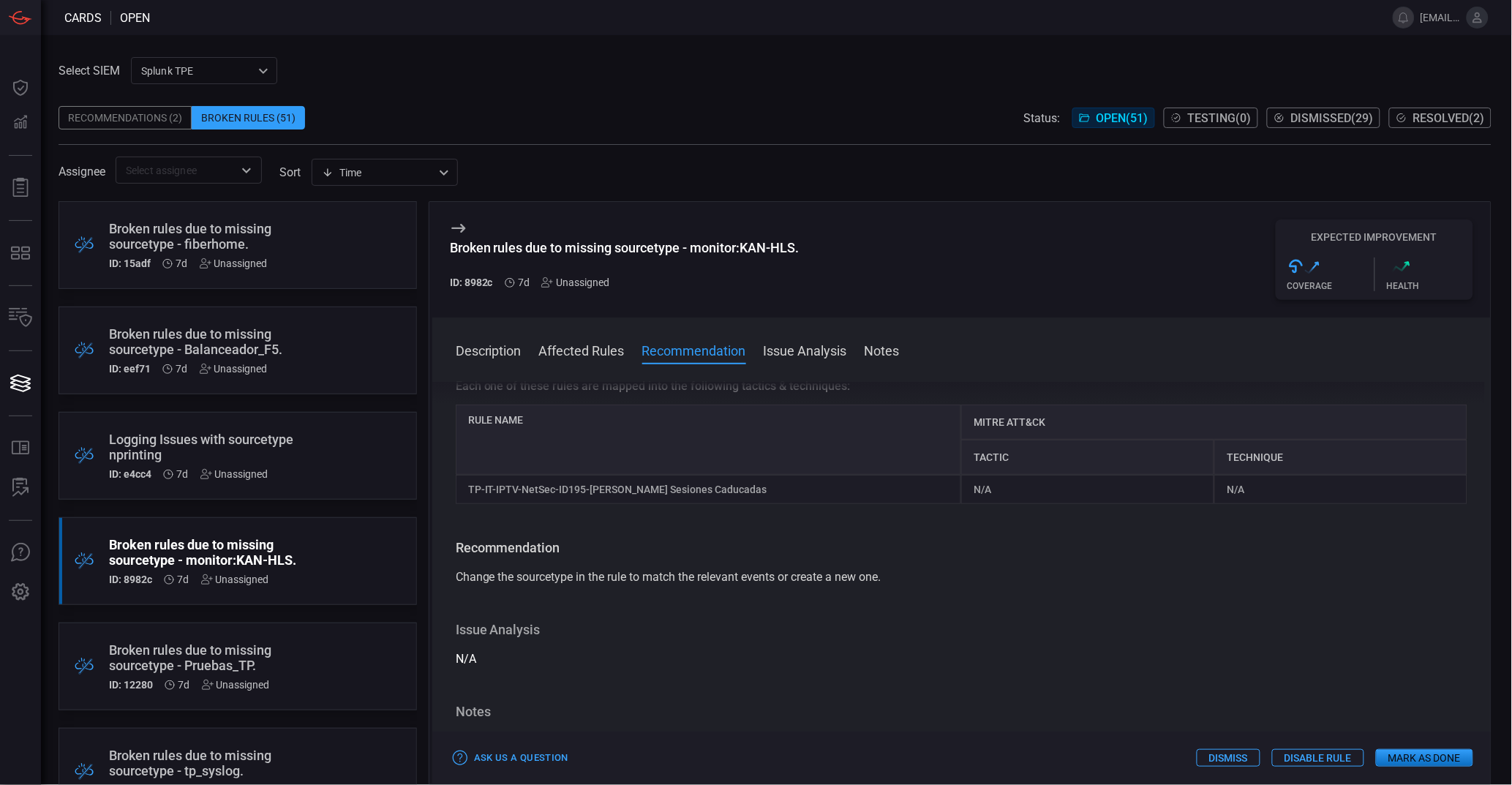
scroll to position [123, 0]
click at [270, 653] on div "Broken rules due to missing sourcetype - Pruebas_TP." at bounding box center [210, 658] width 202 height 31
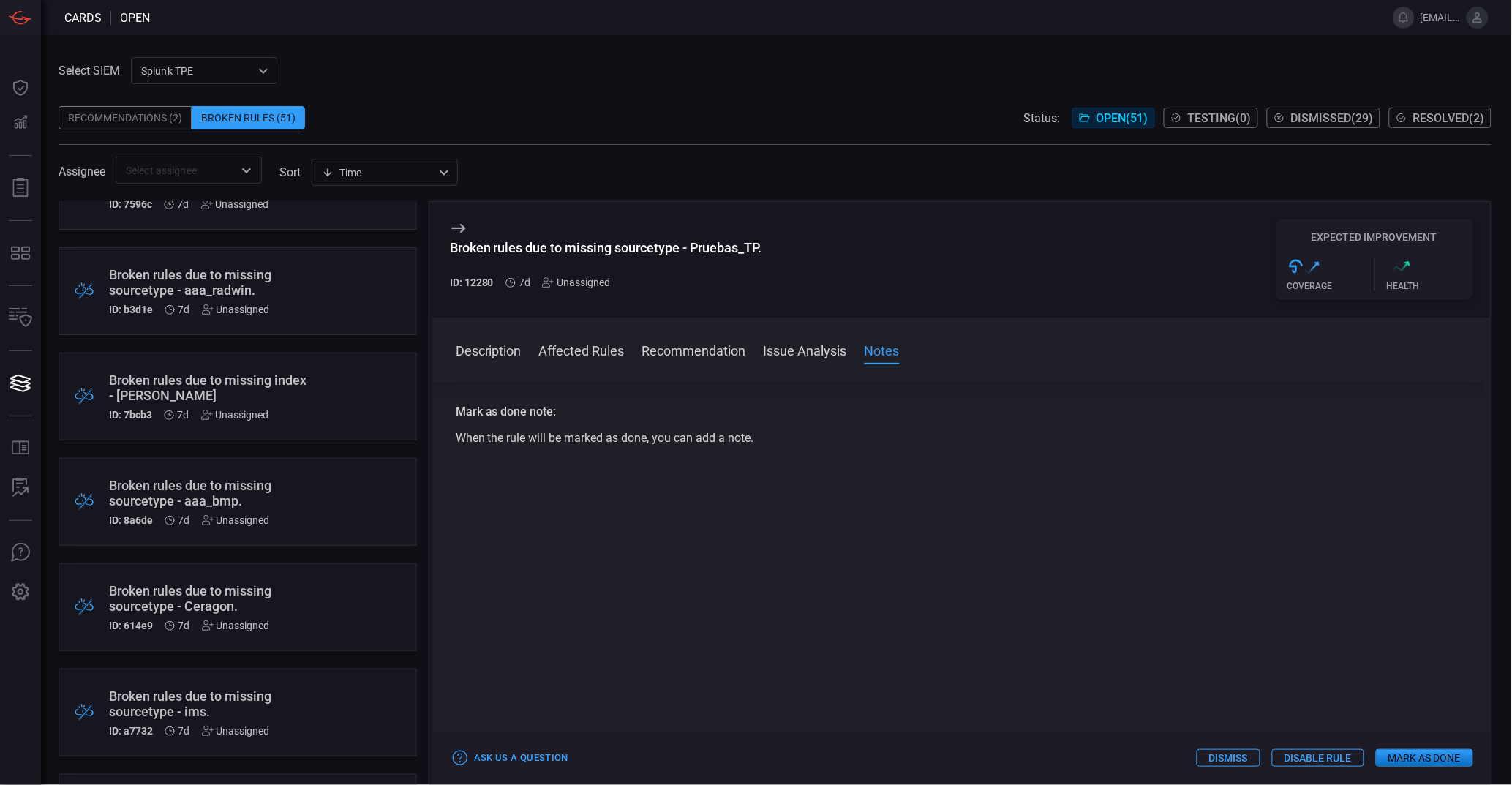
scroll to position [933, 0]
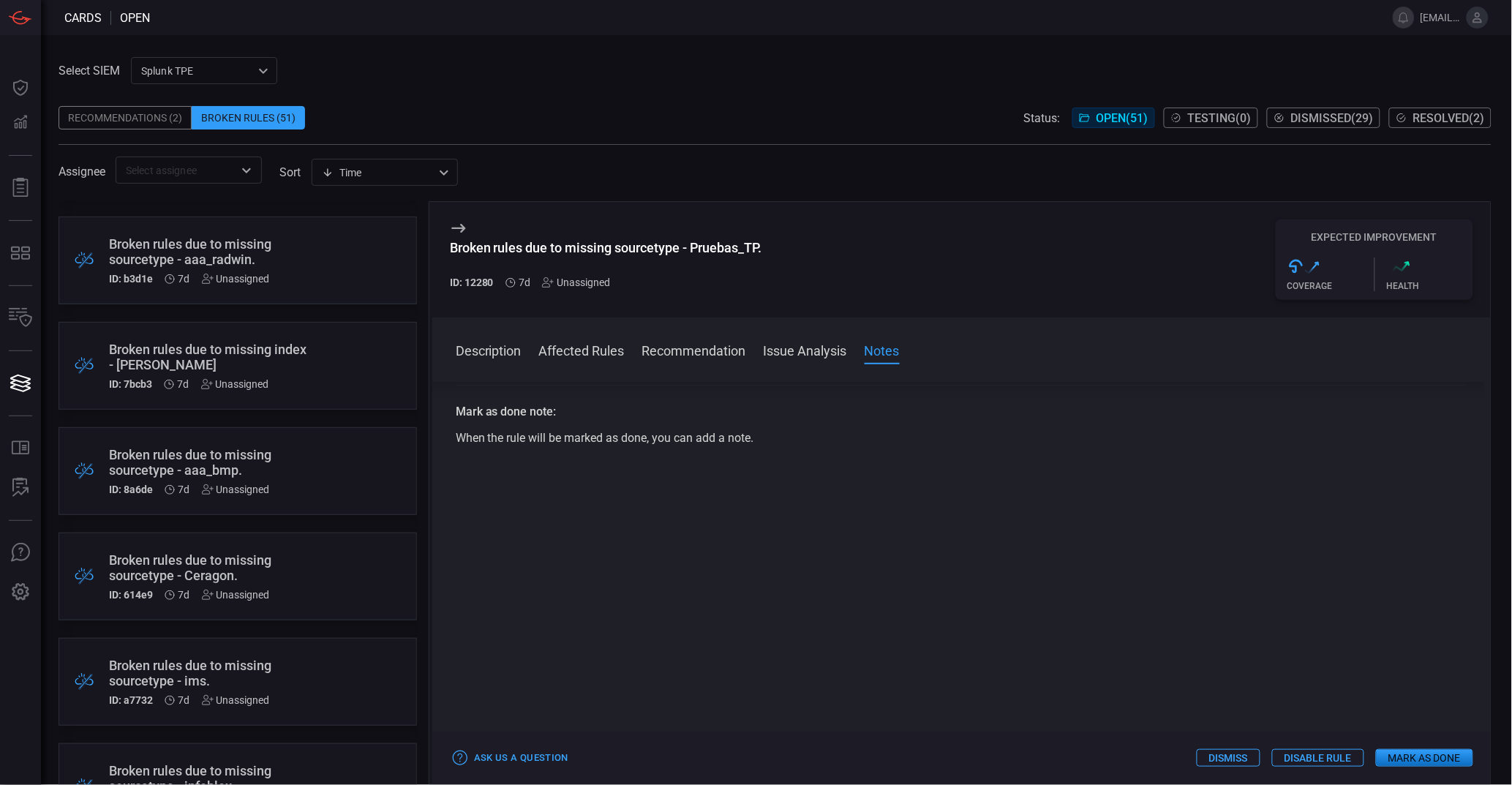
click at [223, 565] on div "Broken rules due to missing sourcetype - Ceragon." at bounding box center [210, 568] width 202 height 31
